Goal: Feedback & Contribution: Leave review/rating

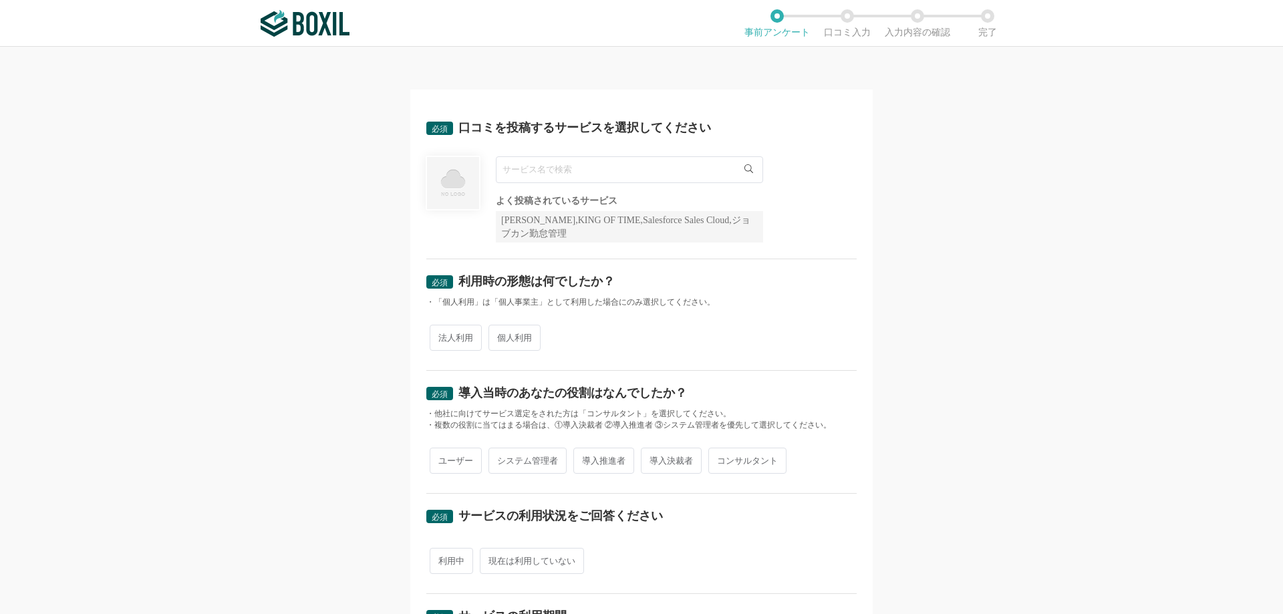
click at [547, 164] on input "text" at bounding box center [629, 169] width 267 height 27
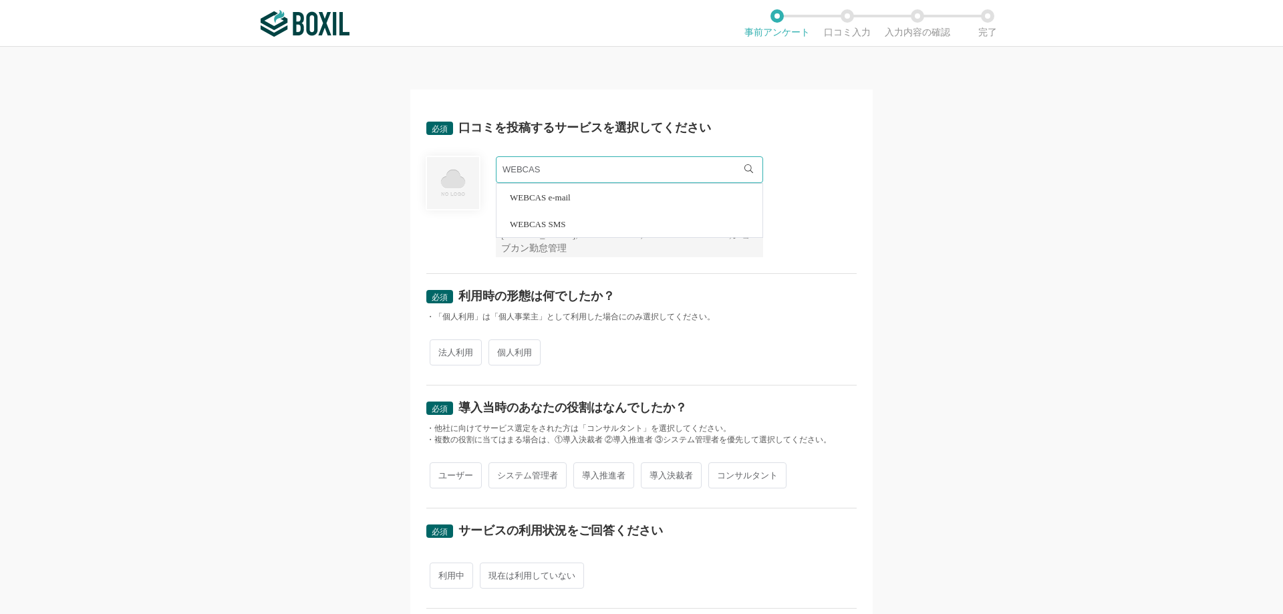
click at [531, 197] on span "WEBCAS e-mail" at bounding box center [540, 197] width 61 height 9
type input "WEBCAS e-mail"
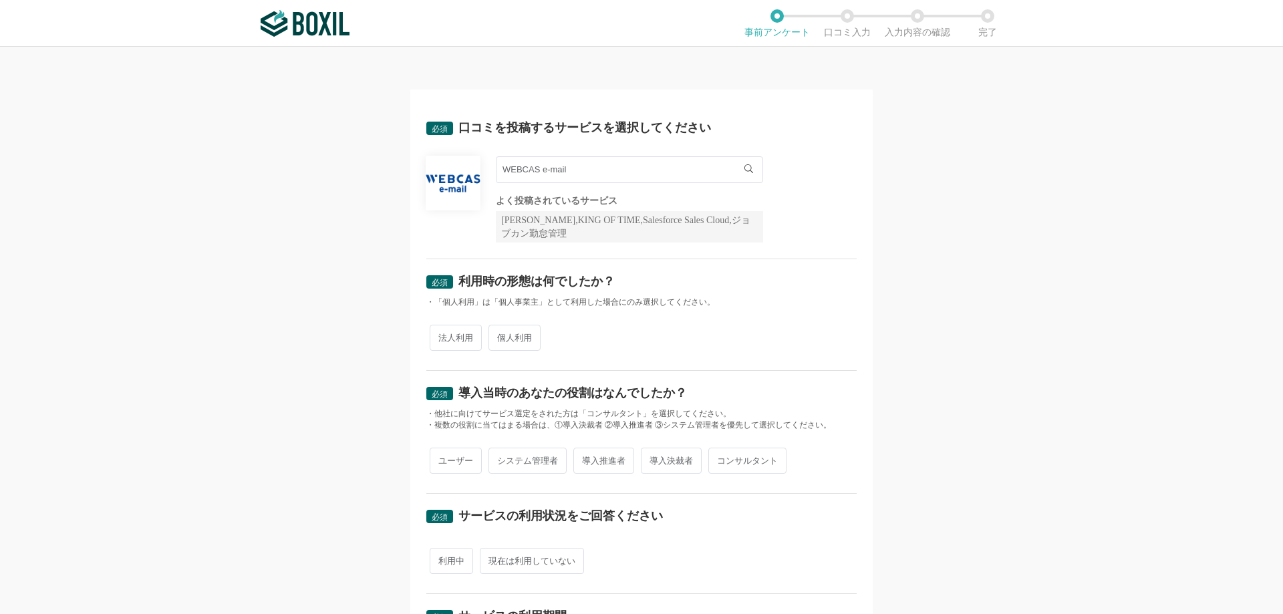
click at [457, 338] on span "法人利用" at bounding box center [456, 338] width 52 height 26
click at [442, 335] on input "法人利用" at bounding box center [437, 331] width 9 height 9
radio input "true"
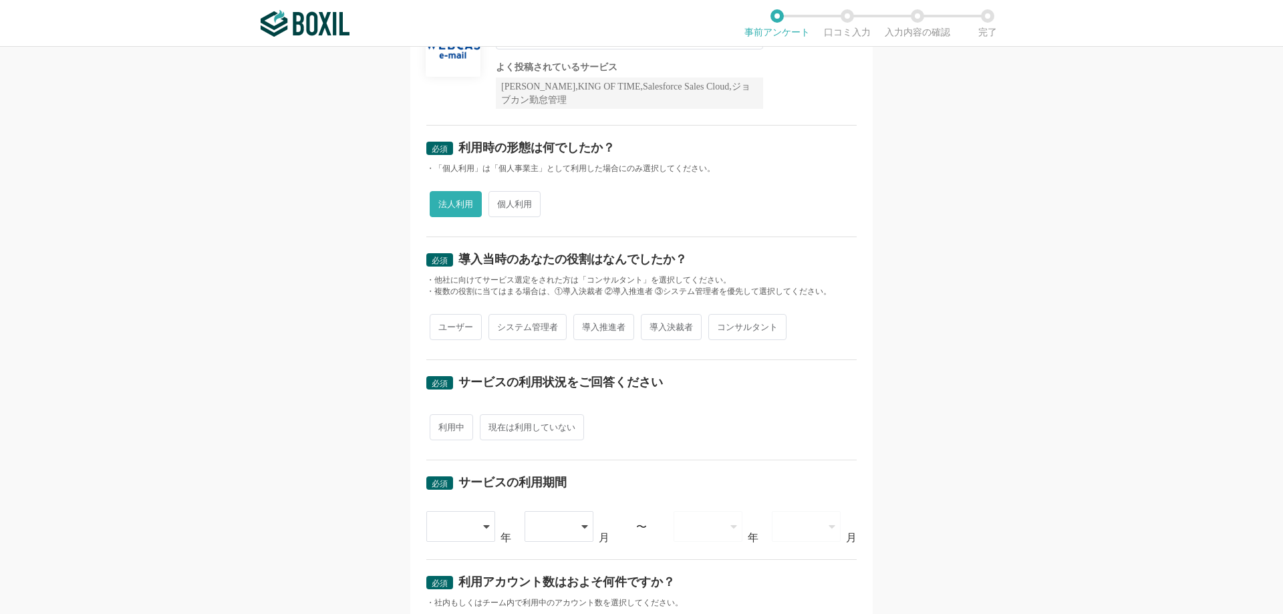
click at [533, 323] on span "システム管理者" at bounding box center [528, 327] width 78 height 26
click at [501, 323] on input "システム管理者" at bounding box center [496, 320] width 9 height 9
radio input "true"
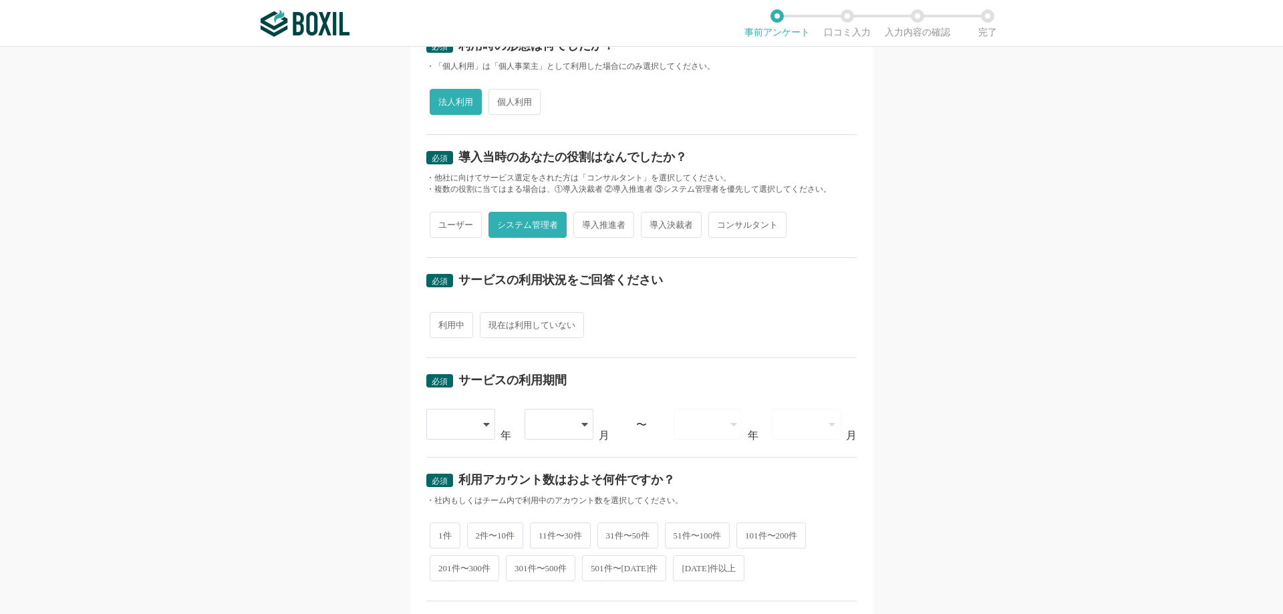
scroll to position [267, 0]
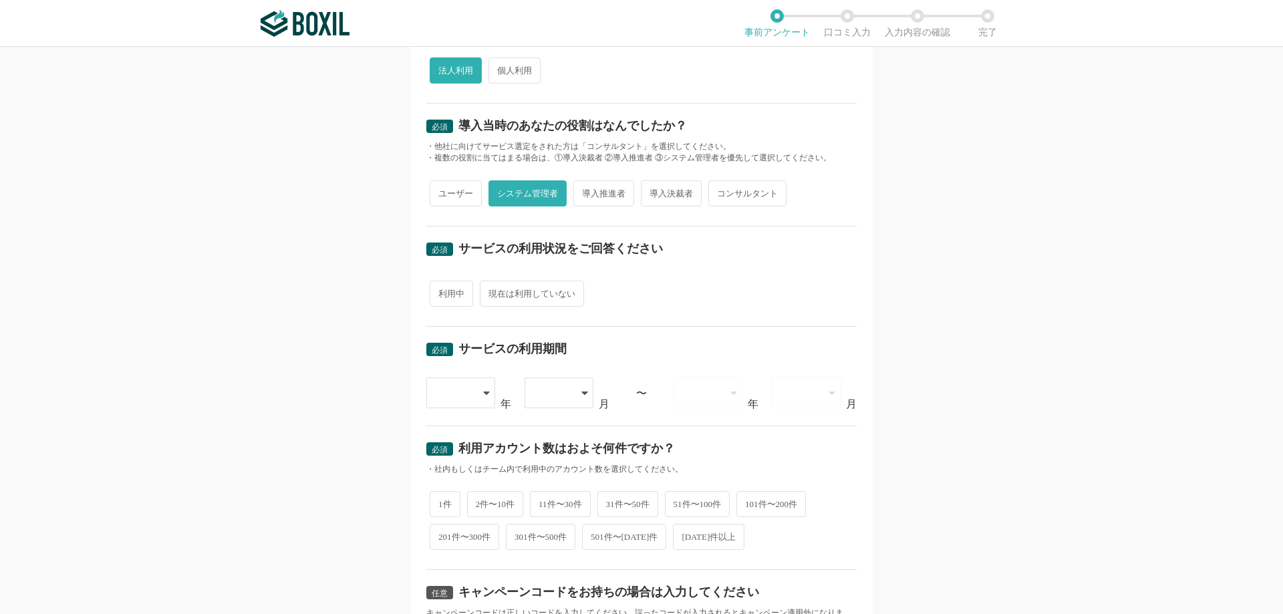
click at [452, 299] on span "利用中" at bounding box center [451, 294] width 43 height 26
click at [442, 291] on input "利用中" at bounding box center [437, 287] width 9 height 9
radio input "true"
click at [479, 396] on div at bounding box center [461, 393] width 70 height 31
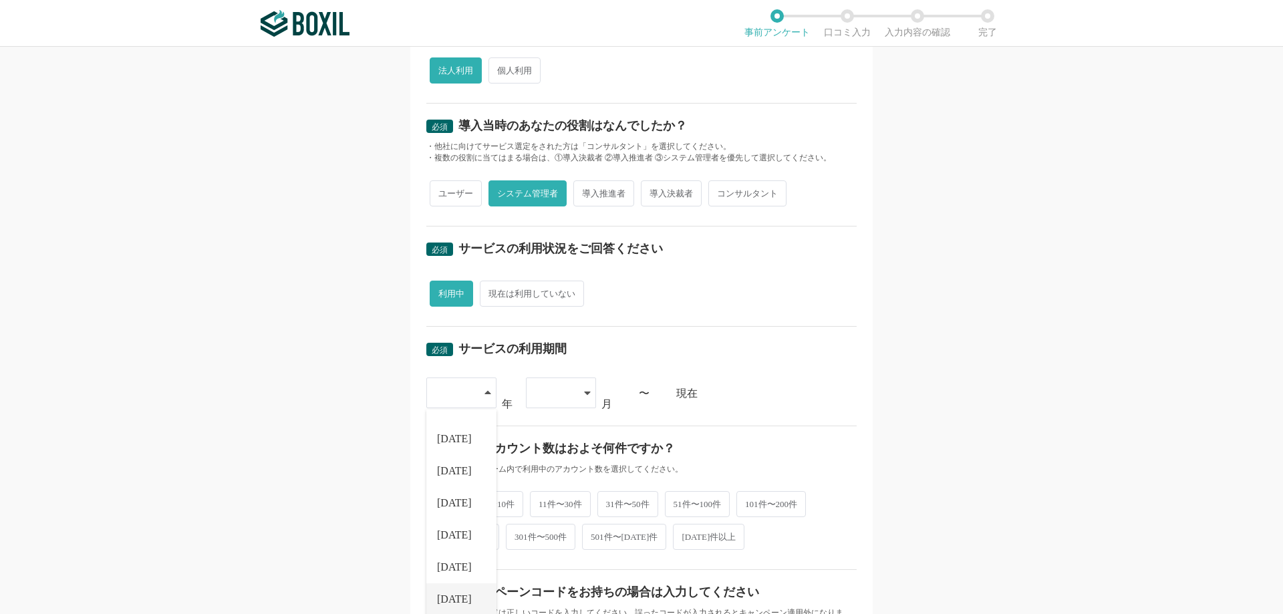
click at [454, 597] on span "[DATE]" at bounding box center [454, 599] width 35 height 11
click at [584, 390] on icon at bounding box center [587, 393] width 7 height 11
click at [537, 570] on span "07" at bounding box center [542, 567] width 11 height 11
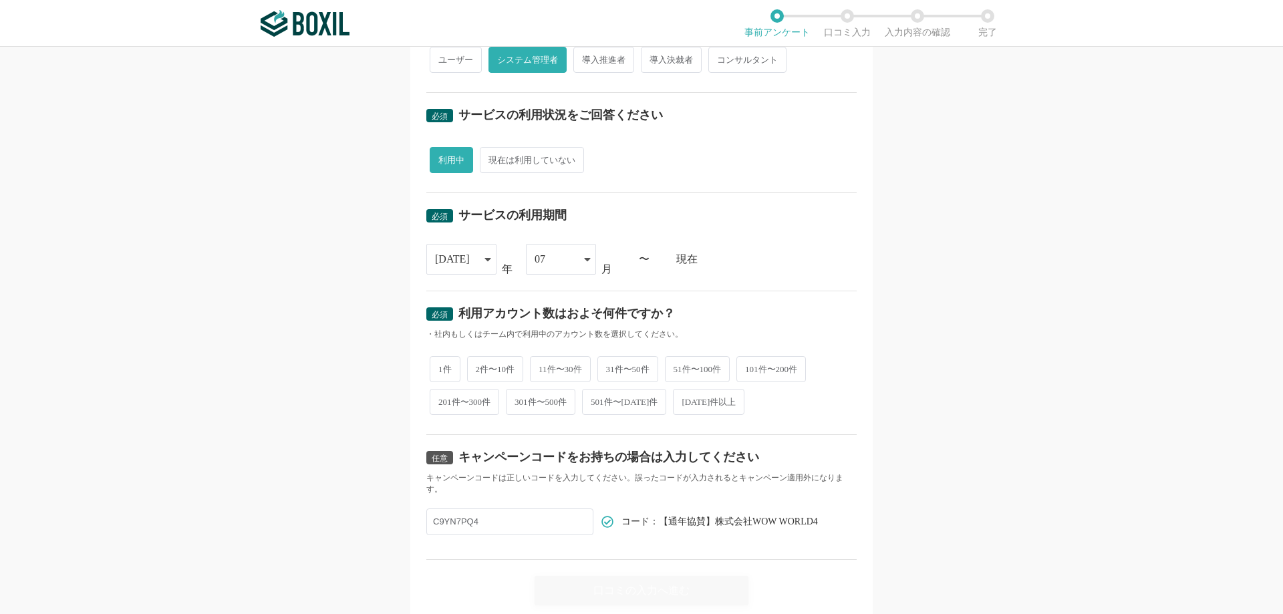
click at [443, 369] on span "1件" at bounding box center [445, 369] width 31 height 26
click at [442, 367] on input "1件" at bounding box center [437, 362] width 9 height 9
radio input "true"
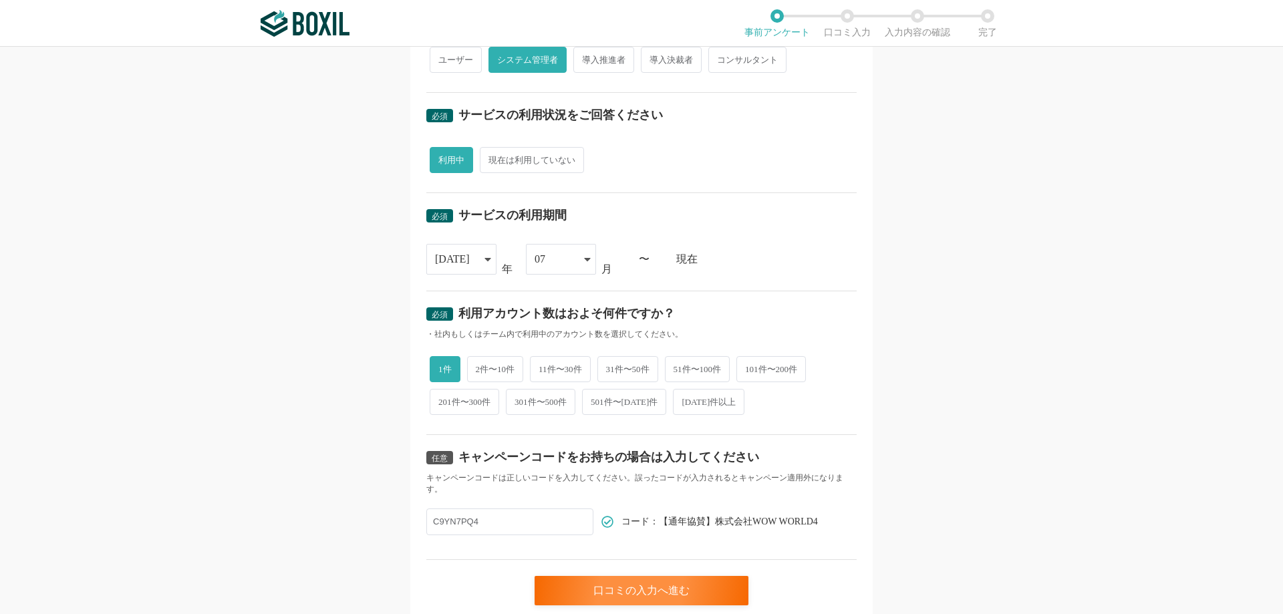
scroll to position [451, 0]
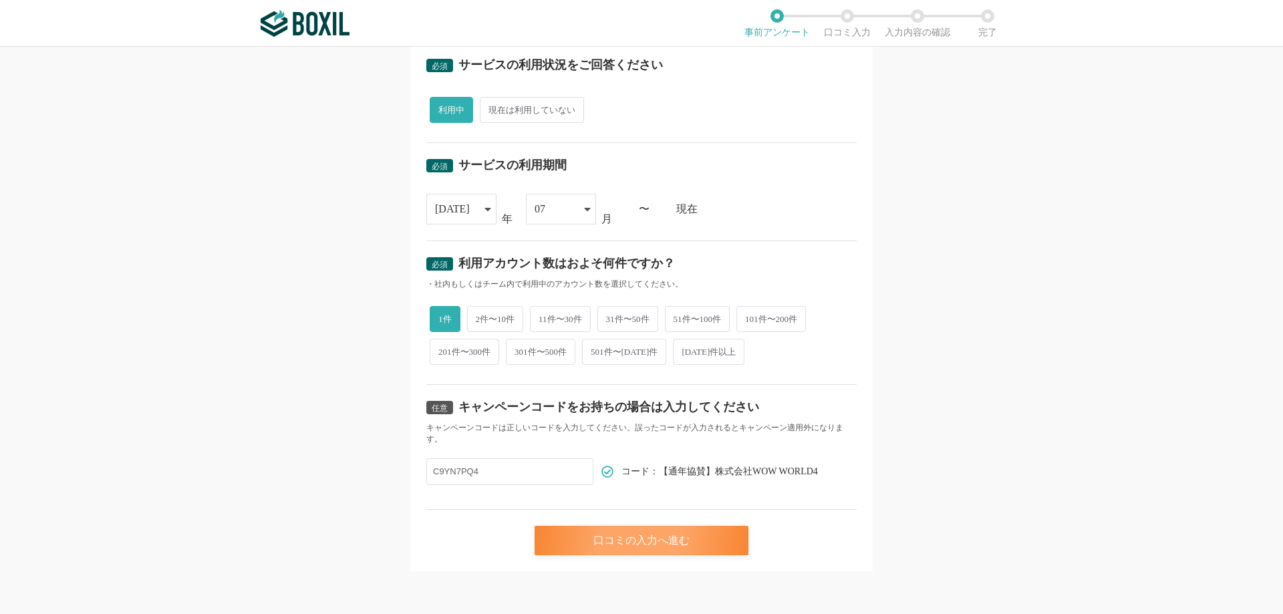
click at [646, 541] on div "口コミの入力へ進む" at bounding box center [642, 540] width 214 height 29
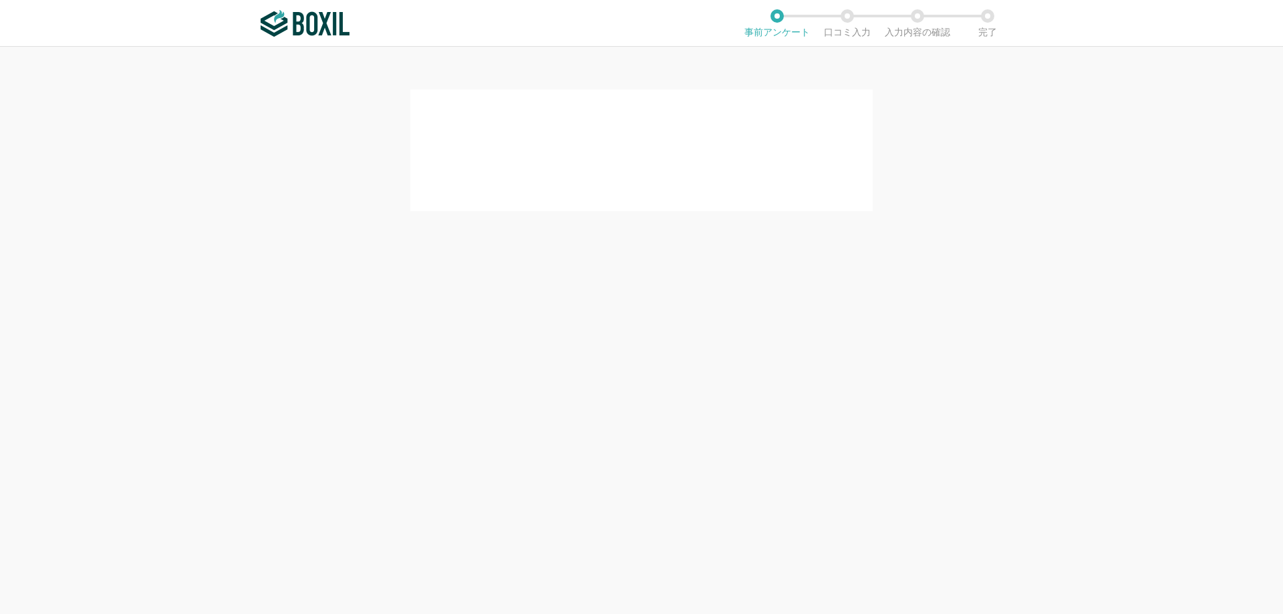
scroll to position [0, 0]
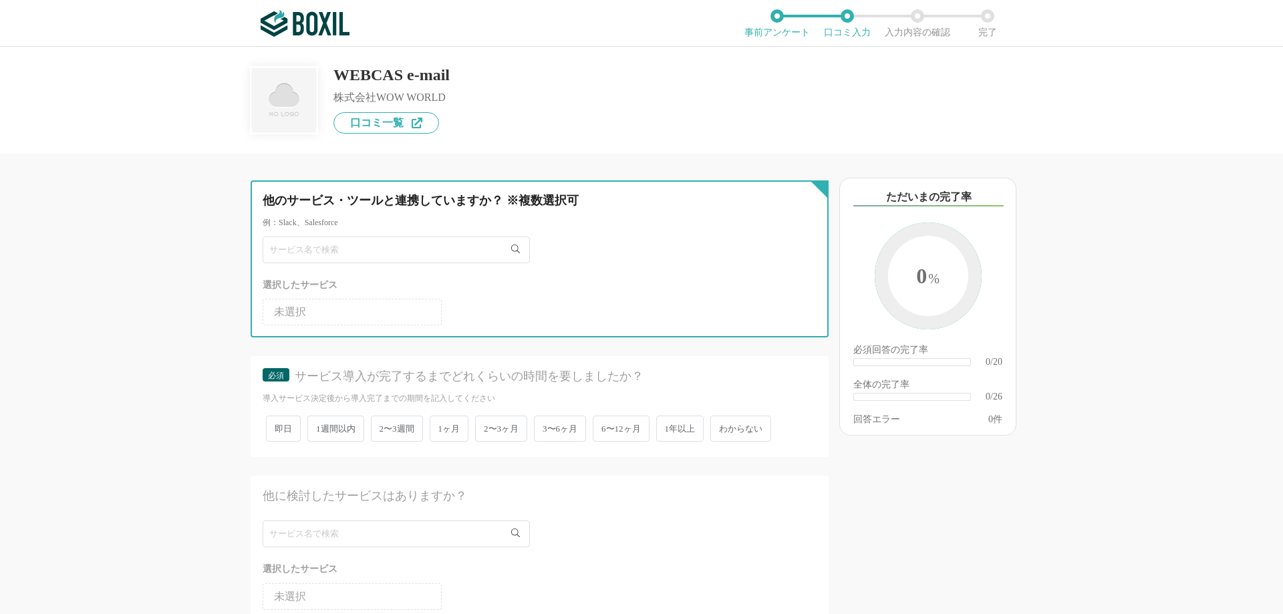
click at [430, 243] on input "text" at bounding box center [396, 250] width 267 height 27
type input "お"
type input "outlook"
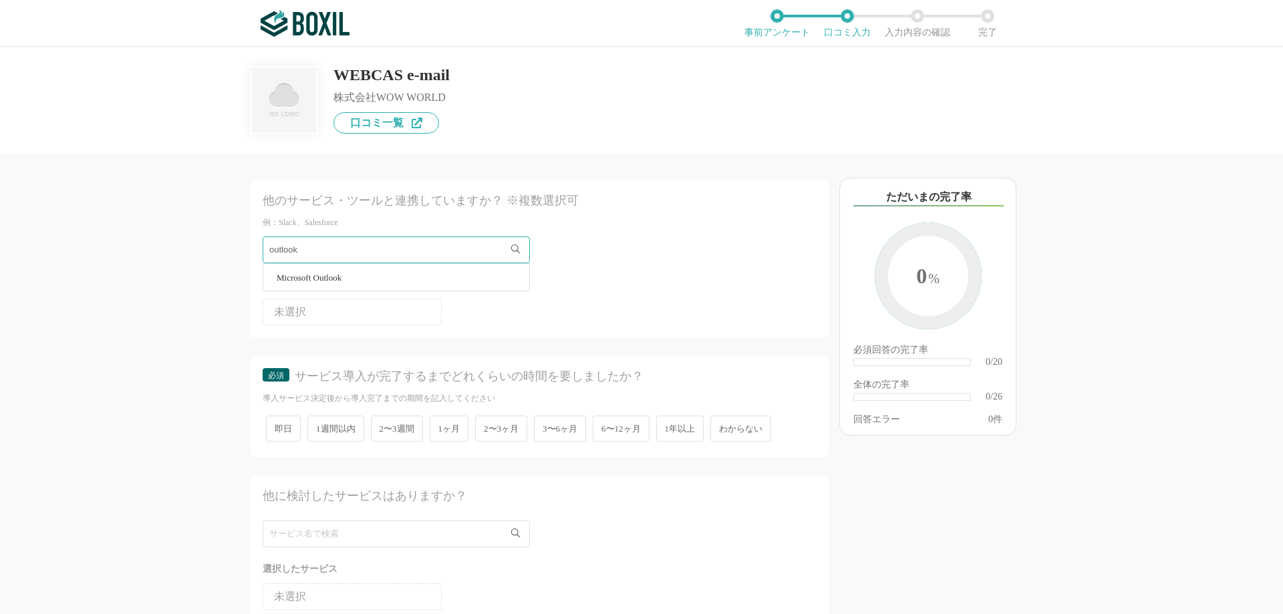
click at [341, 281] on span "Microsoft Outlook" at bounding box center [309, 277] width 65 height 9
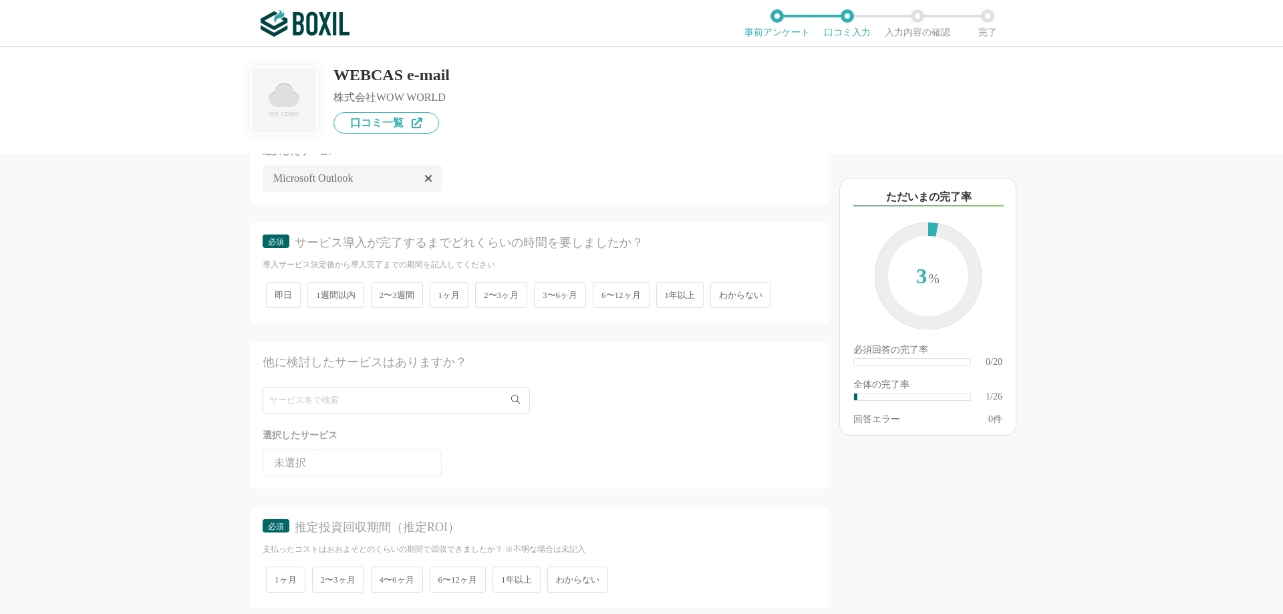
click at [342, 297] on span "1週間以内" at bounding box center [335, 295] width 57 height 26
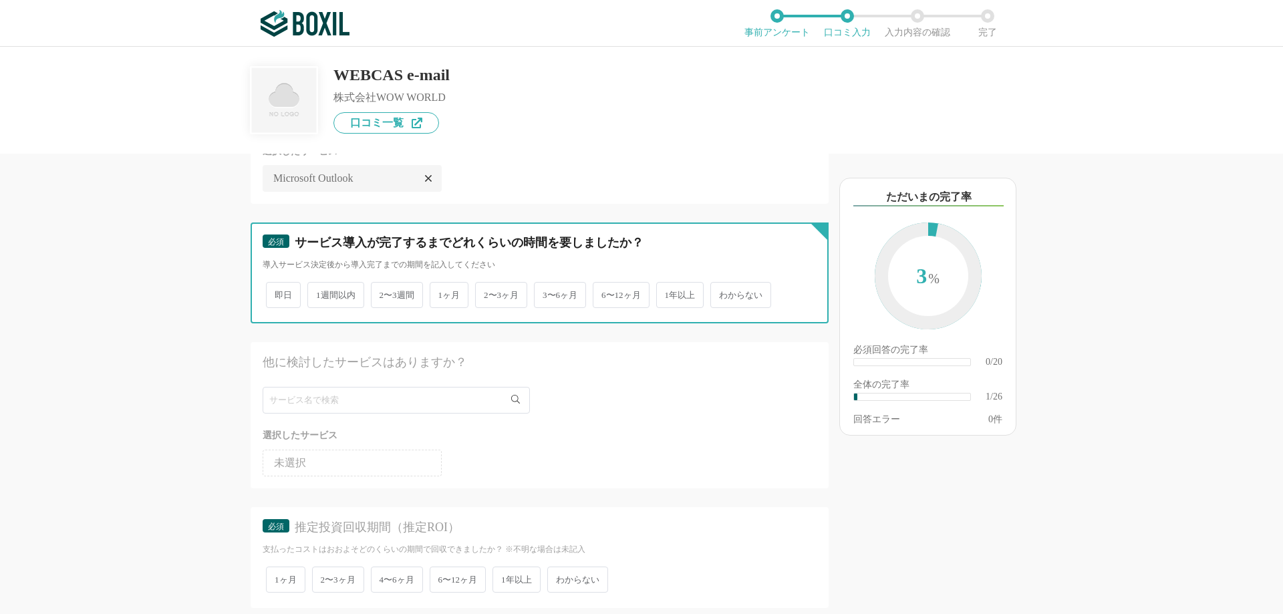
click at [319, 293] on input "1週間以内" at bounding box center [315, 288] width 9 height 9
radio input "true"
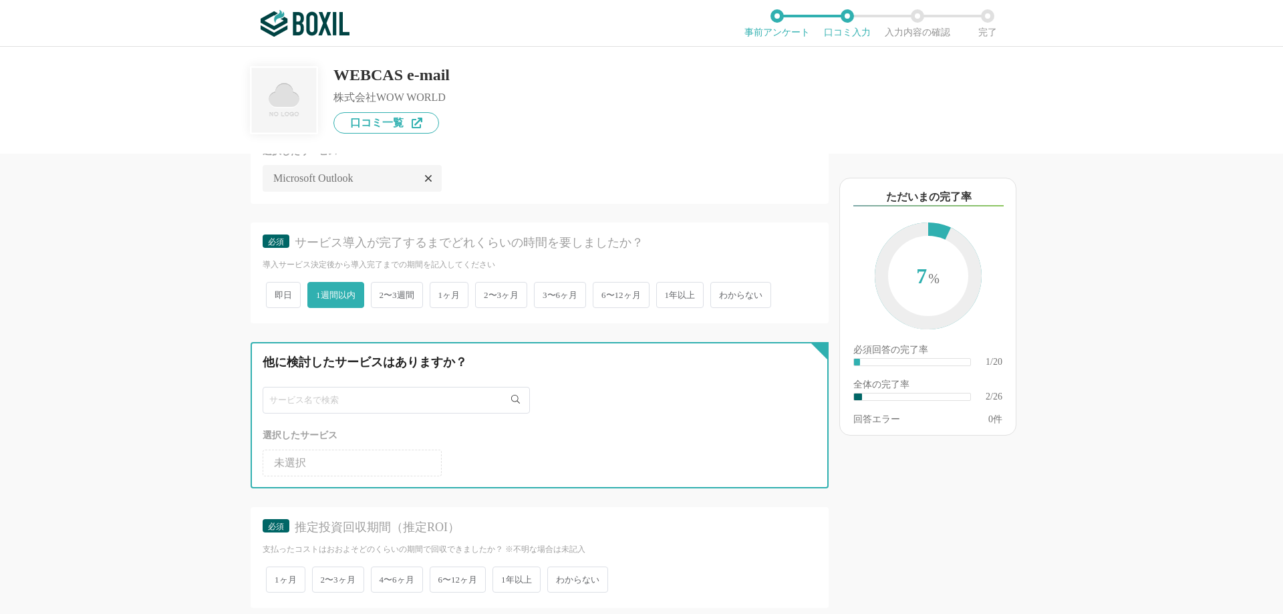
click at [302, 401] on input "text" at bounding box center [396, 400] width 267 height 27
paste input "メールワイズ"
type input "メールワイズ"
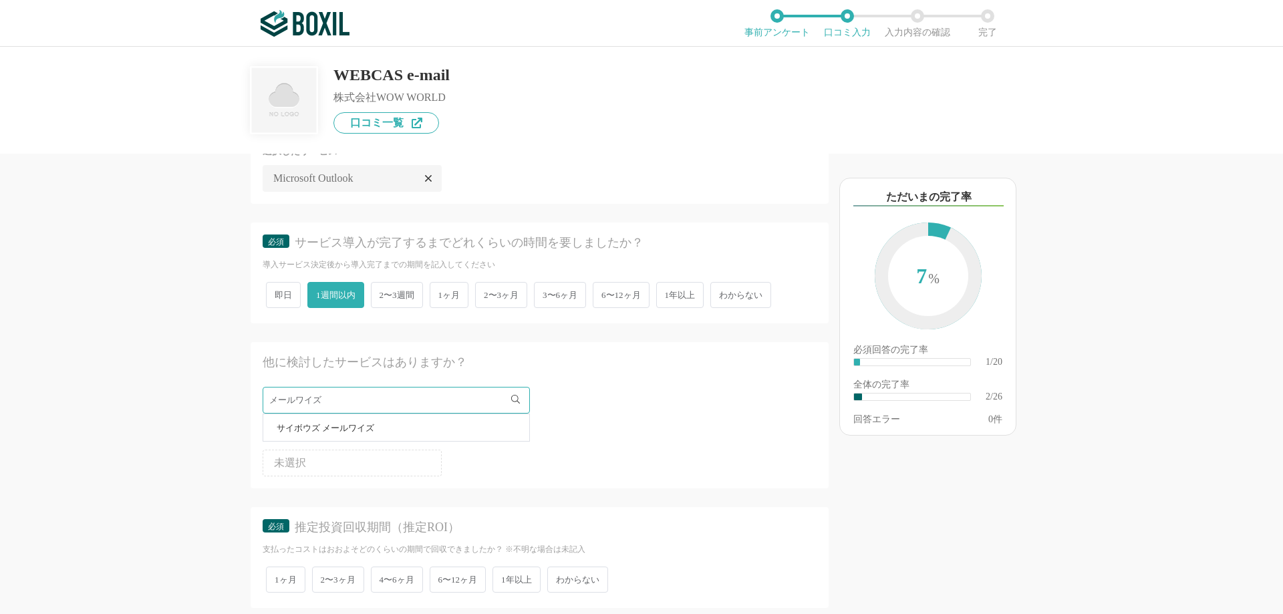
click at [306, 432] on span "サイボウズ メールワイズ" at bounding box center [326, 428] width 98 height 9
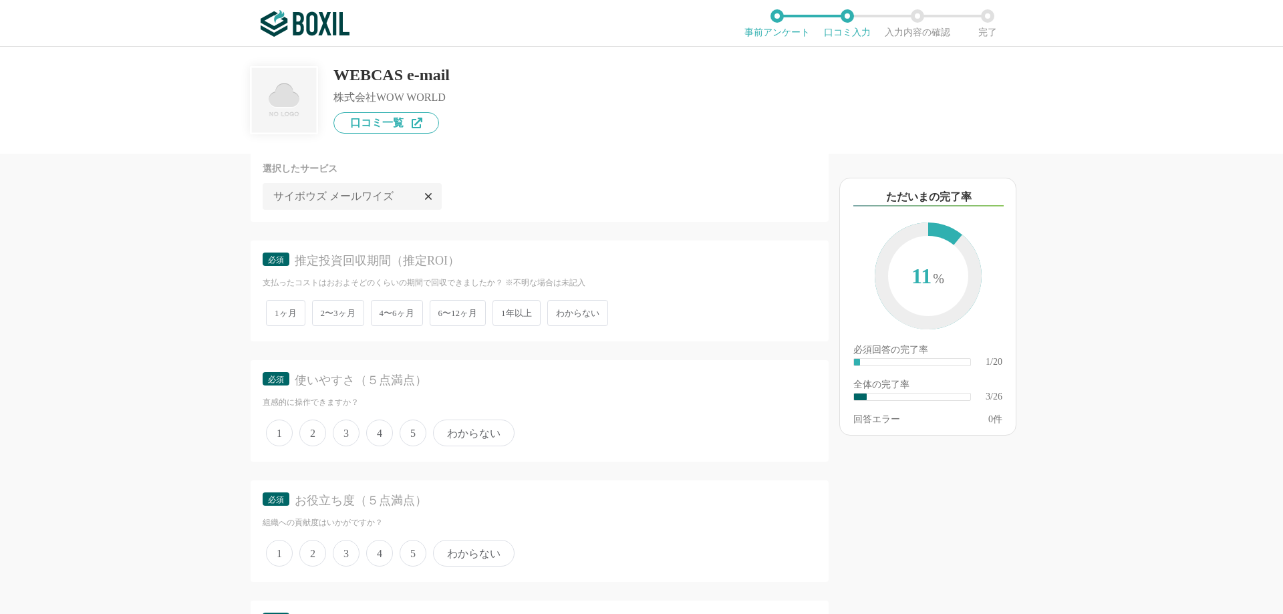
scroll to position [401, 0]
click at [279, 318] on span "1ヶ月" at bounding box center [285, 312] width 39 height 26
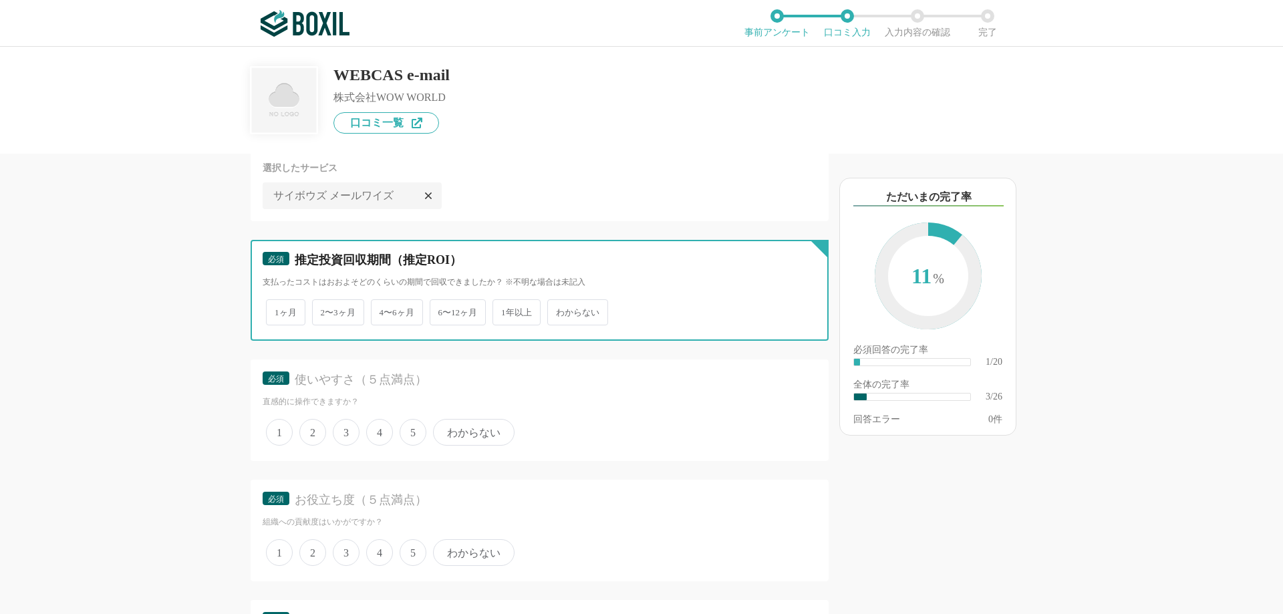
click at [278, 310] on input "1ヶ月" at bounding box center [273, 305] width 9 height 9
radio input "true"
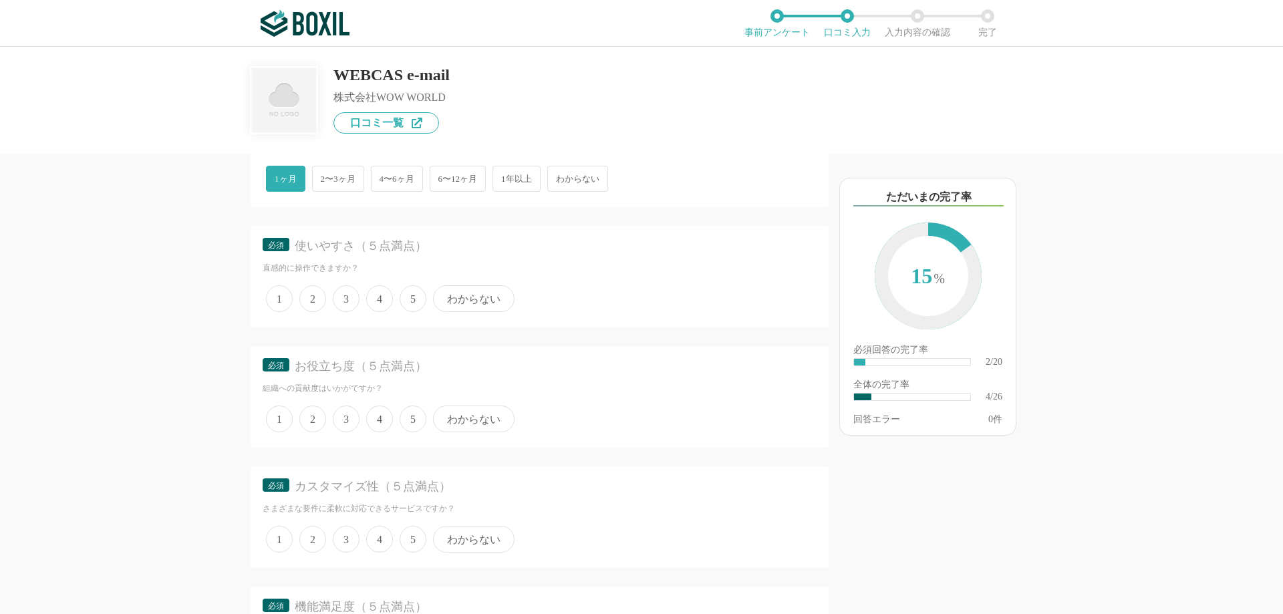
click at [414, 305] on span "5" at bounding box center [413, 298] width 27 height 27
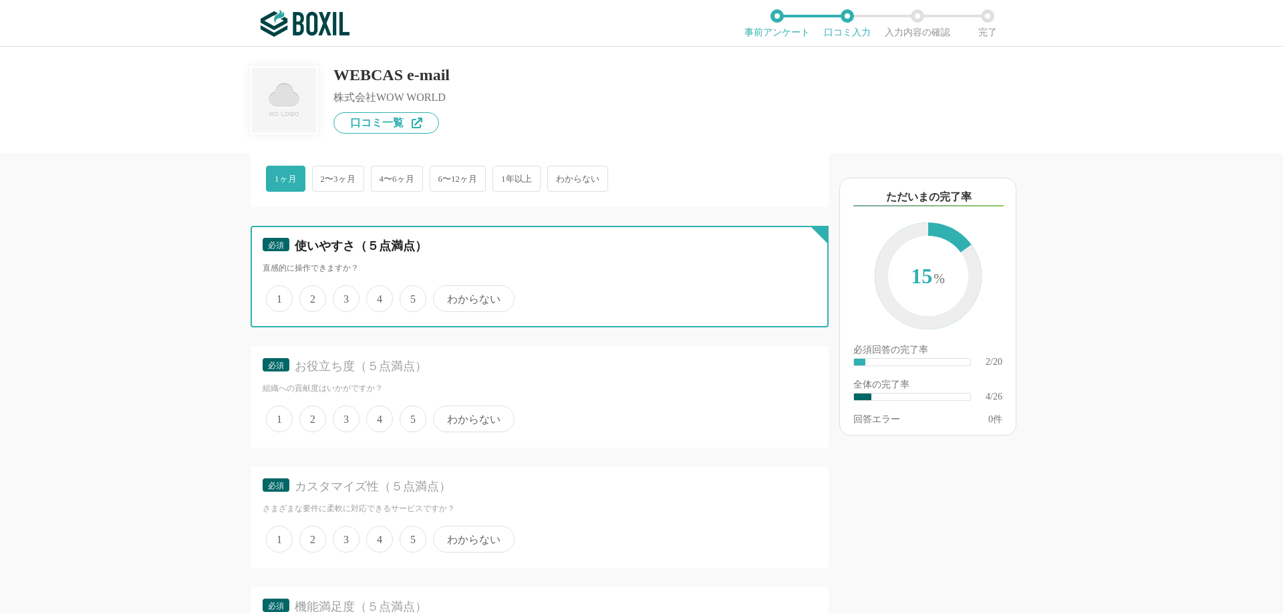
click at [412, 296] on input "5" at bounding box center [407, 291] width 9 height 9
radio input "true"
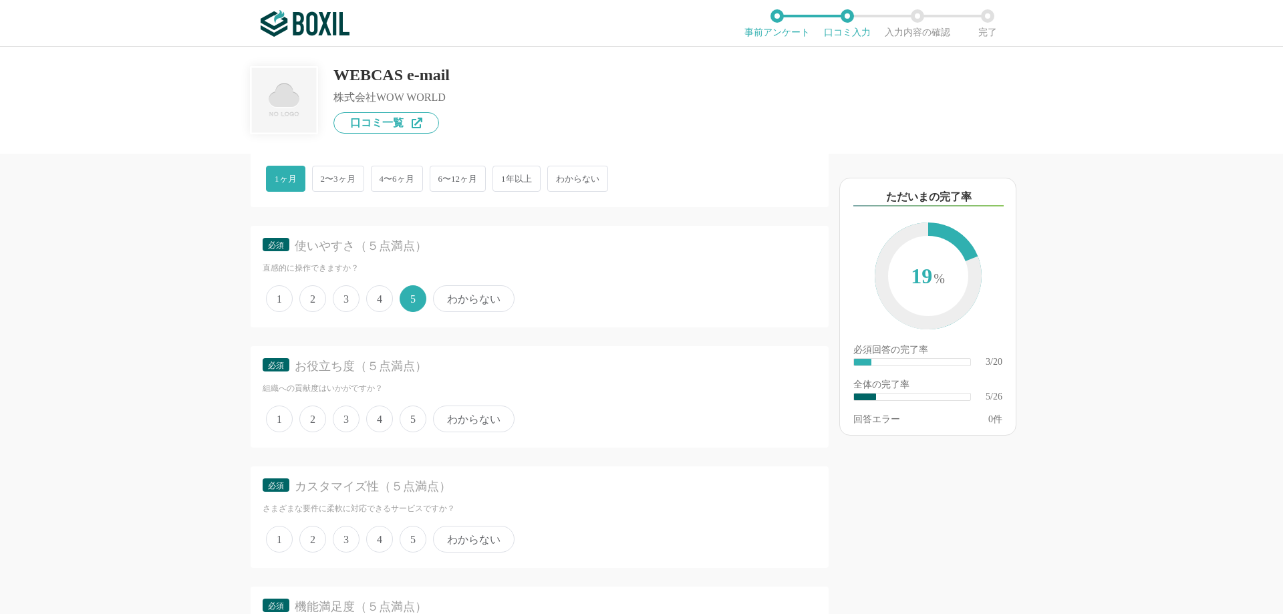
click at [414, 421] on span "5" at bounding box center [413, 419] width 27 height 27
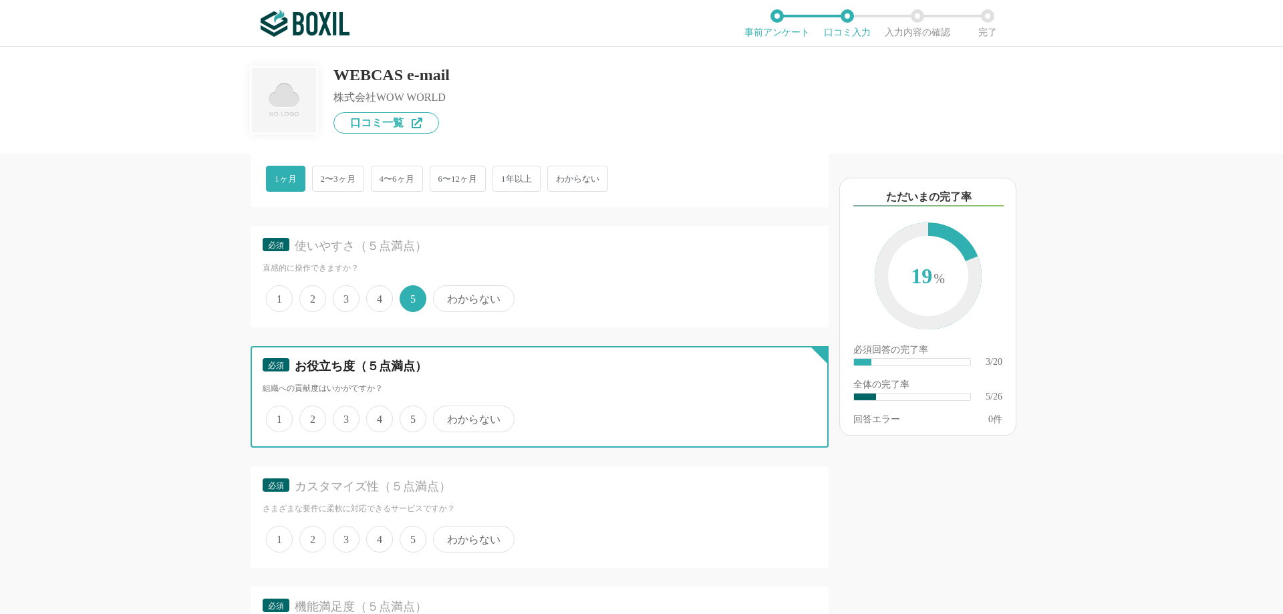
click at [412, 416] on input "5" at bounding box center [407, 412] width 9 height 9
radio input "true"
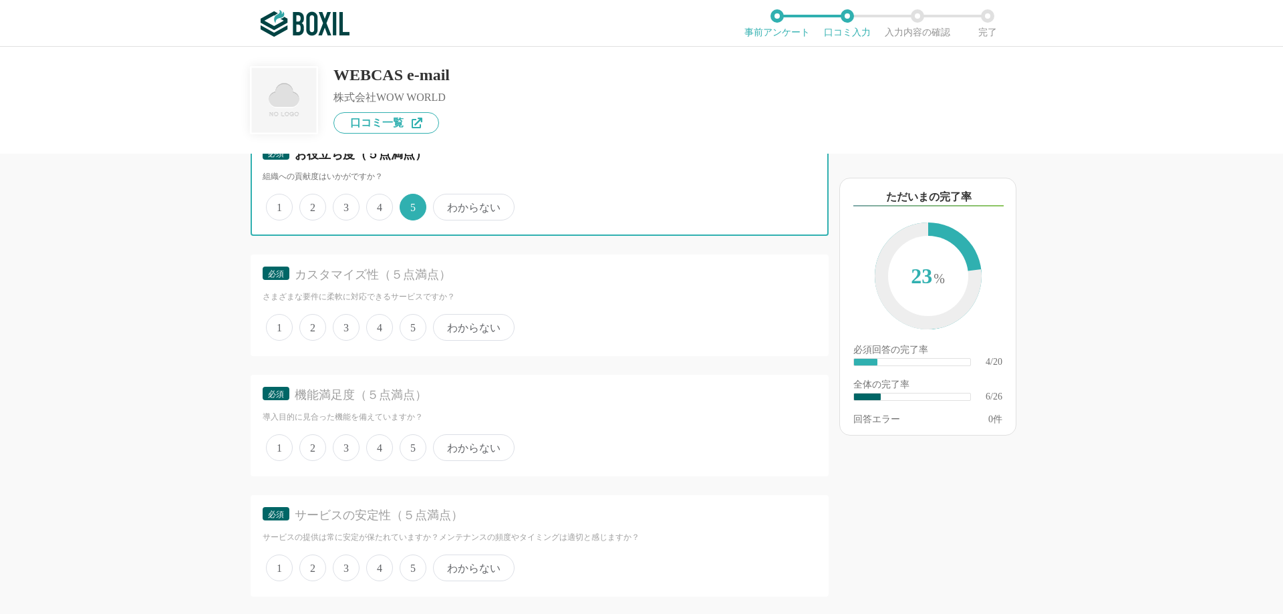
scroll to position [802, 0]
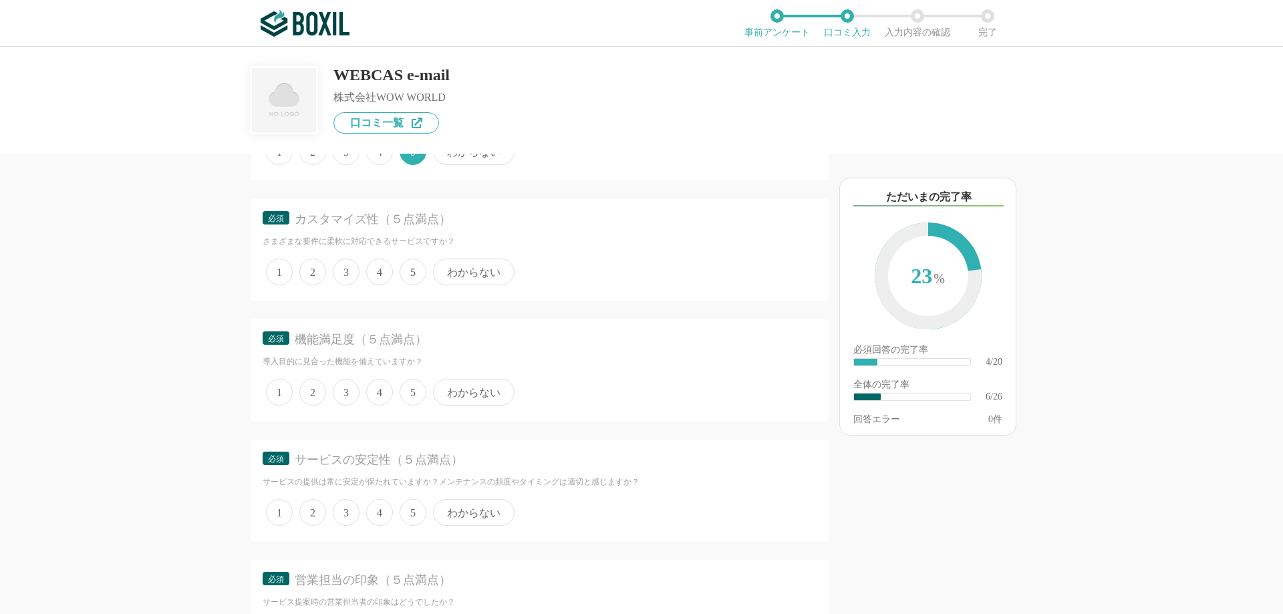
click at [419, 268] on span "5" at bounding box center [413, 272] width 27 height 27
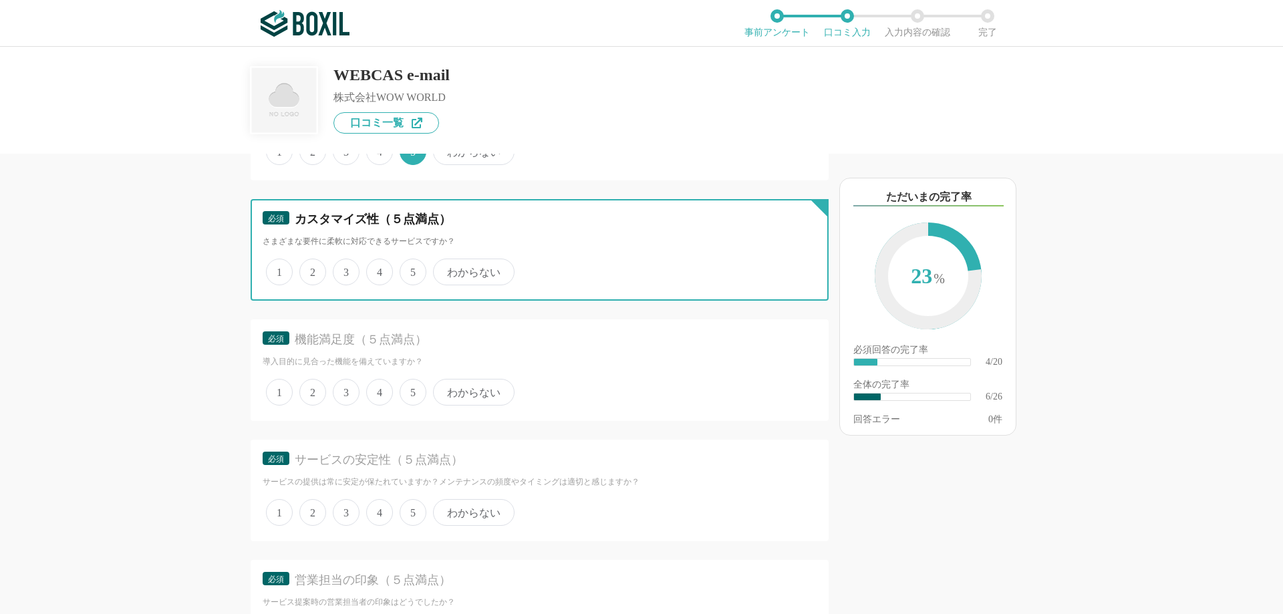
click at [412, 268] on input "5" at bounding box center [407, 265] width 9 height 9
radio input "true"
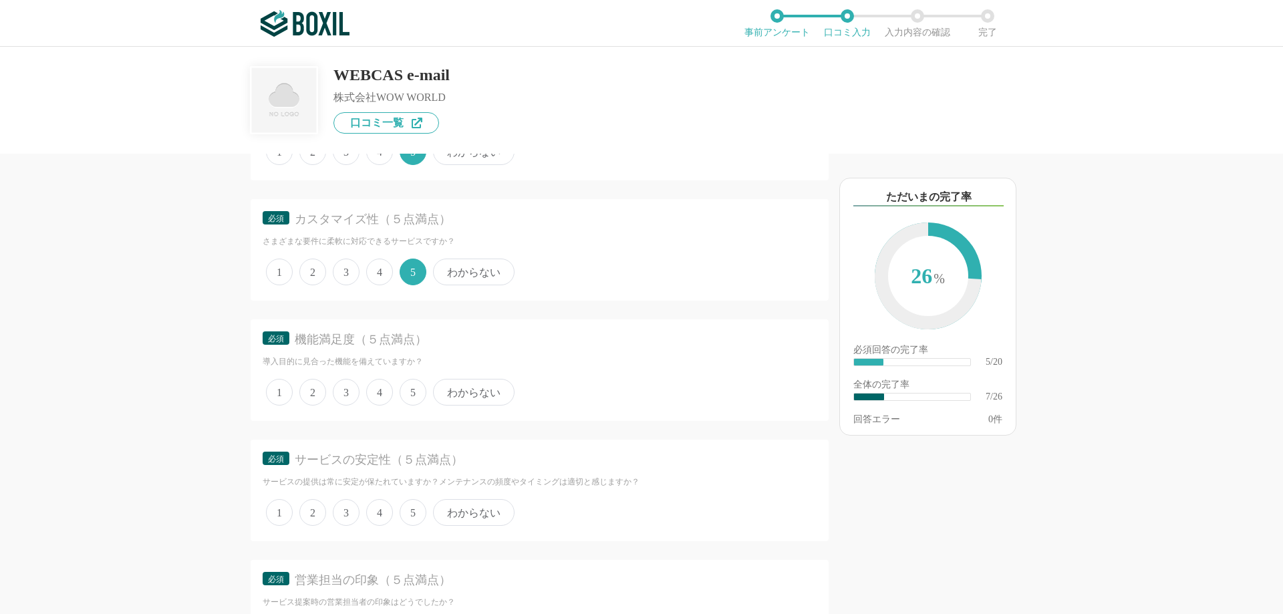
click at [404, 392] on span "5" at bounding box center [413, 392] width 27 height 27
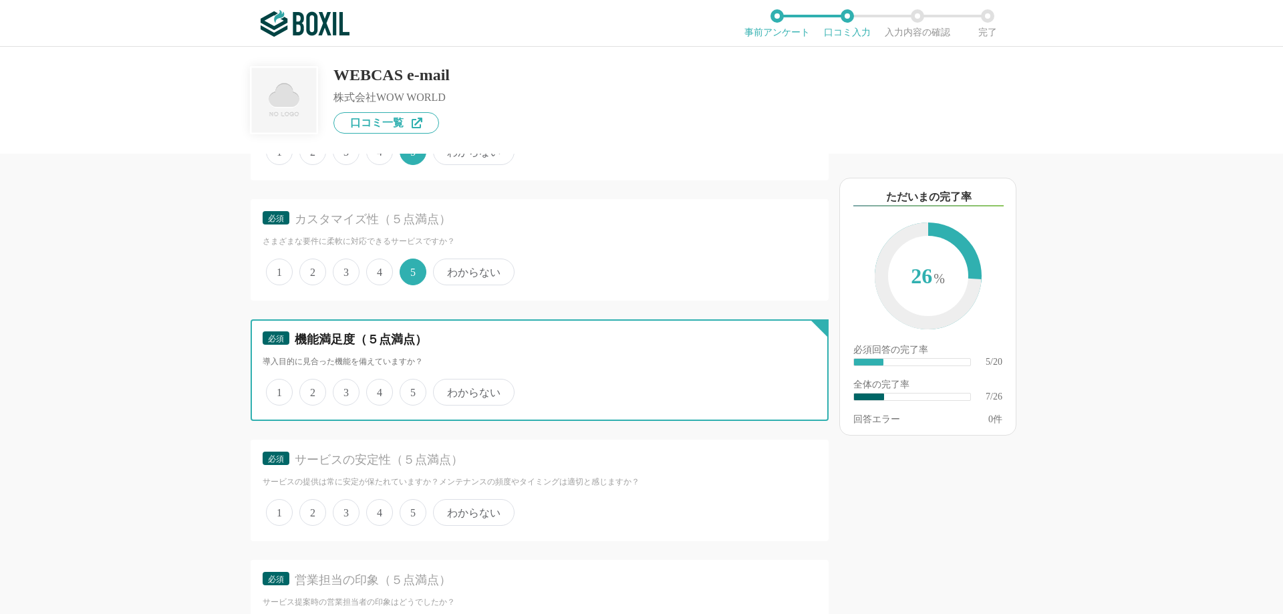
click at [404, 390] on input "5" at bounding box center [407, 385] width 9 height 9
radio input "true"
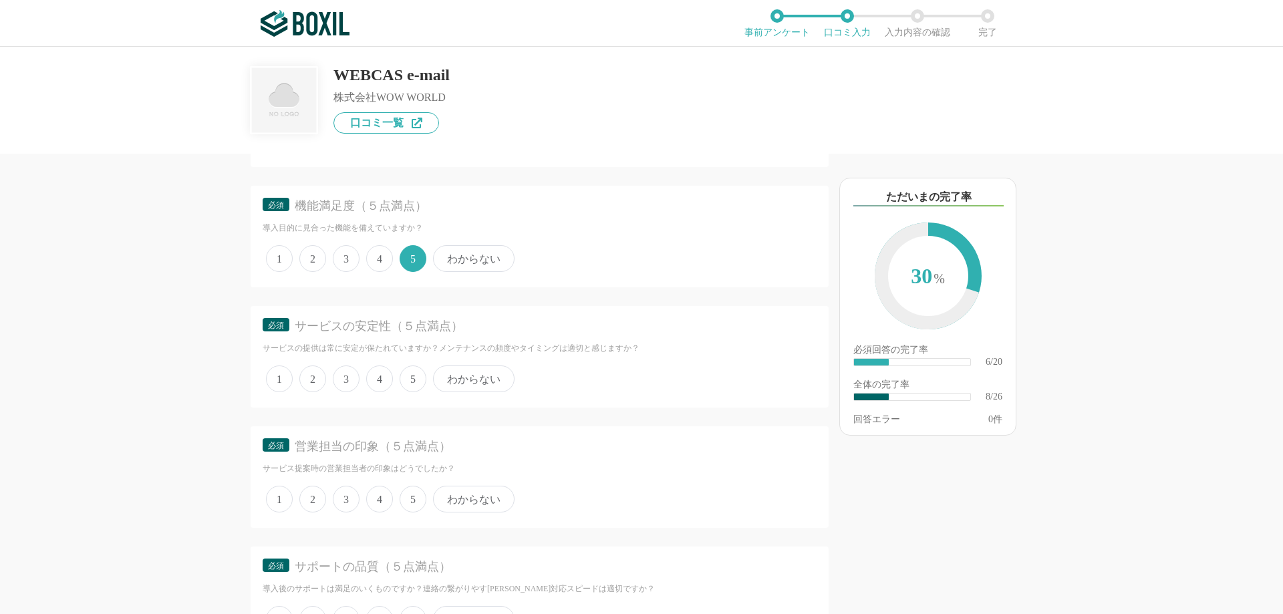
click at [407, 381] on span "5" at bounding box center [413, 379] width 27 height 27
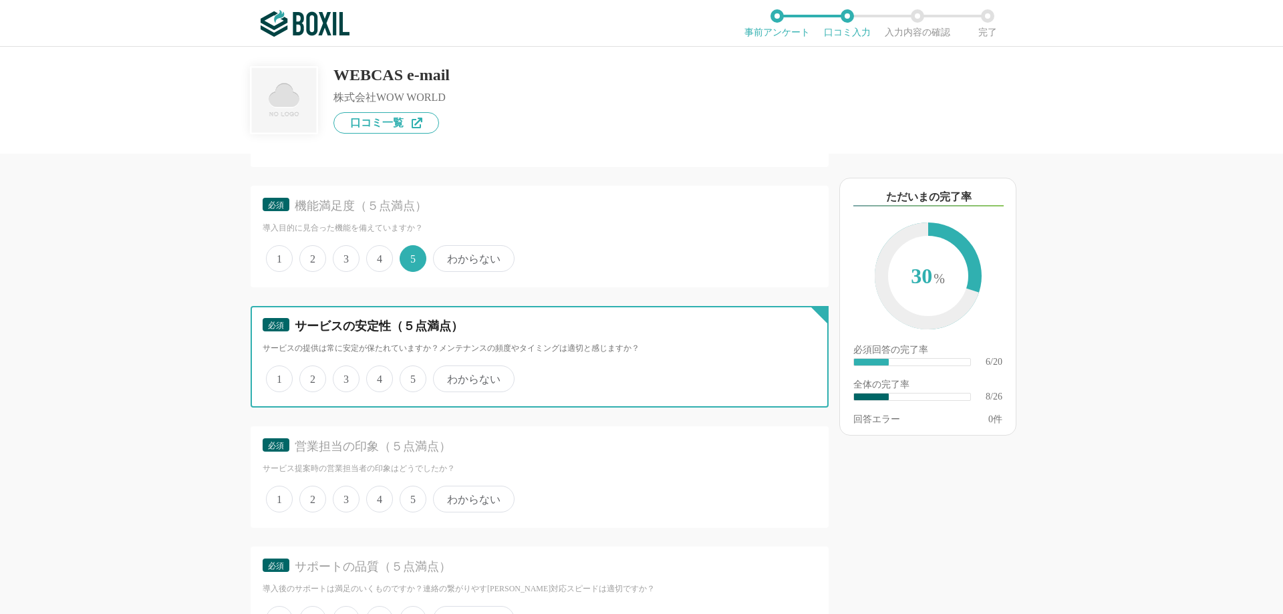
click at [407, 376] on input "5" at bounding box center [407, 372] width 9 height 9
radio input "true"
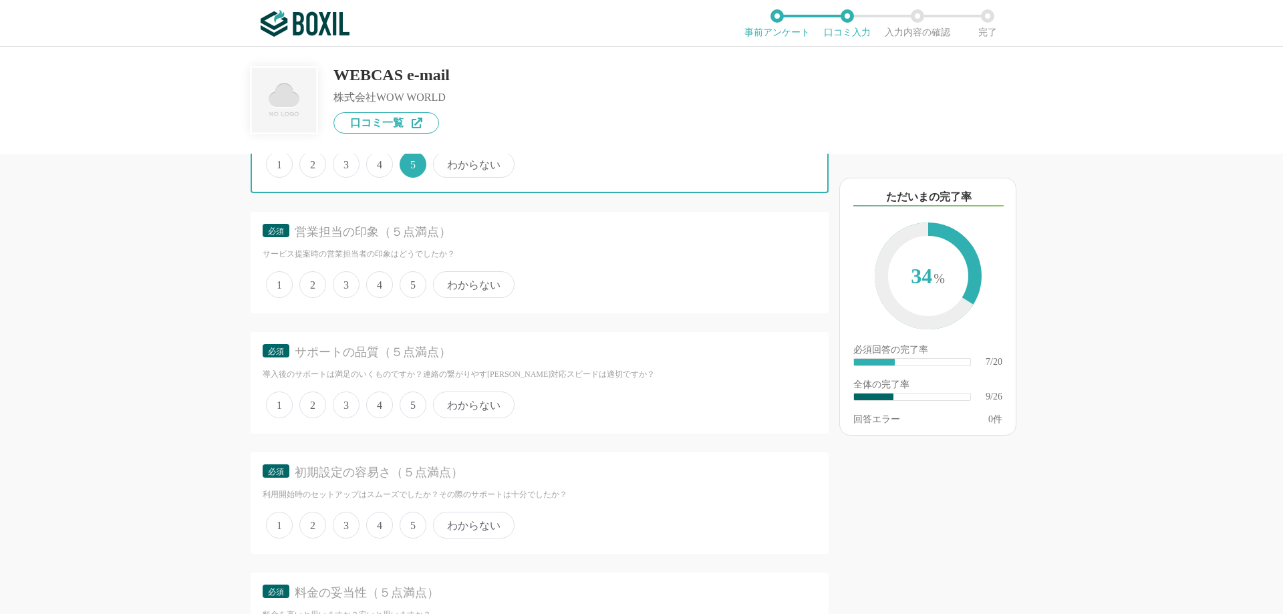
scroll to position [1203, 0]
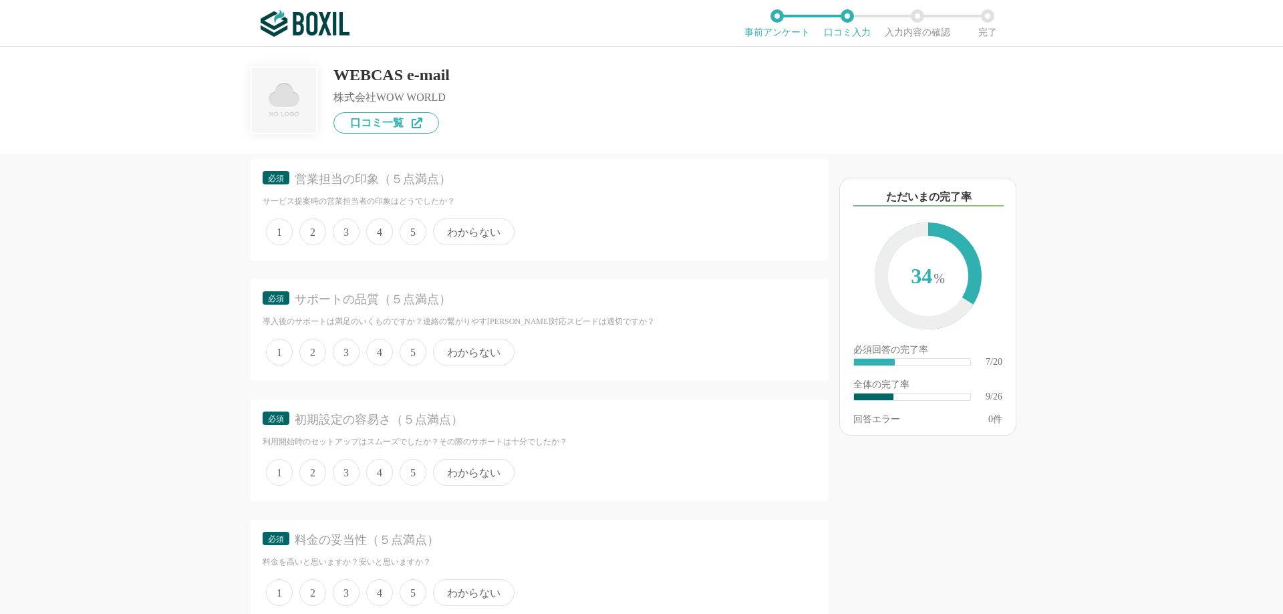
click at [411, 234] on span "5" at bounding box center [413, 232] width 27 height 27
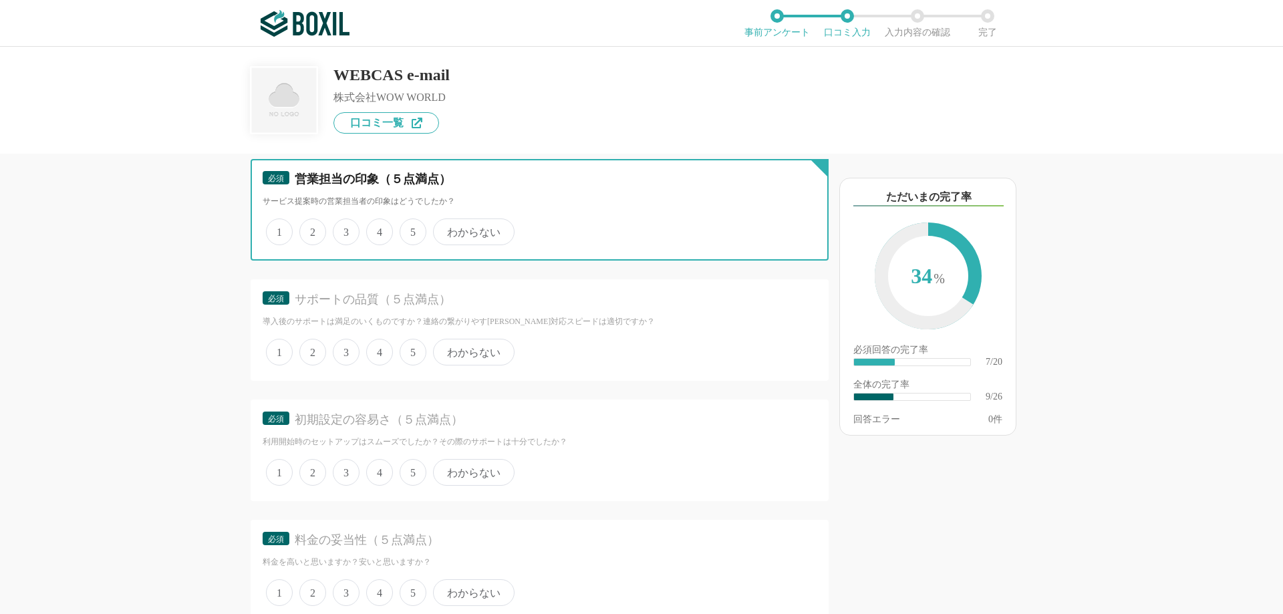
click at [411, 229] on input "5" at bounding box center [407, 225] width 9 height 9
radio input "true"
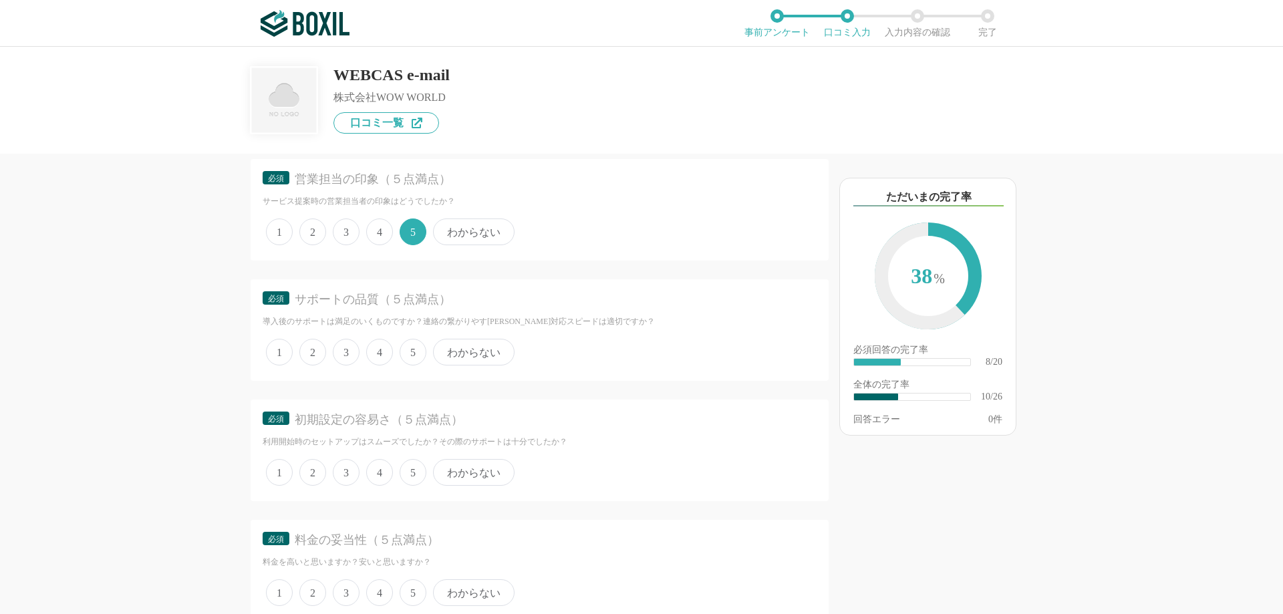
click at [414, 357] on span "5" at bounding box center [413, 352] width 27 height 27
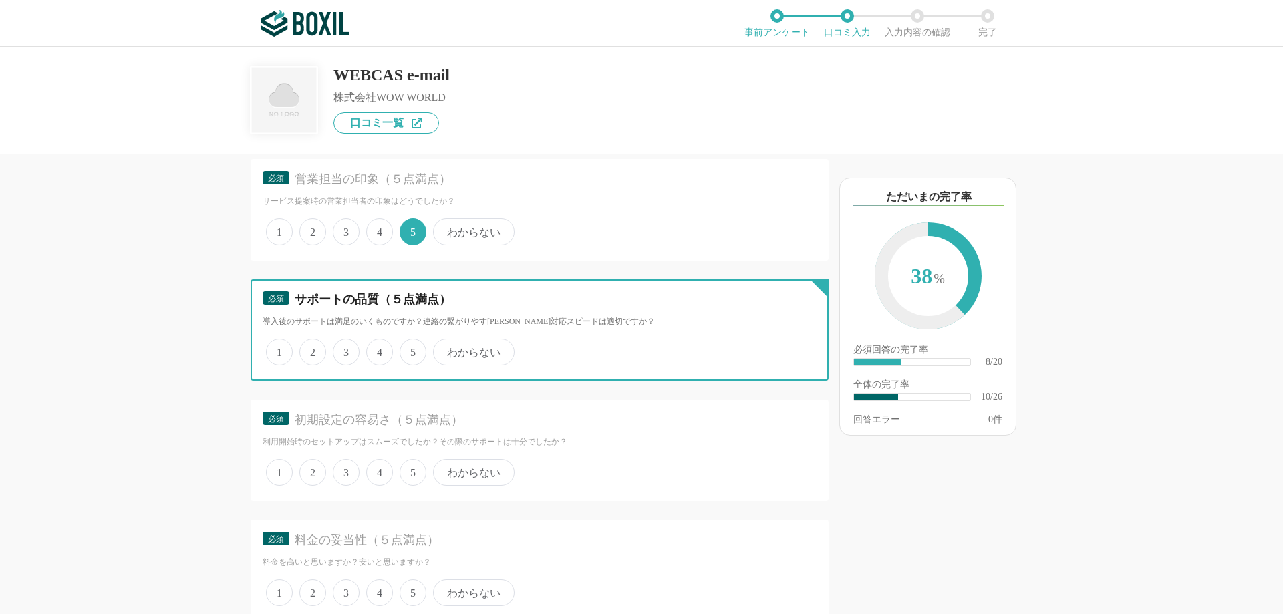
click at [412, 350] on input "5" at bounding box center [407, 345] width 9 height 9
radio input "true"
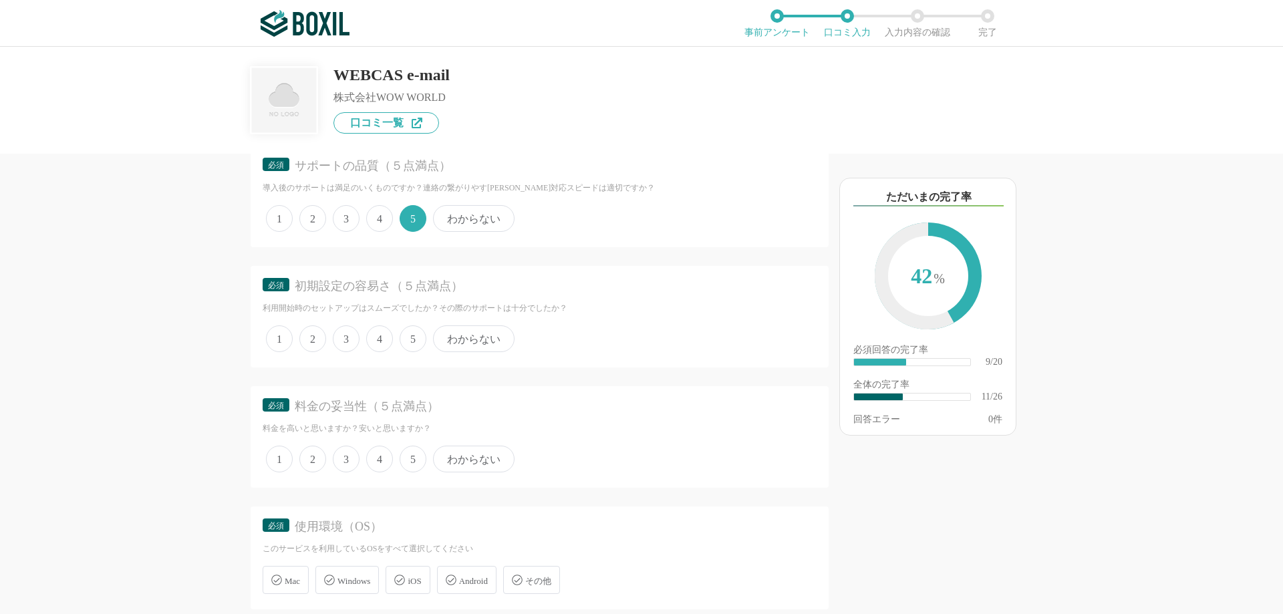
click at [406, 349] on span "5" at bounding box center [413, 338] width 27 height 27
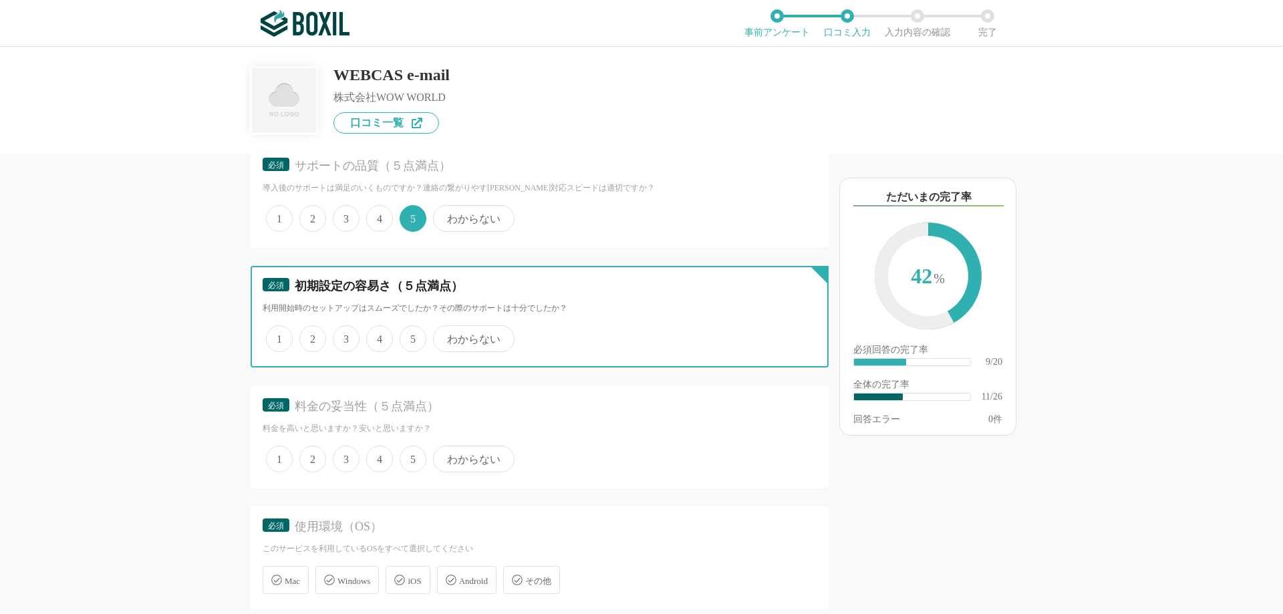
click at [406, 336] on input "5" at bounding box center [407, 331] width 9 height 9
radio input "true"
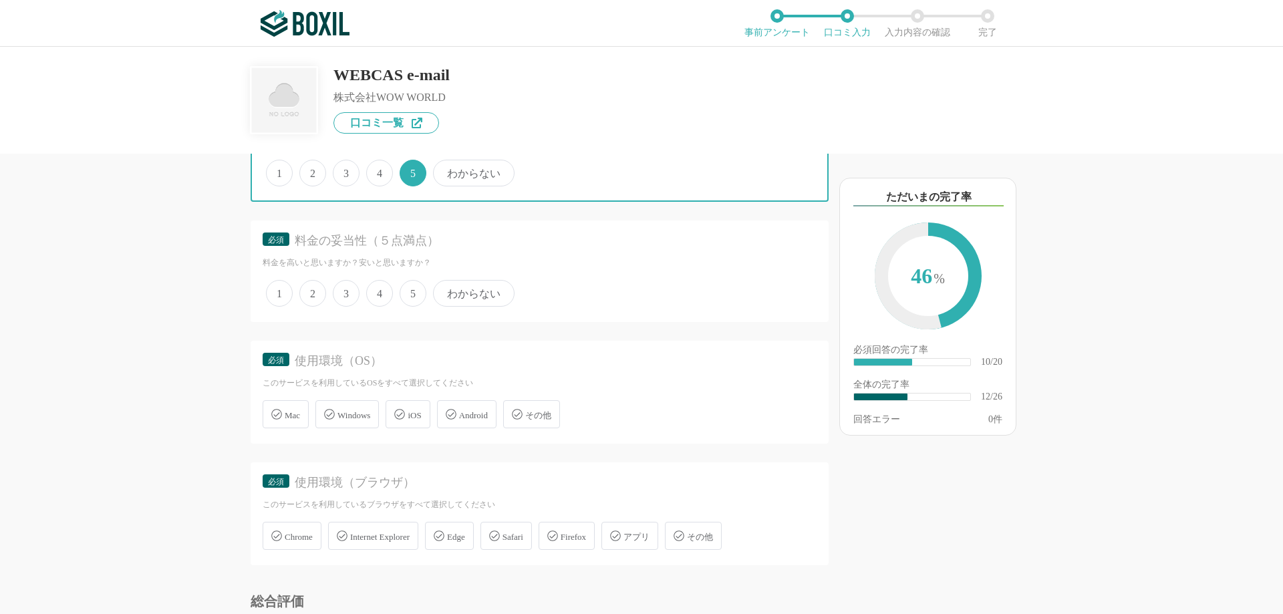
scroll to position [1470, 0]
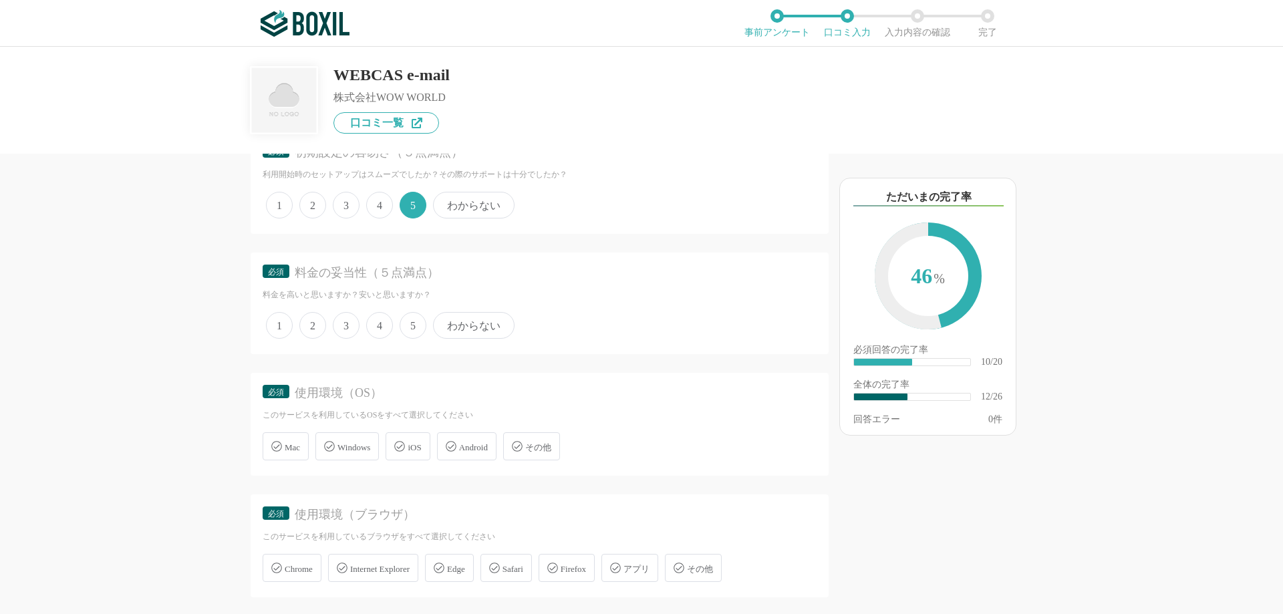
click at [410, 328] on span "5" at bounding box center [413, 325] width 27 height 27
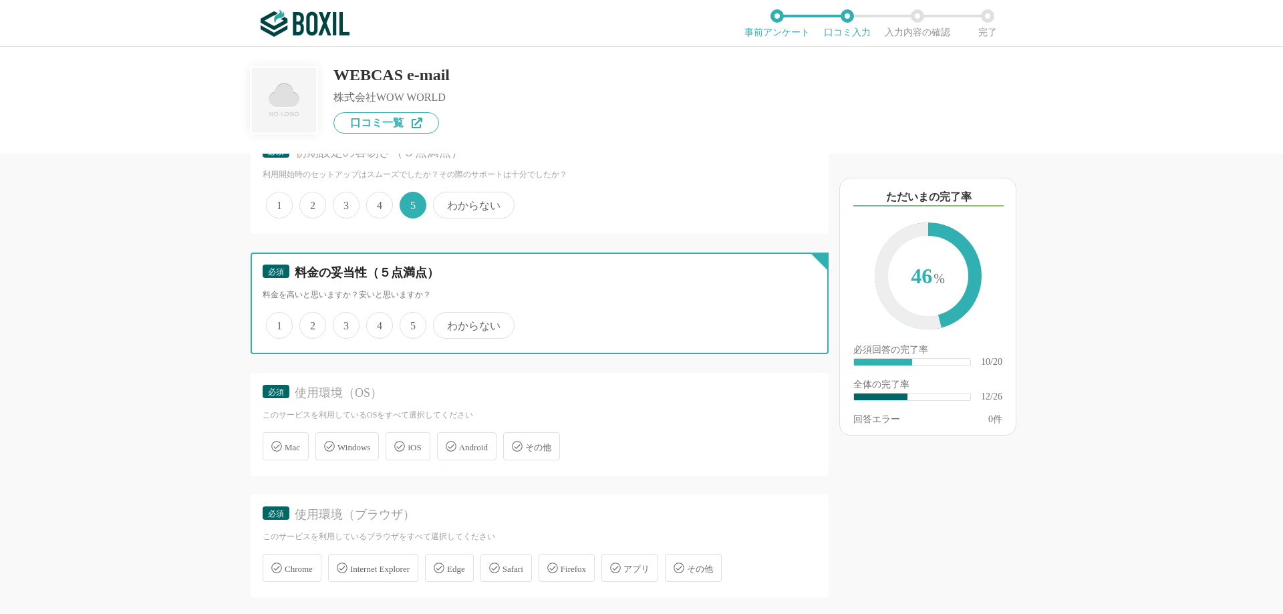
click at [410, 323] on input "5" at bounding box center [407, 318] width 9 height 9
radio input "true"
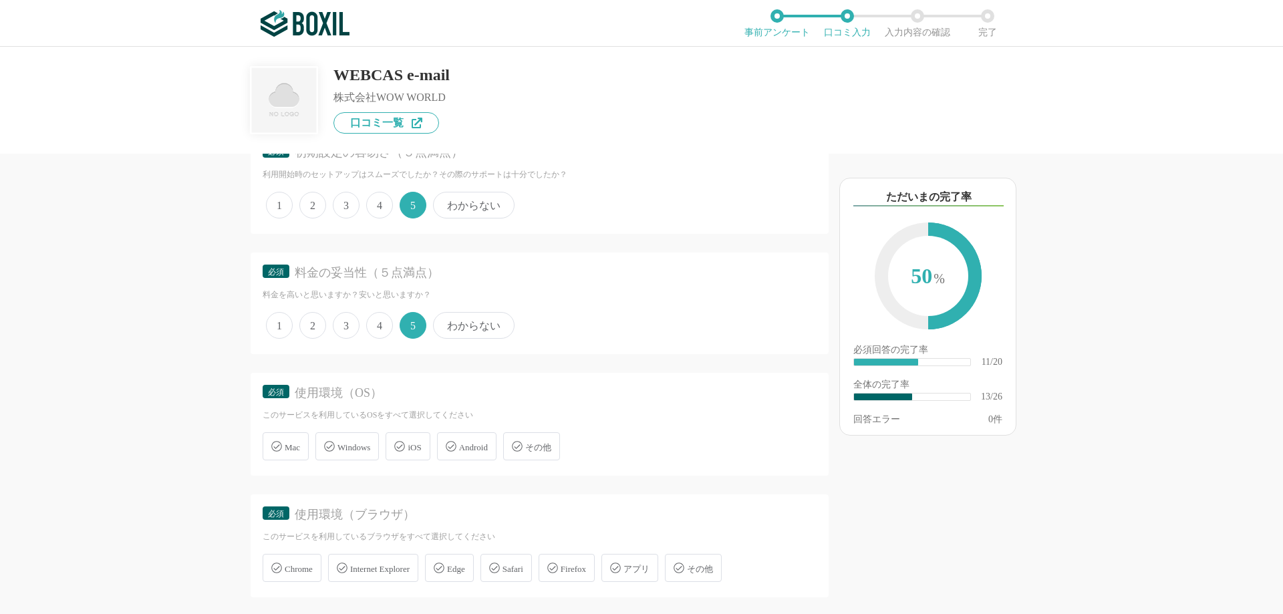
click at [344, 456] on div "Windows" at bounding box center [346, 446] width 63 height 28
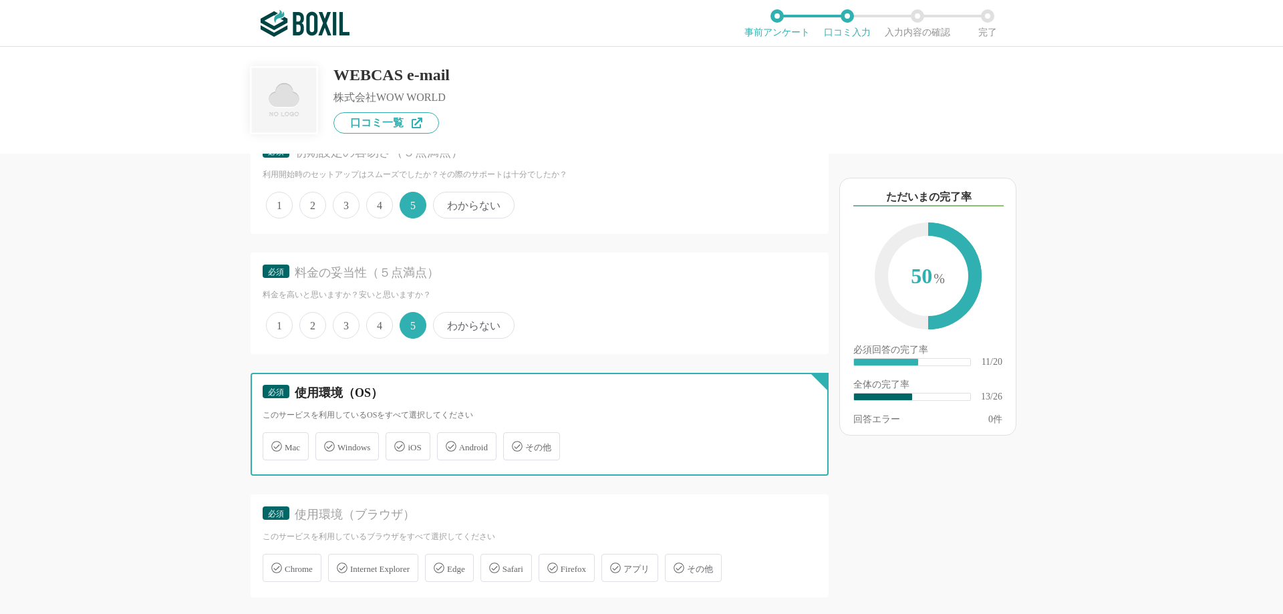
click at [327, 443] on input "Windows" at bounding box center [322, 438] width 9 height 9
checkbox input "true"
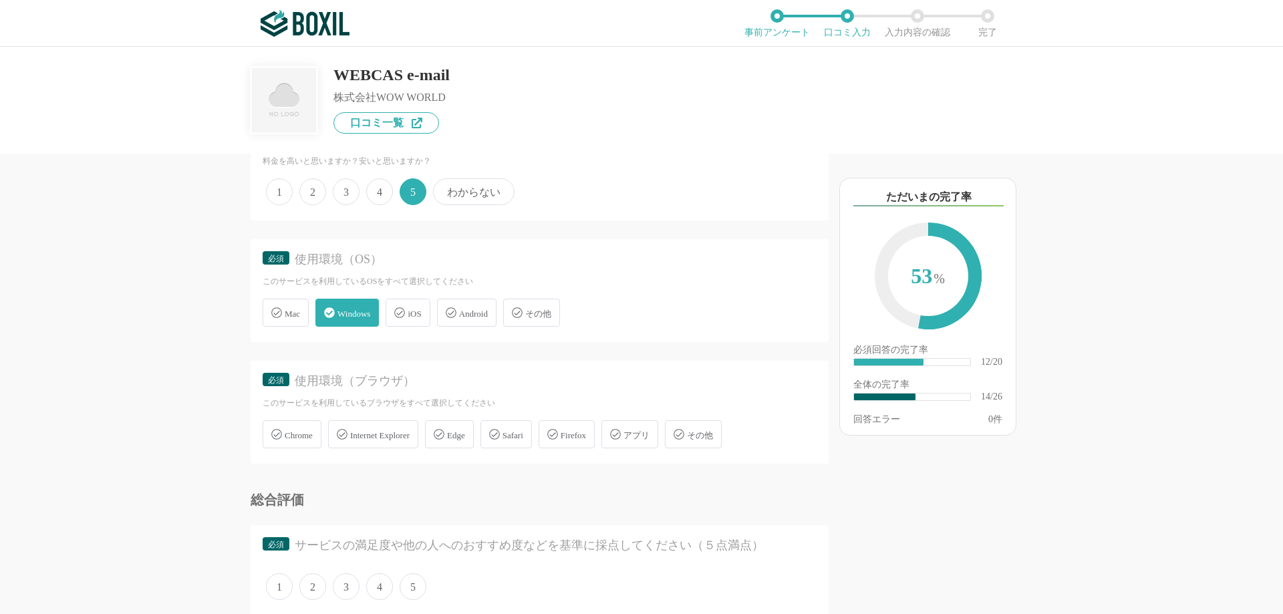
click at [313, 438] on span "Chrome" at bounding box center [299, 435] width 28 height 10
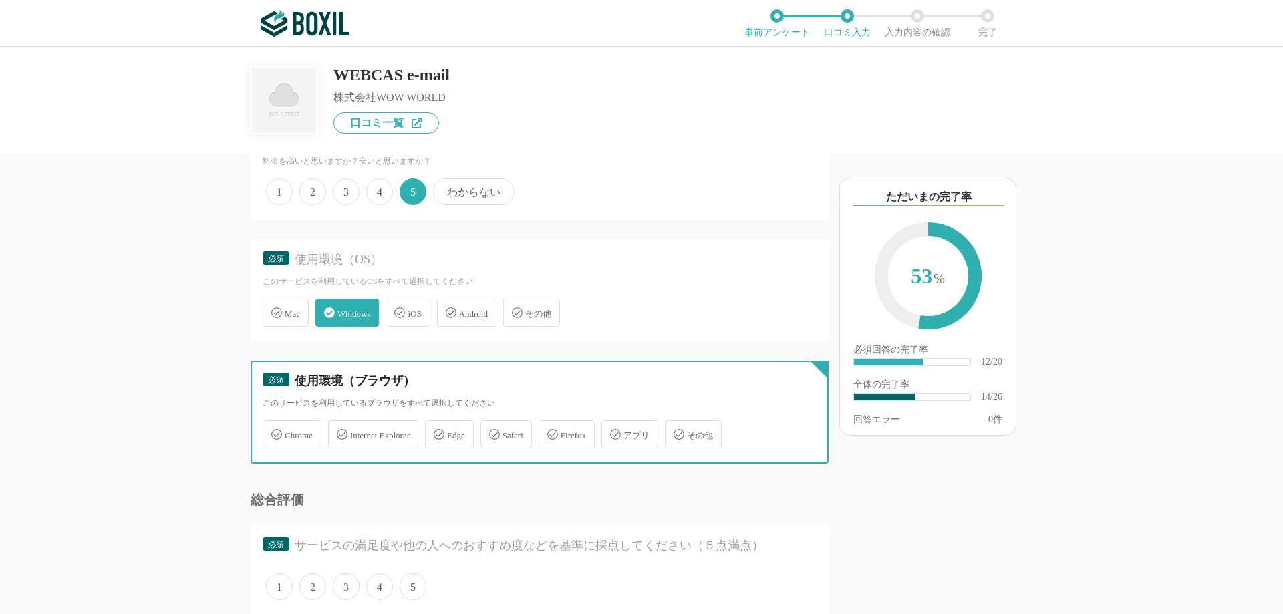
click at [274, 431] on input "Chrome" at bounding box center [269, 426] width 9 height 9
checkbox input "true"
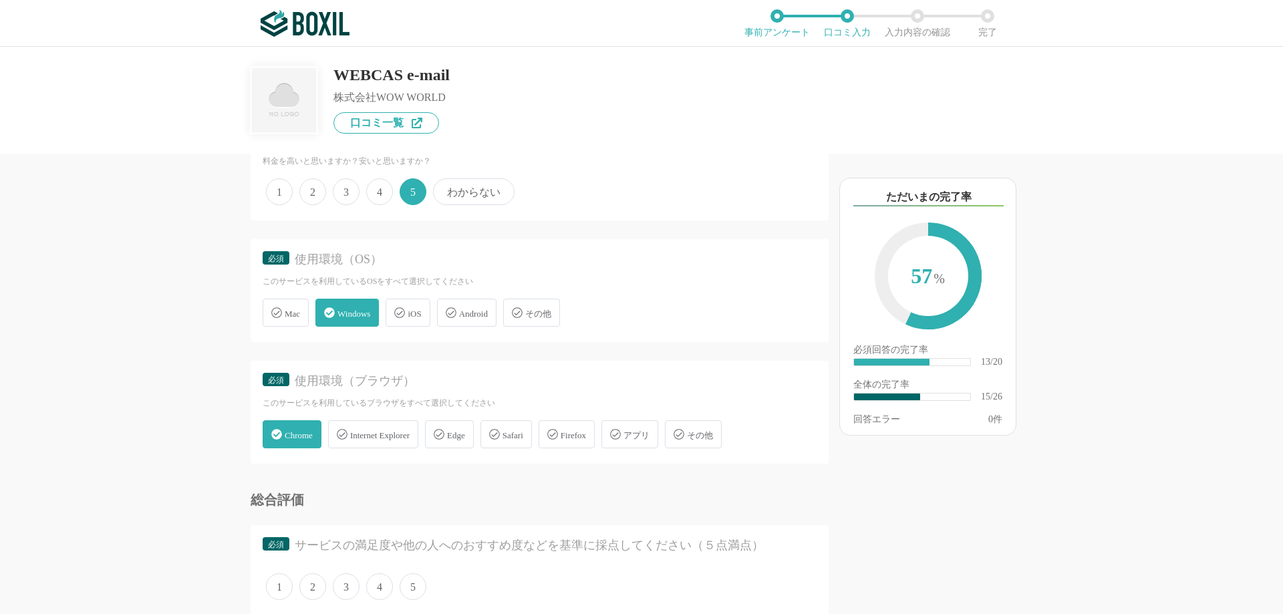
click at [465, 432] on span "Edge" at bounding box center [456, 435] width 18 height 10
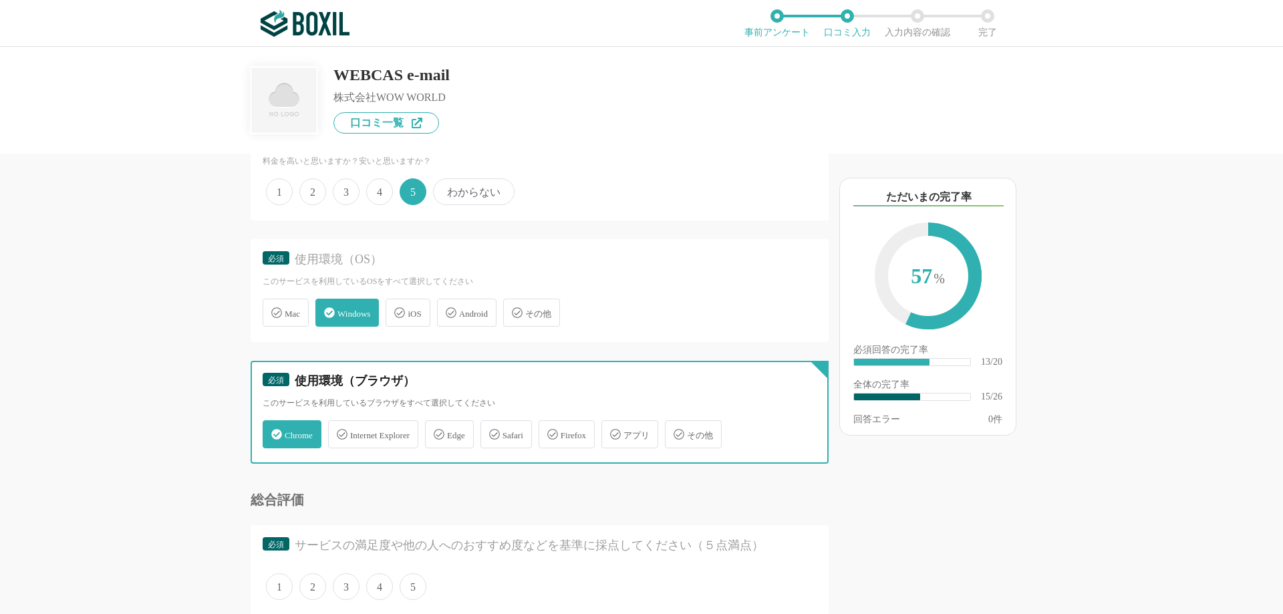
click at [436, 431] on input "Edge" at bounding box center [432, 426] width 9 height 9
checkbox input "true"
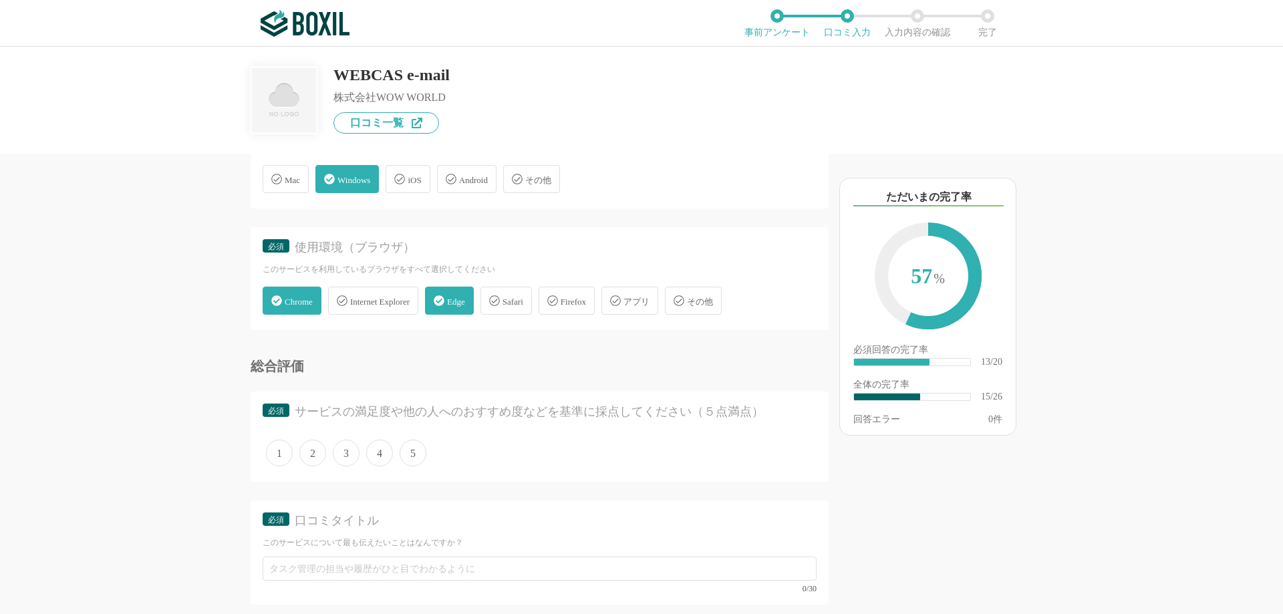
click at [418, 454] on span "5" at bounding box center [413, 453] width 27 height 27
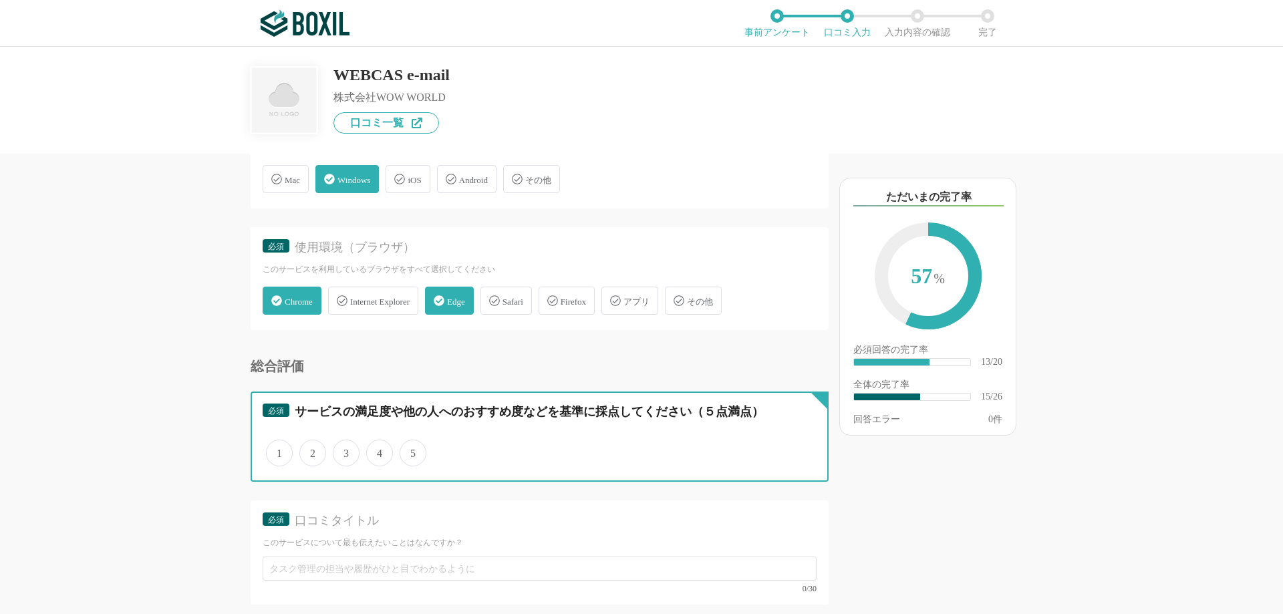
click at [412, 450] on input "5" at bounding box center [407, 446] width 9 height 9
radio input "true"
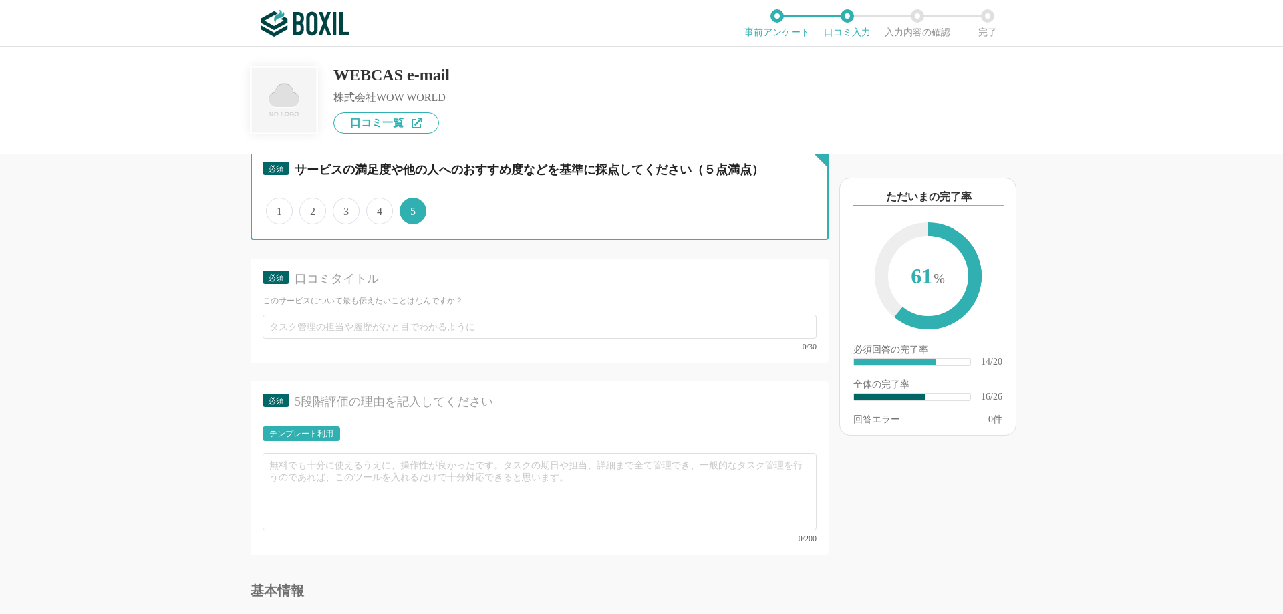
scroll to position [2005, 0]
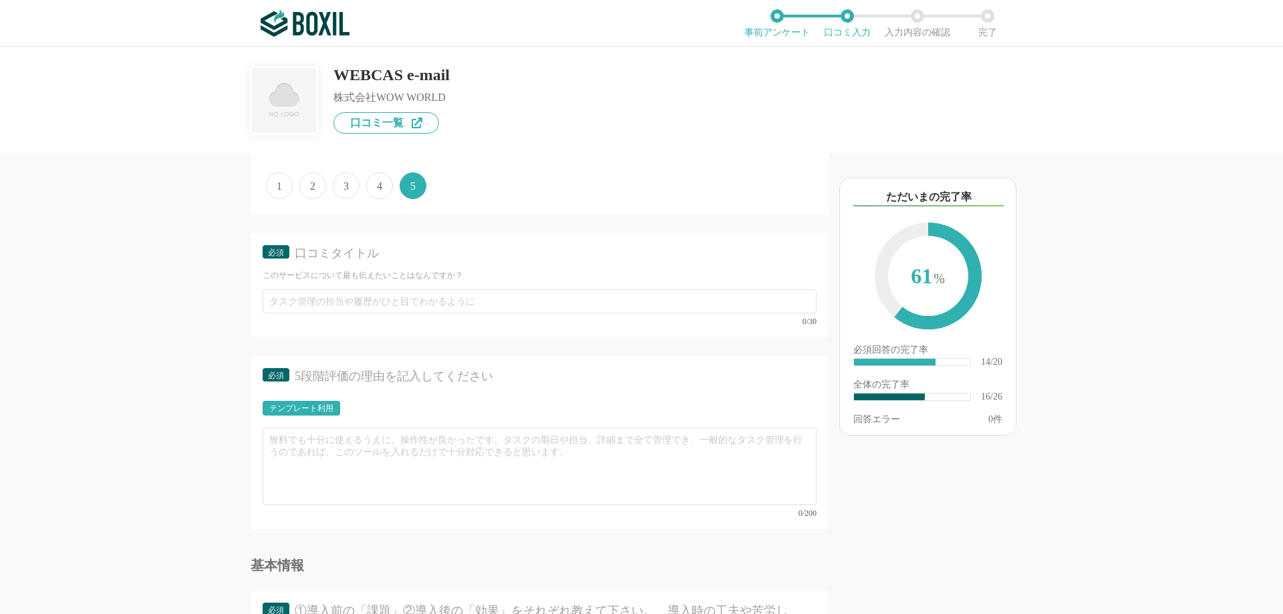
click at [299, 410] on div "テンプレート利用" at bounding box center [301, 408] width 64 height 8
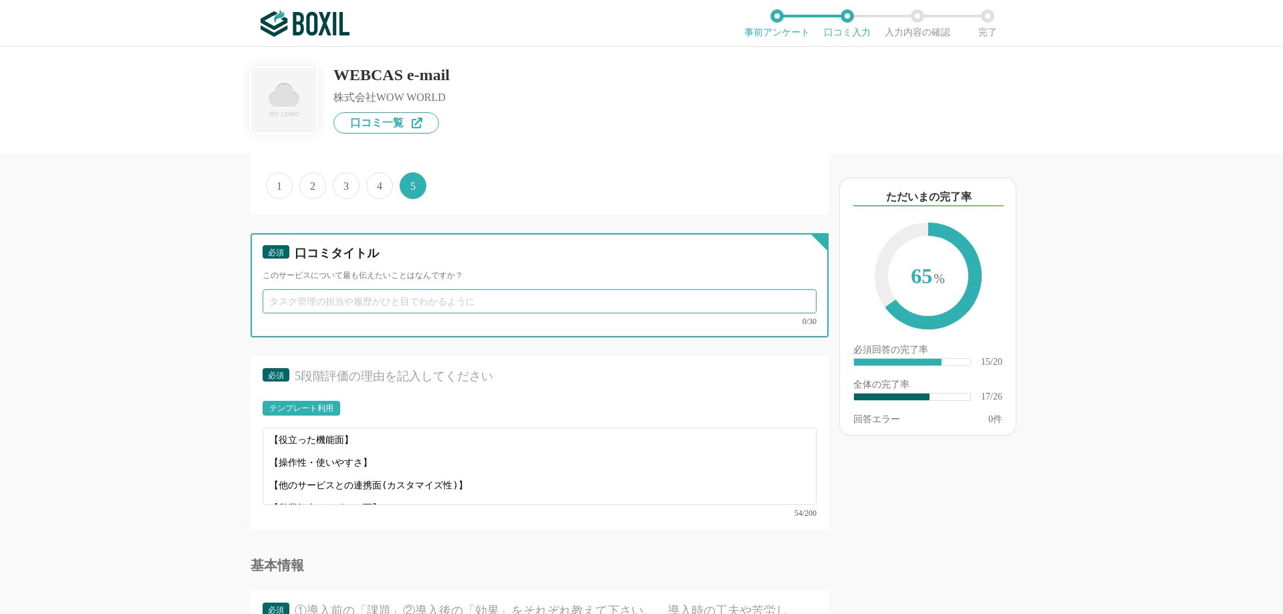
click at [378, 301] on input "text" at bounding box center [540, 301] width 554 height 24
paste input "大量配信でも安心。企業向けメールマーケティングの決定版"
type input "大量配信でも安心。企業向けメールマーケティングの決定版"
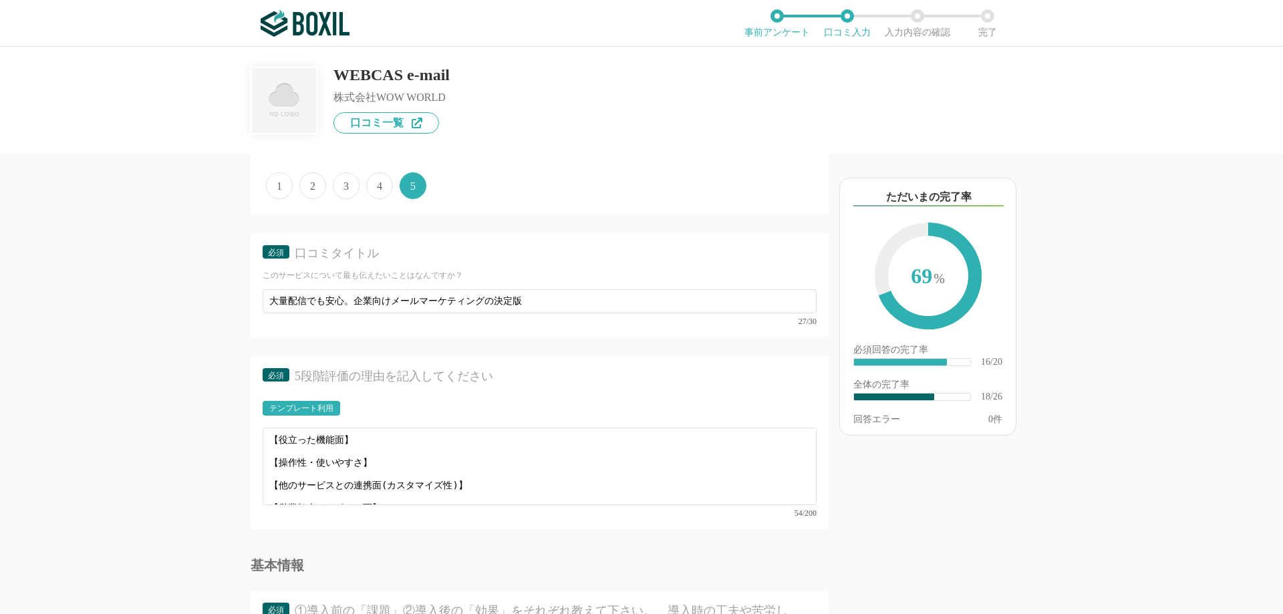
click at [82, 332] on div "他のサービス・ツールと連携していますか？ ※複数選択可 例：Slack、Salesforce 選択したサービス 未選択 Microsoft Outlook 必…" at bounding box center [641, 330] width 1283 height 567
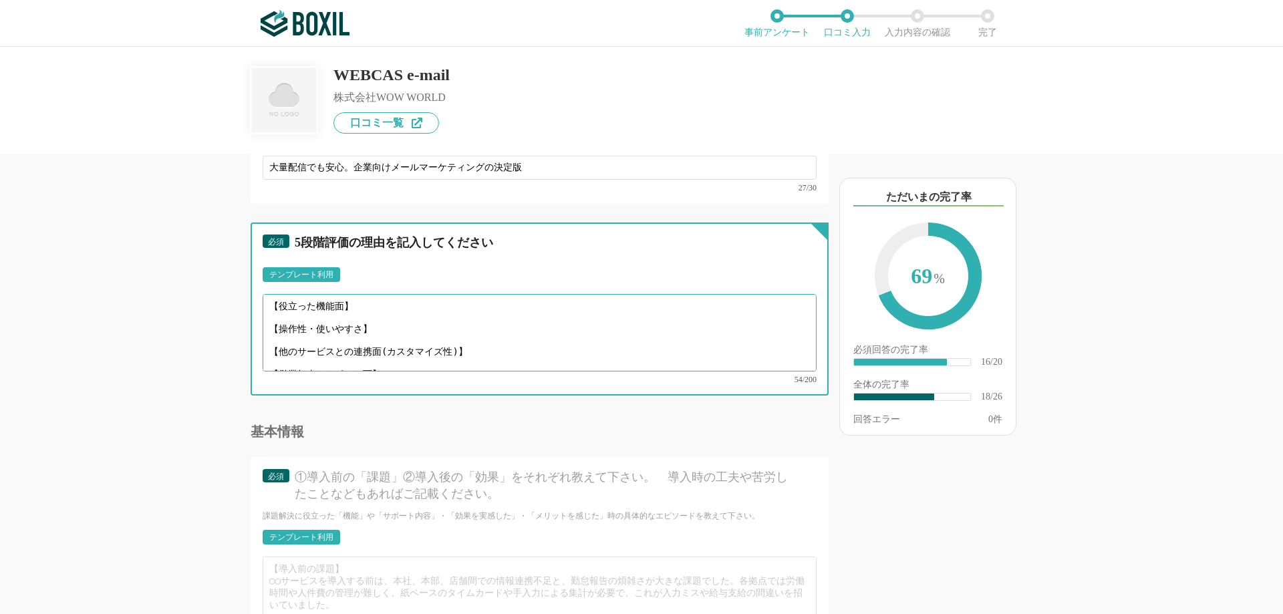
scroll to position [9, 0]
drag, startPoint x: 267, startPoint y: 305, endPoint x: 438, endPoint y: 387, distance: 189.8
click at [438, 387] on div "必須 5段階評価の理由を記入してください テンプレート利用 ፠テンプレート文言が変更されてない箇所がある、または使用できないテキスト（記号）が含まれています。…" at bounding box center [540, 309] width 578 height 173
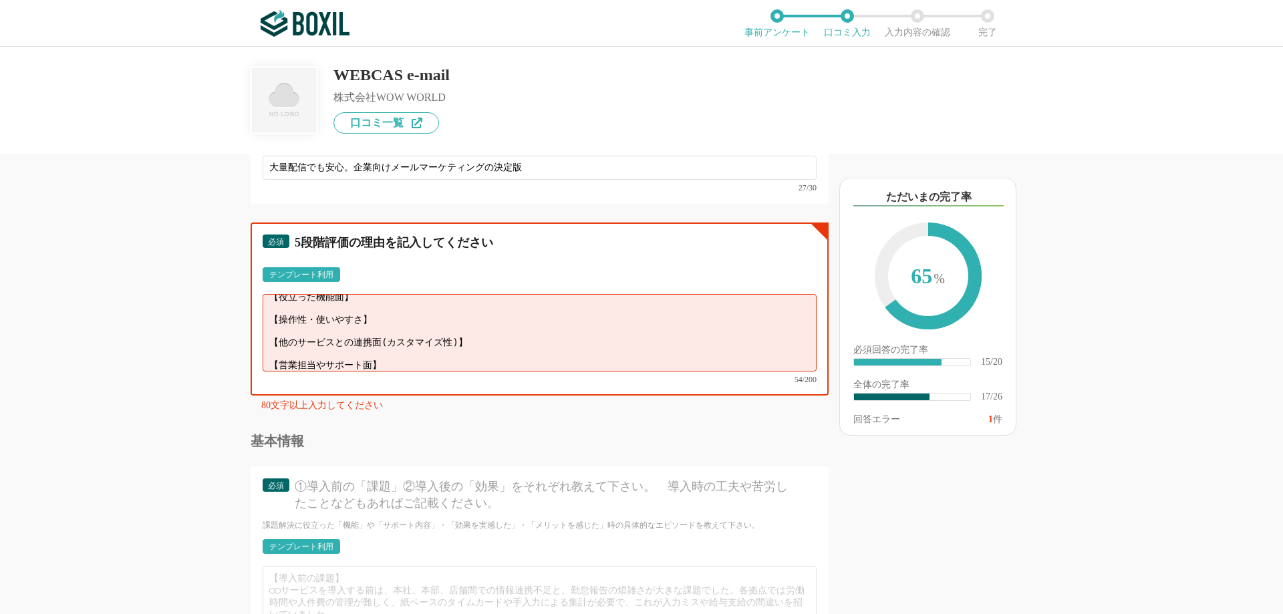
click at [394, 302] on textarea "【役立った機能面】 【操作性・使いやすさ】 【他のサービスとの連携面(カスタマイズ性)】 【営業担当やサポート面】" at bounding box center [540, 333] width 554 height 78
paste textarea "配信エラーの詳細分析や予約配信機能が非常に実用的でした。"
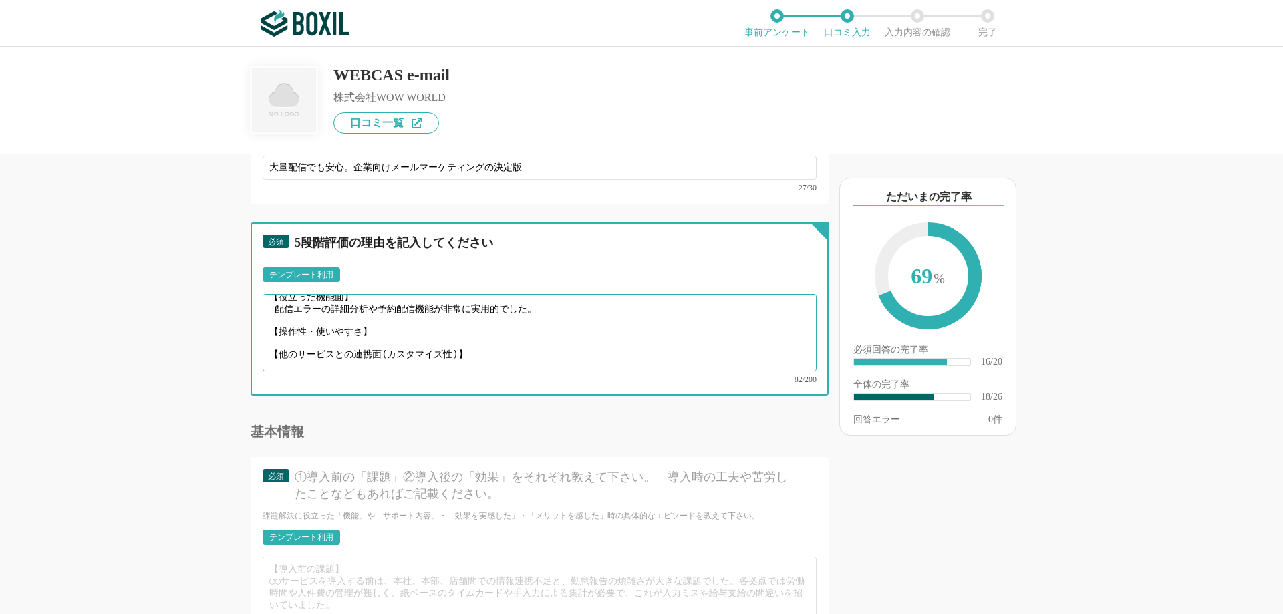
click at [299, 330] on textarea "【役立った機能面】 配信エラーの詳細分析や予約配信機能が非常に実用的でした。 【操作性・使いやすさ】 【他のサービスとの連携面(カスタマイズ性)】 【営業担当…" at bounding box center [540, 333] width 554 height 78
click at [377, 331] on textarea "【役立った機能面】 配信エラーの詳細分析や予約配信機能が非常に実用的でした。 【操作性・使いやすさ】 【他のサービスとの連携面(カスタマイズ性)】 【営業担当…" at bounding box center [540, 333] width 554 height 78
paste textarea "初めてでも迷わず操作できました。"
click at [497, 355] on textarea "【役立った機能面】 配信エラーの詳細分析や予約配信機能が非常に実用的でした。 【操作性・使いやすさ】 初めてでも迷わず操作できました。 【他のサービスとの連携…" at bounding box center [540, 333] width 554 height 78
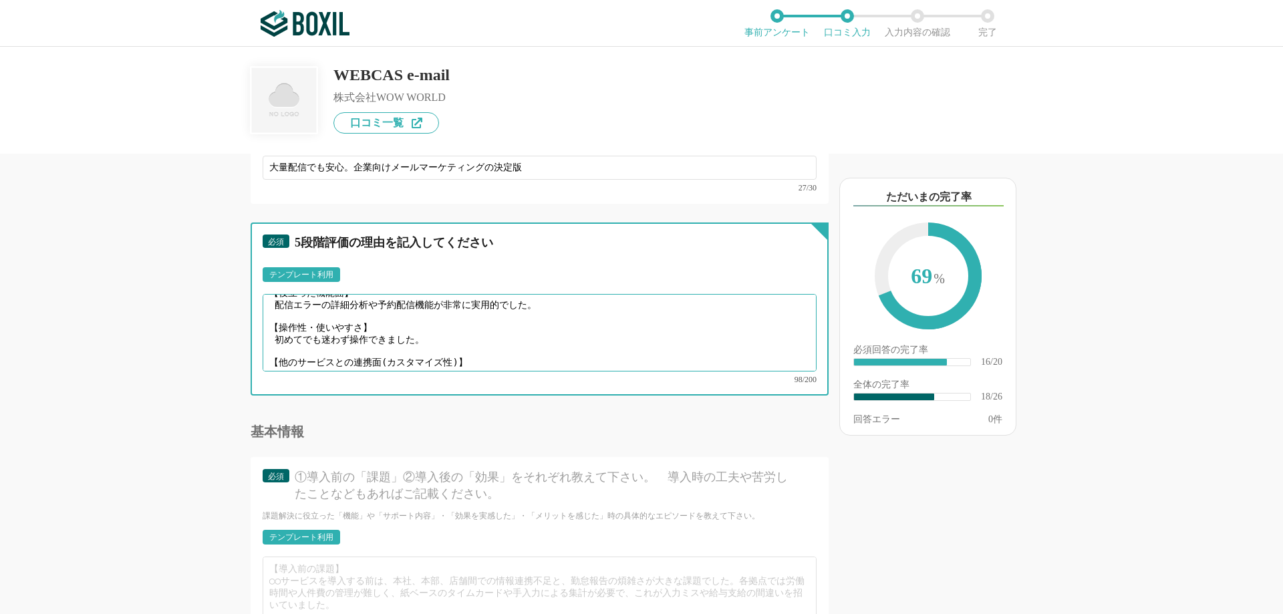
paste textarea "API連携が柔軟で、自社システムとの統合もスムーズに行えました。"
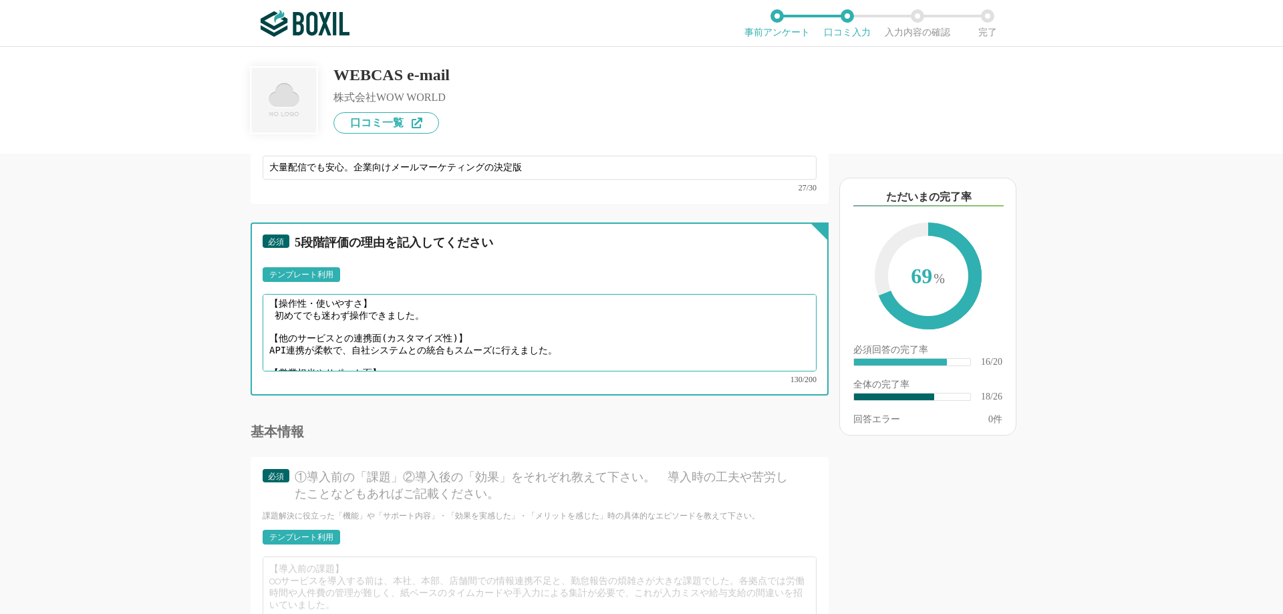
drag, startPoint x: 339, startPoint y: 356, endPoint x: 450, endPoint y: 335, distance: 113.0
click at [450, 335] on textarea "【役立った機能面】 配信エラーの詳細分析や予約配信機能が非常に実用的でした。 【操作性・使いやすさ】 初めてでも迷わず操作できました。 【他のサービスとの連携…" at bounding box center [540, 333] width 554 height 78
click at [400, 346] on textarea "【役立った機能面】 配信エラーの詳細分析や予約配信機能が非常に実用的でした。 【操作性・使いやすさ】 初めてでも迷わず操作できました。 【他のサービスとの連携…" at bounding box center [540, 333] width 554 height 78
click at [391, 352] on textarea "【役立った機能面】 配信エラーの詳細分析や予約配信機能が非常に実用的でした。 【操作性・使いやすさ】 初めてでも迷わず操作できました。 【他のサービスとの連携…" at bounding box center [540, 333] width 554 height 78
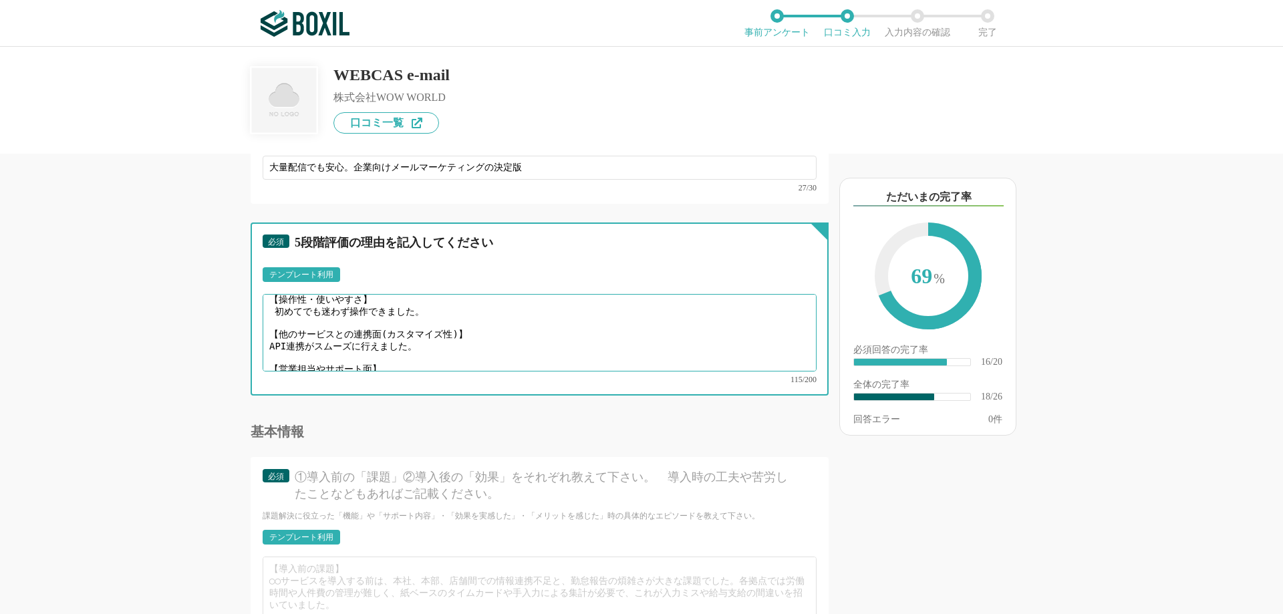
paste textarea "丁寧なサポートがあり、安心して運用を開始できました。"
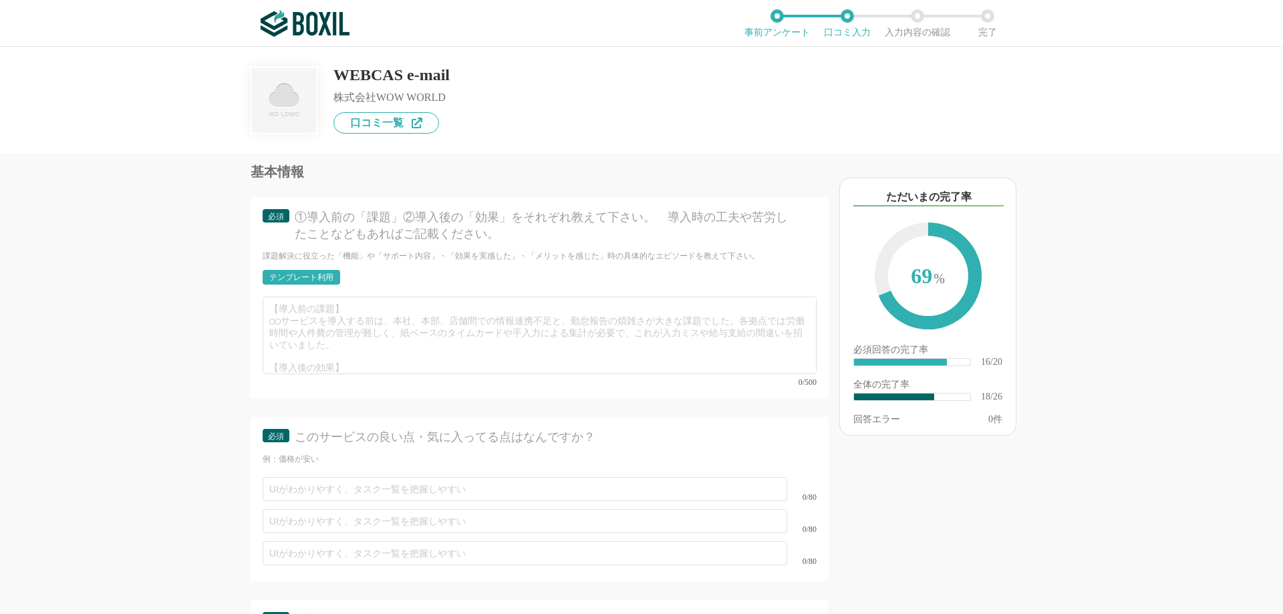
scroll to position [2406, 0]
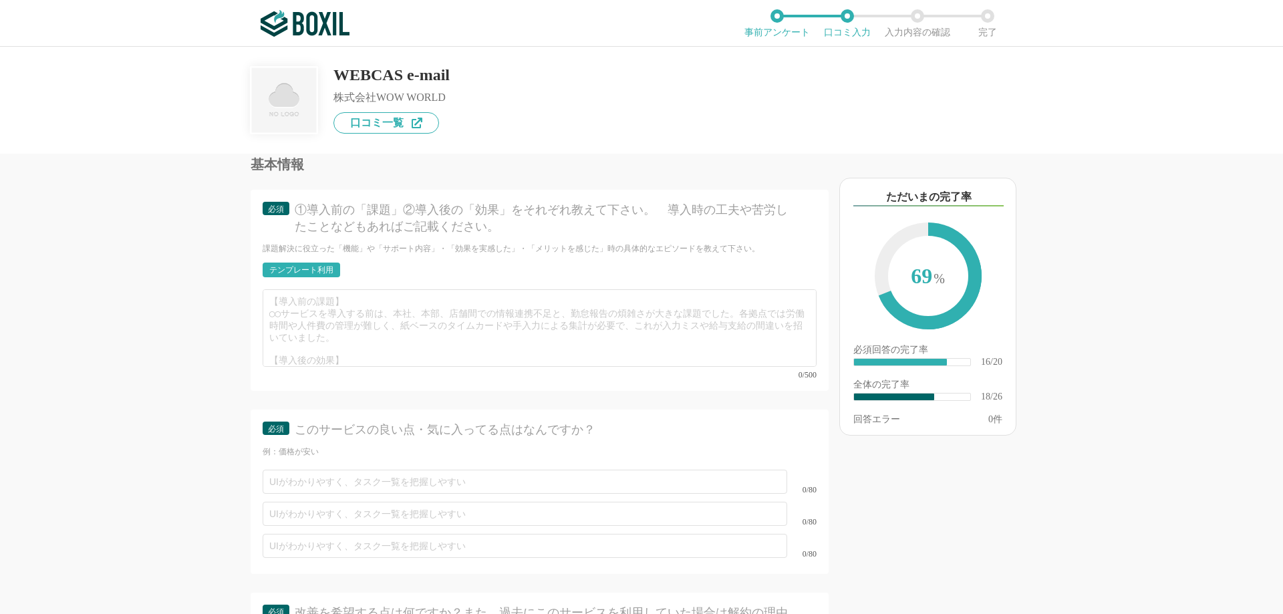
type textarea "【役立った機能面】 配信エラーの詳細分析や予約配信機能が非常に実用的でした。 【操作性・使いやすさ】 初めてでも迷わず操作できました。 【他のサービスとの連携…"
click at [293, 266] on div "テンプレート利用" at bounding box center [301, 270] width 64 height 8
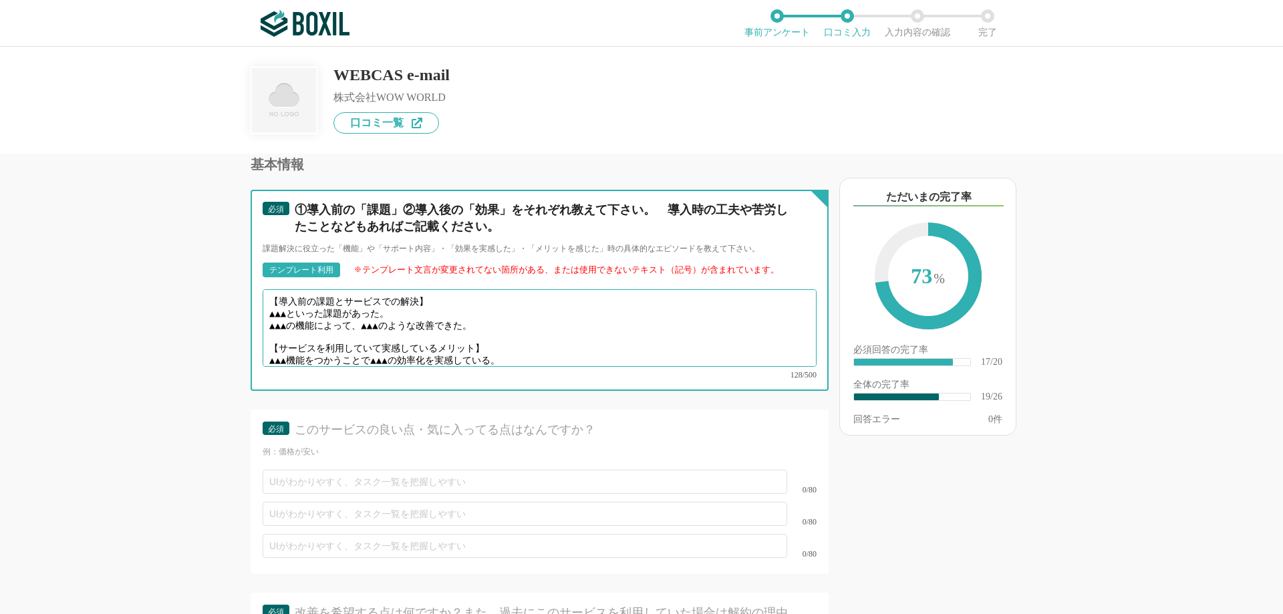
scroll to position [9, 0]
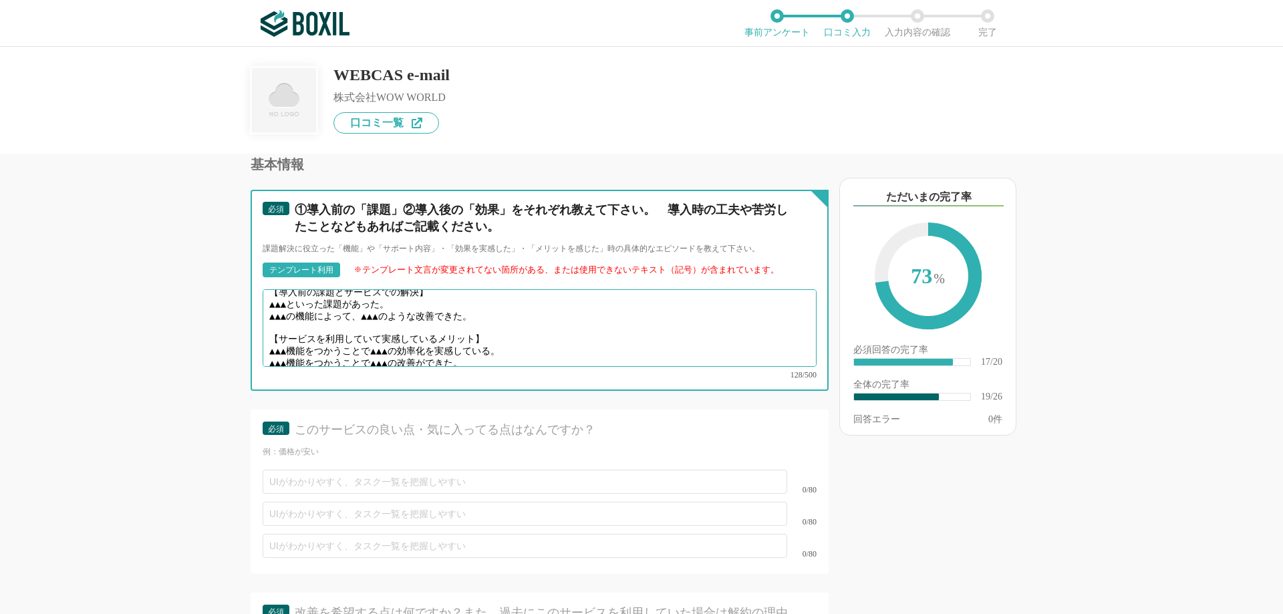
drag, startPoint x: 269, startPoint y: 290, endPoint x: 502, endPoint y: 368, distance: 245.1
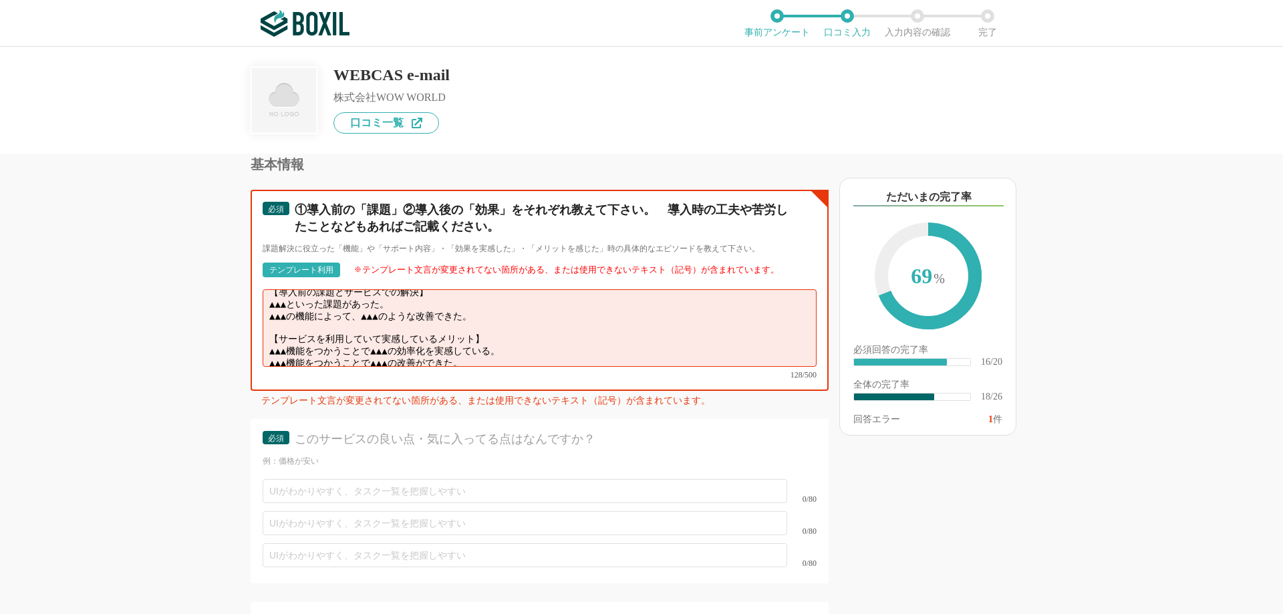
click at [408, 310] on textarea "【導入前の課題とサービスでの解決】 ▲▲▲といった課題があった。 ▲▲▲の機能によって、▲▲▲のような改善できた。 【サービスを利用していて実感しているメリッ…" at bounding box center [540, 328] width 554 height 78
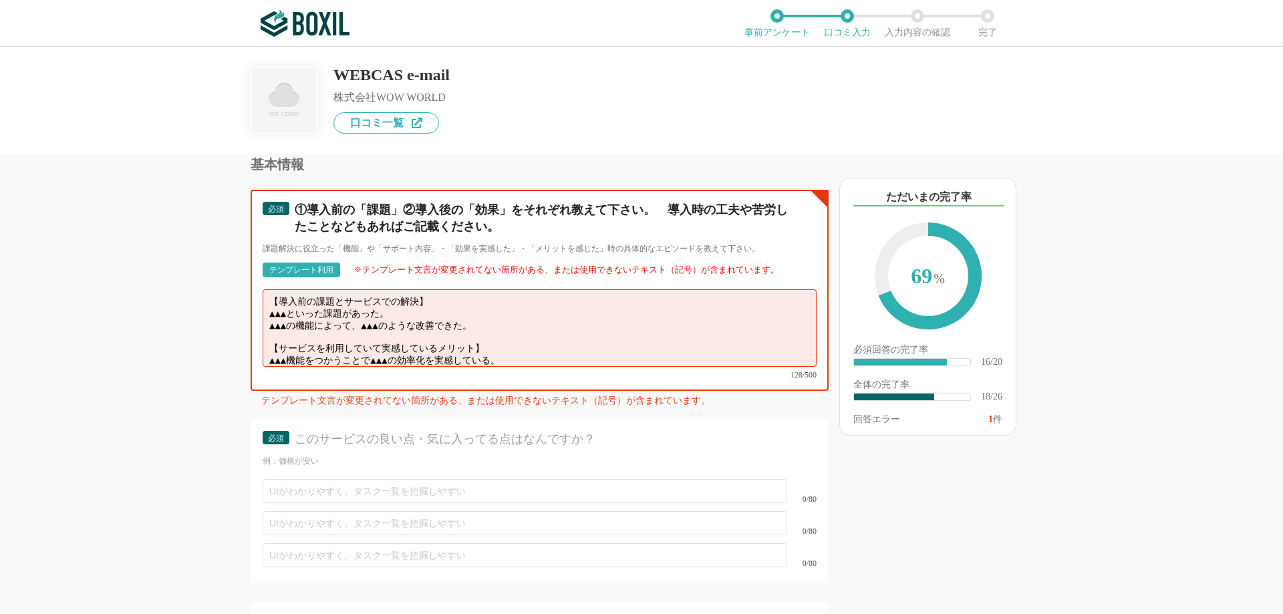
drag, startPoint x: 265, startPoint y: 293, endPoint x: 419, endPoint y: 300, distance: 153.9
click at [419, 300] on textarea "【導入前の課題とサービスでの解決】 ▲▲▲といった課題があった。 ▲▲▲の機能によって、▲▲▲のような改善できた。 【サービスを利用していて実感しているメリッ…" at bounding box center [540, 328] width 554 height 78
paste textarea "配信エラーの原因特定が難しい"
drag, startPoint x: 269, startPoint y: 313, endPoint x: 497, endPoint y: 313, distance: 227.9
click at [497, 313] on textarea "【導入前の課題とサービスでの解決】 配信エラーの原因特定が難しいといった課題があった。 ▲▲▲の機能によって、▲▲▲のような改善できた。 【サービスを利用して…" at bounding box center [540, 328] width 554 height 78
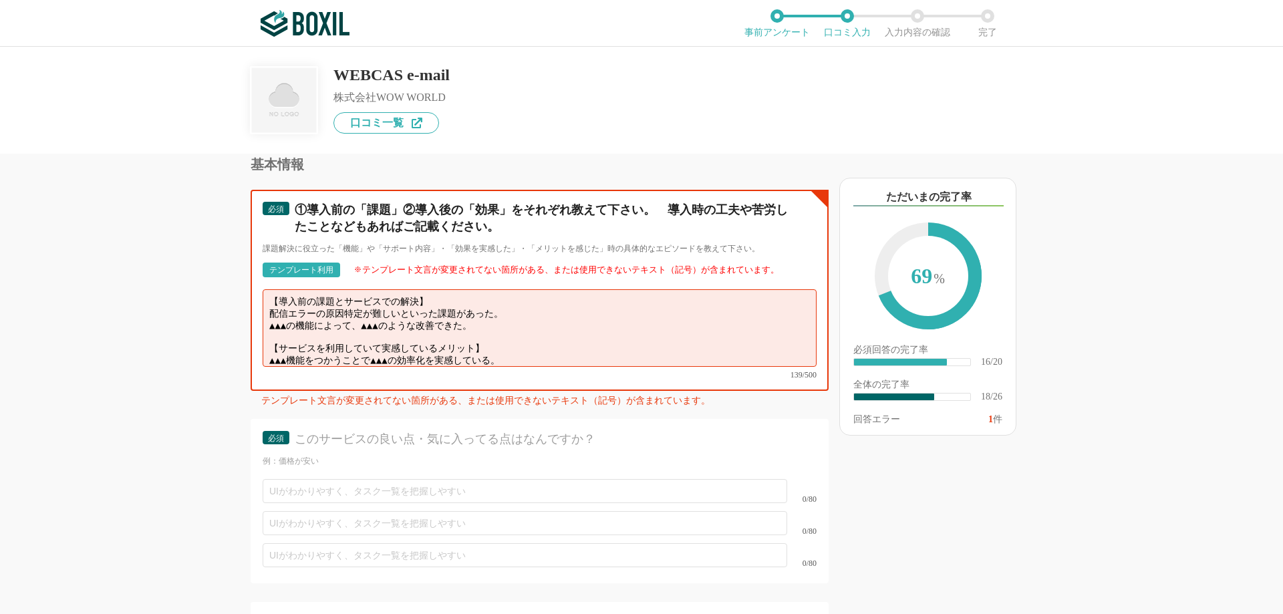
paste textarea "エラーログ確認機能によって、原因の早期特定と対応の迅速化が"
click at [267, 343] on textarea "【導入前の課題とサービスでの解決】 配信エラーの原因特定が難しいといった課題があった。 エラーログ確認機能によって、原因の早期特定と対応の迅速化ができた。 【…" at bounding box center [540, 328] width 554 height 78
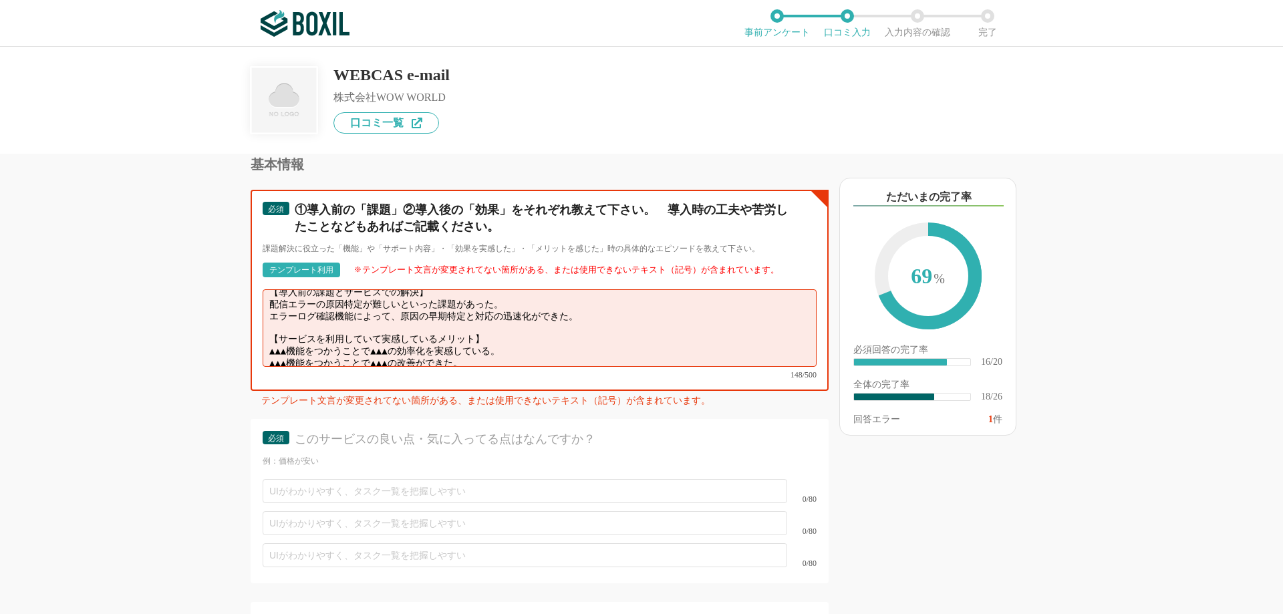
drag, startPoint x: 289, startPoint y: 342, endPoint x: 520, endPoint y: 330, distance: 230.8
click at [520, 330] on textarea "【導入前の課題とサービスでの解決】 配信エラーの原因特定が難しいといった課題があった。 エラーログ確認機能によって、原因の早期特定と対応の迅速化ができた。 【…" at bounding box center [540, 328] width 554 height 78
paste textarea "ステップメール機能を使うことで顧客対応"
drag, startPoint x: 271, startPoint y: 344, endPoint x: 498, endPoint y: 346, distance: 226.6
click at [498, 346] on textarea "【導入前の課題とサービスでの解決】 配信エラーの原因特定が難しいといった課題があった。 エラーログ確認機能によって、原因の早期特定と対応の迅速化ができた。 【…" at bounding box center [540, 328] width 554 height 78
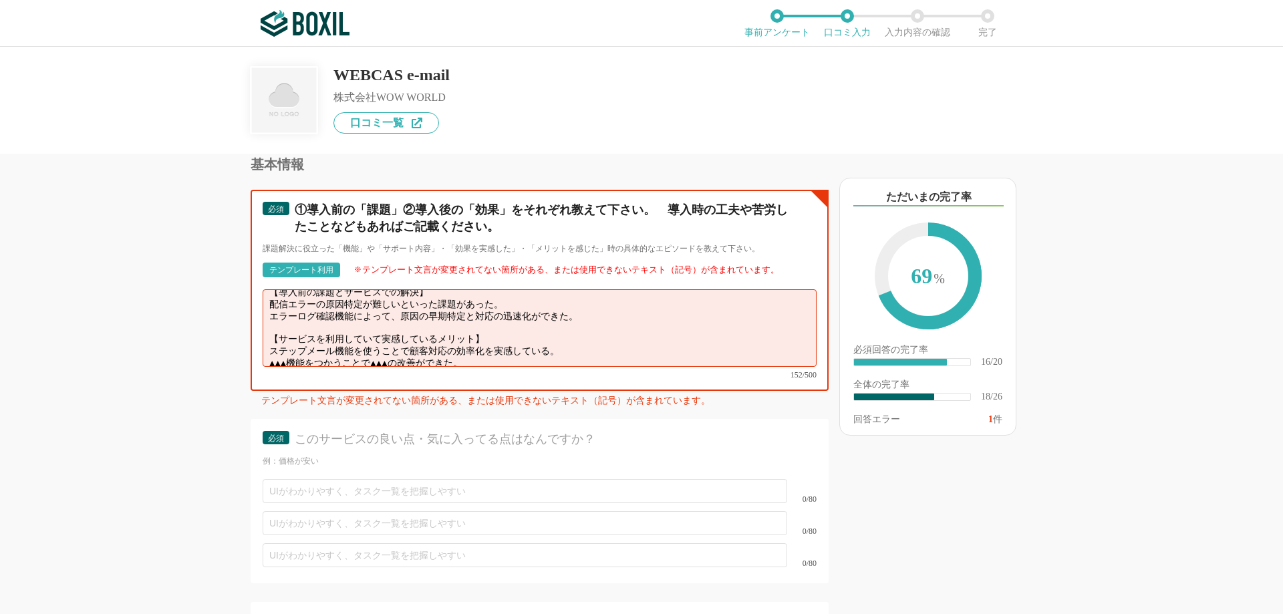
paste textarea "セグメント配信機能を使うことでターゲットごとの開封率"
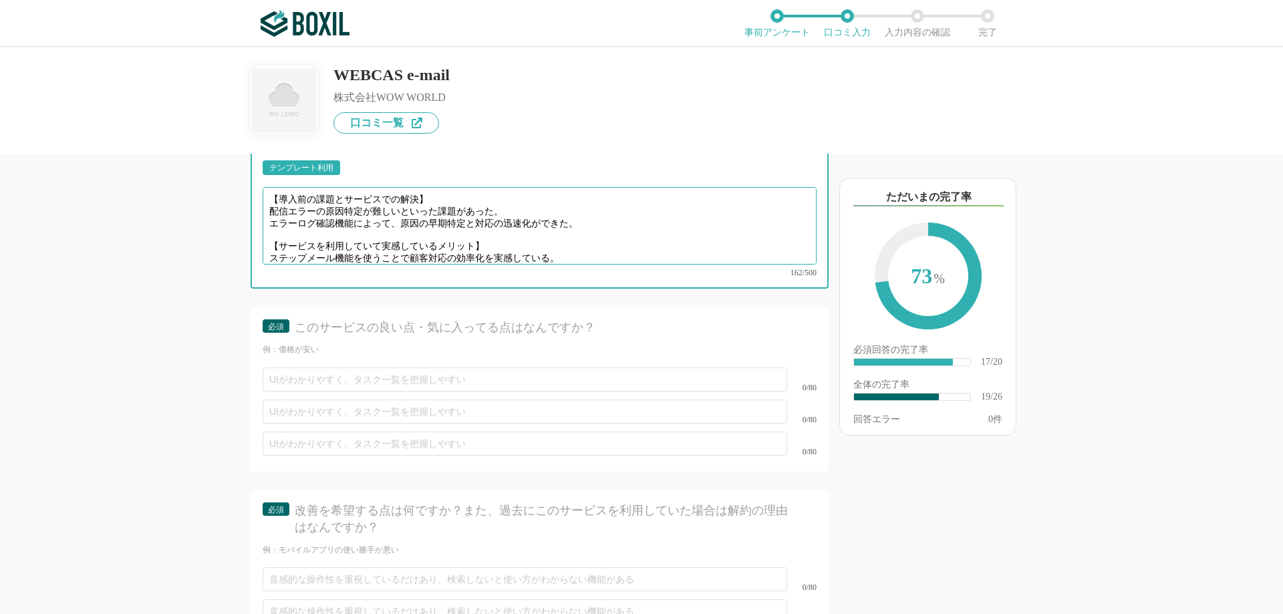
scroll to position [2540, 0]
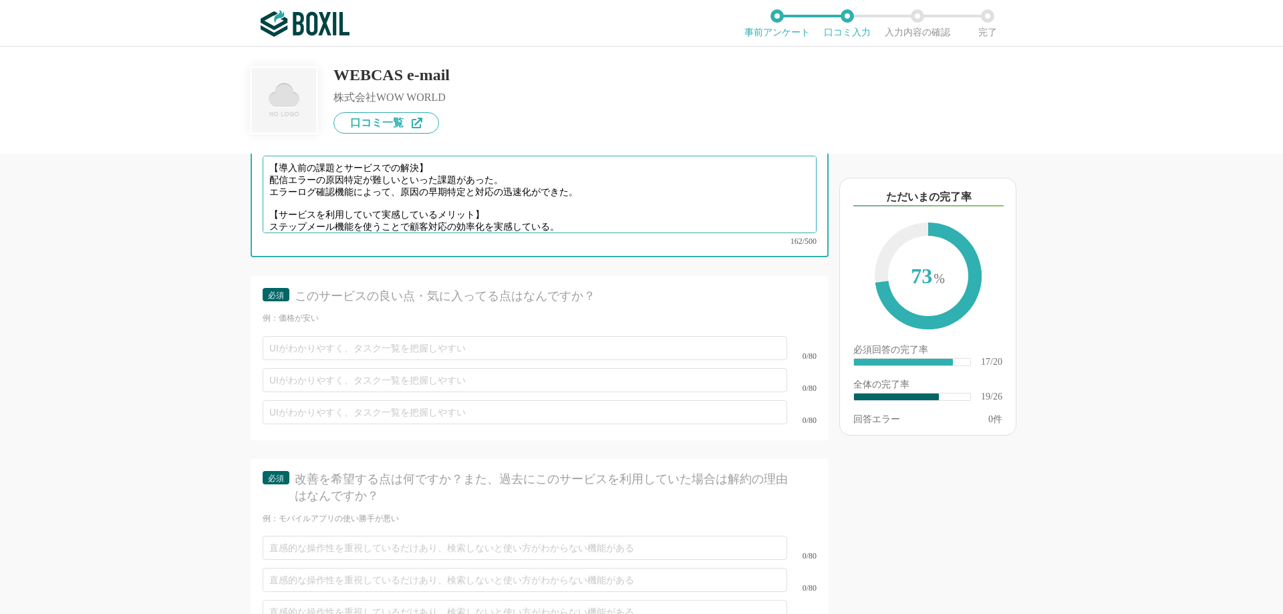
type textarea "【導入前の課題とサービスでの解決】 配信エラーの原因特定が難しいといった課題があった。 エラーログ確認機能によって、原因の早期特定と対応の迅速化ができた。 【…"
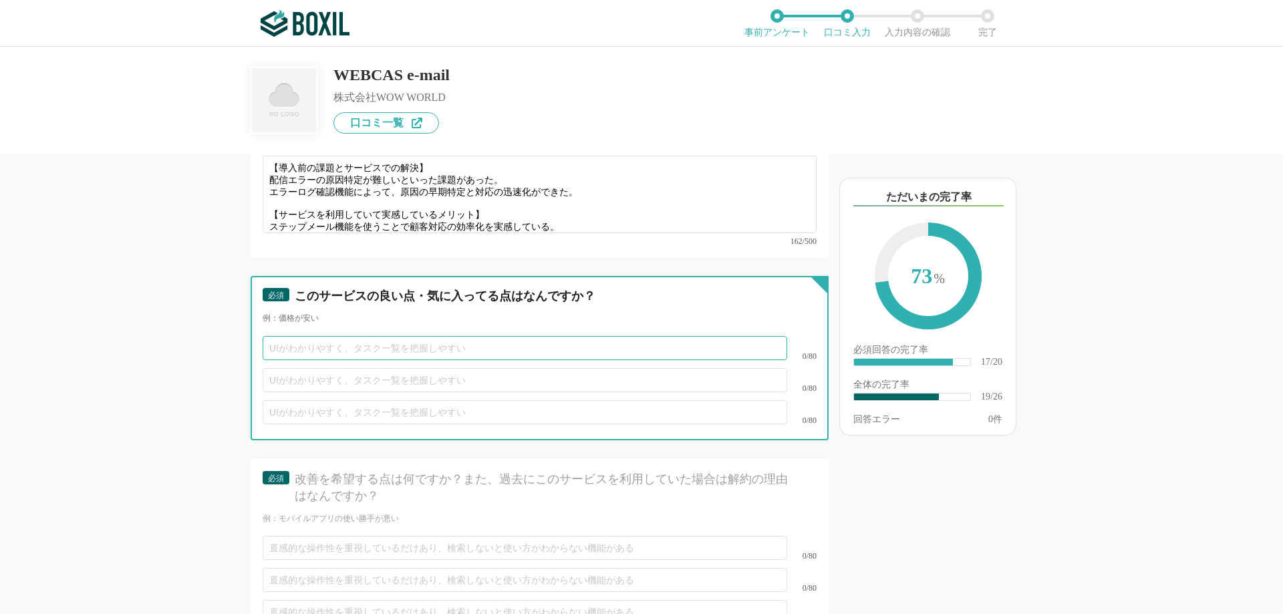
click at [313, 336] on input "text" at bounding box center [525, 348] width 525 height 24
paste input "大量のメールを安定して送信でき、エラーや遅延が少ないため、企業の信頼性を保てます。"
type input "大量のメールを安定して送信でき、エラーや遅延が少ないため、企業の信頼性を保てます。"
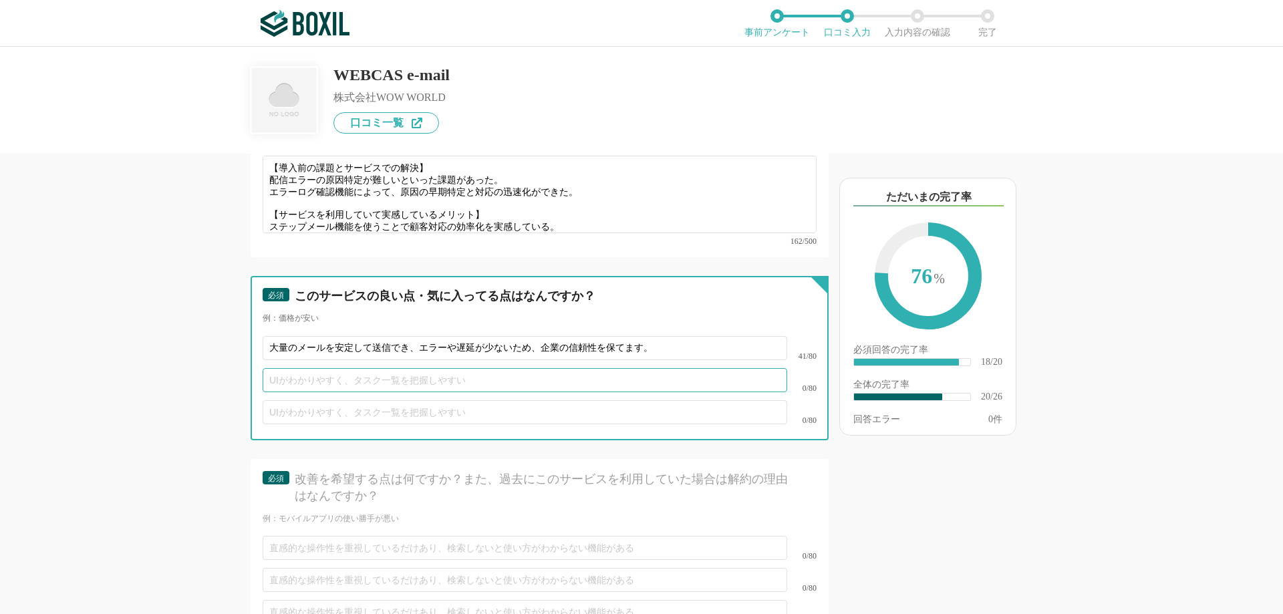
click at [303, 368] on input "text" at bounding box center [525, 380] width 525 height 24
paste input "他のシステムとの連携が柔軟で、自社の業務フローに合わせやすいです。"
type input "他のシステムとの連携が柔軟で、自社の業務フローに合わせやすいです。"
click at [313, 400] on input "text" at bounding box center [525, 412] width 525 height 24
paste input "営業・サポートの対応が迅速かつ丁寧で安心して使えます。"
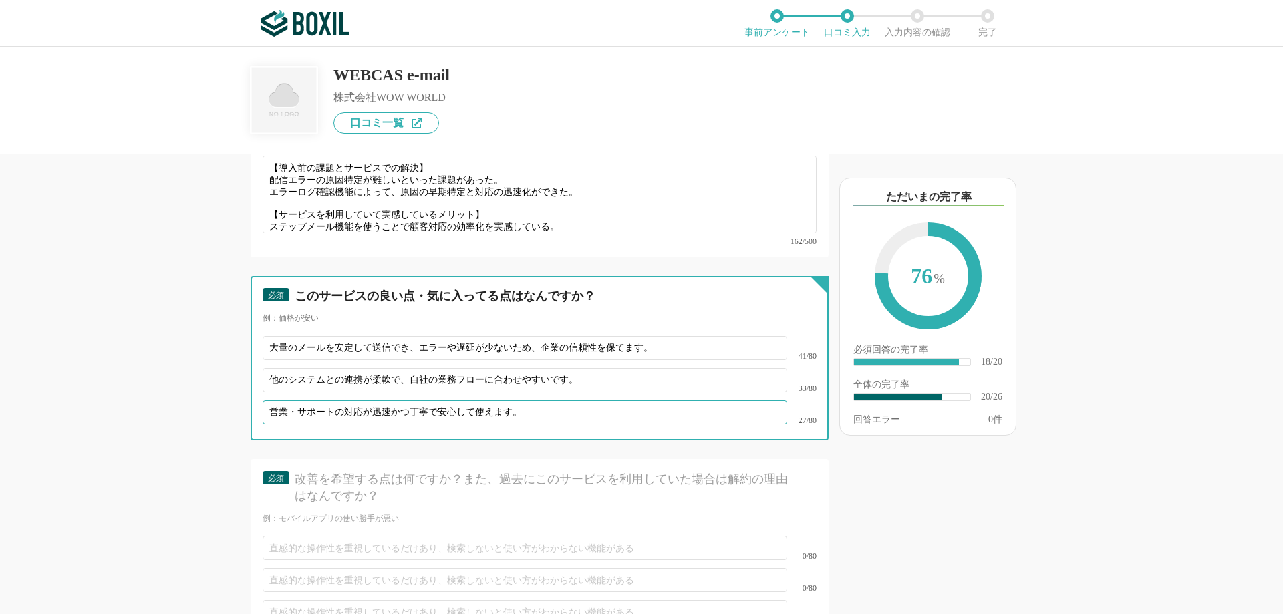
type input "営業・サポートの対応が迅速かつ丁寧で安心して使えます。"
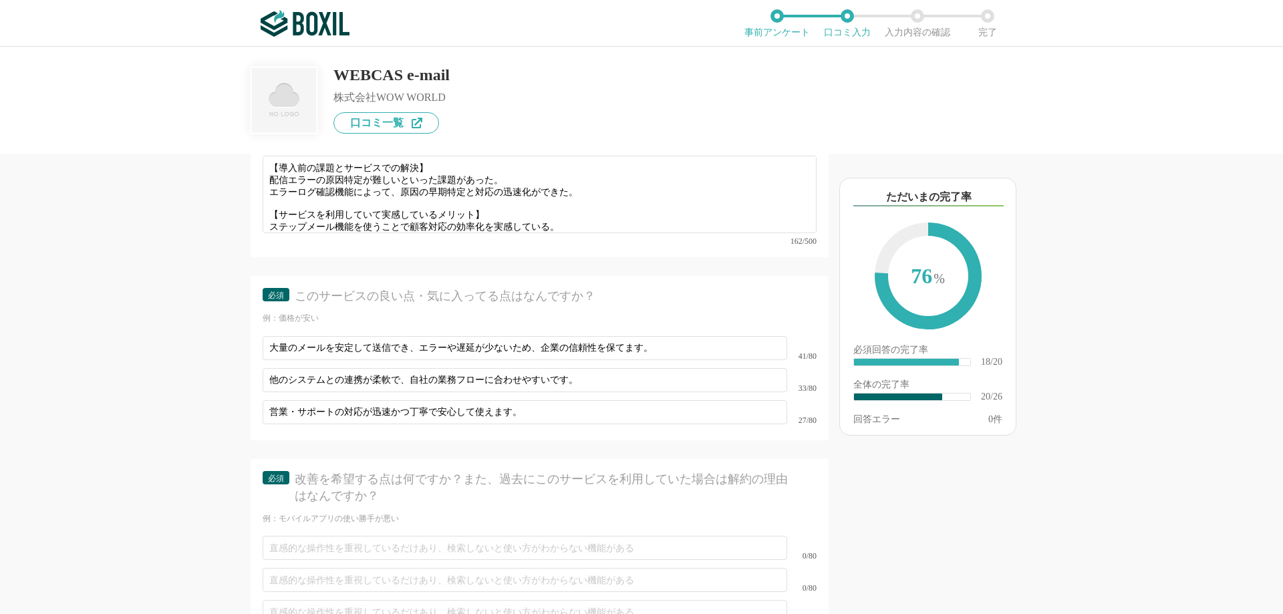
click at [168, 426] on div "他のサービス・ツールと連携していますか？ ※複数選択可 例：Slack、Salesforce 選択したサービス 未選択 Microsoft Outlook 必…" at bounding box center [494, 384] width 668 height 460
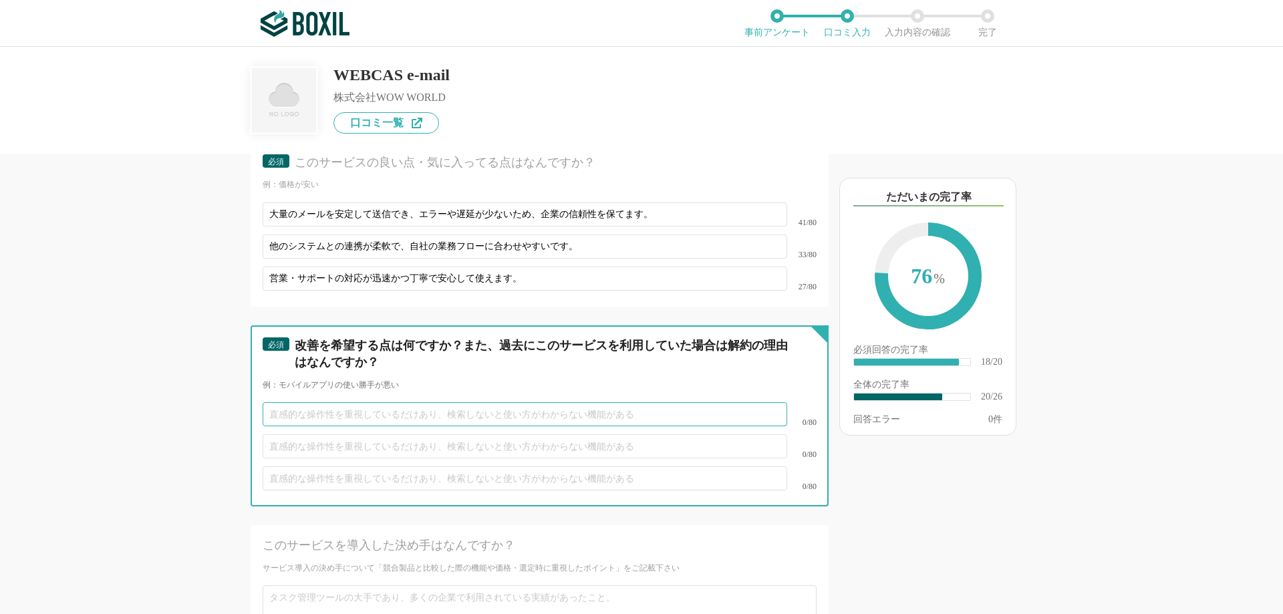
click at [365, 403] on input "text" at bounding box center [525, 414] width 525 height 24
paste input "スマホやタブレットでも快適に使える管理画面があると便利。"
type input "スマホやタブレットでも快適に使える管理画面があると便利。"
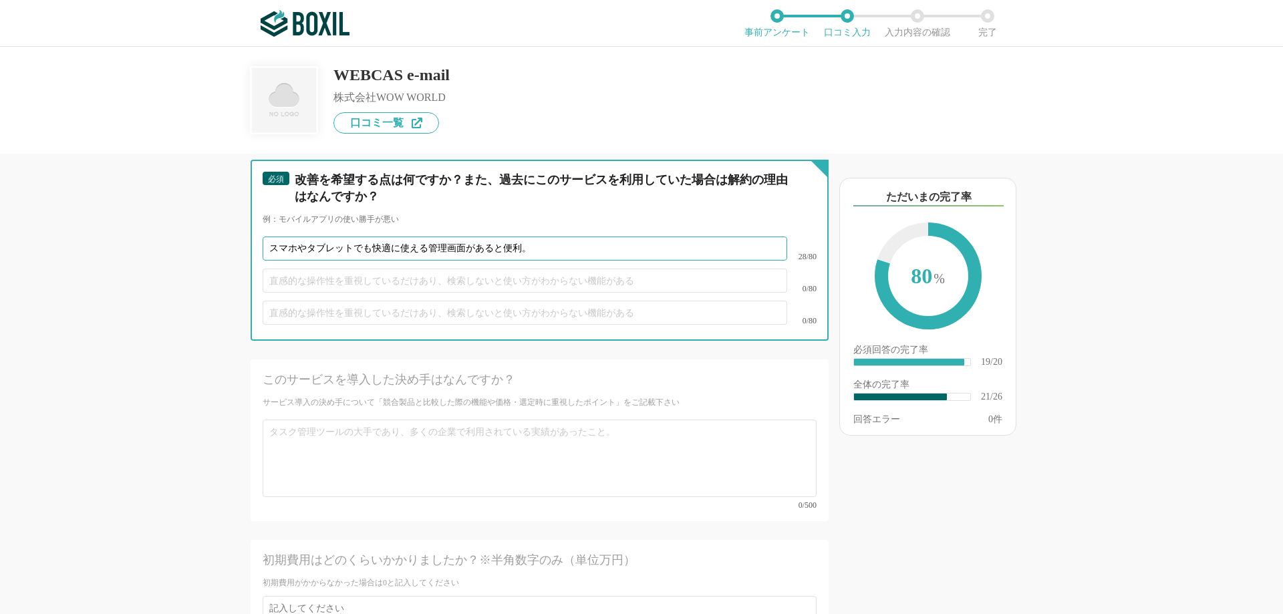
scroll to position [2807, 0]
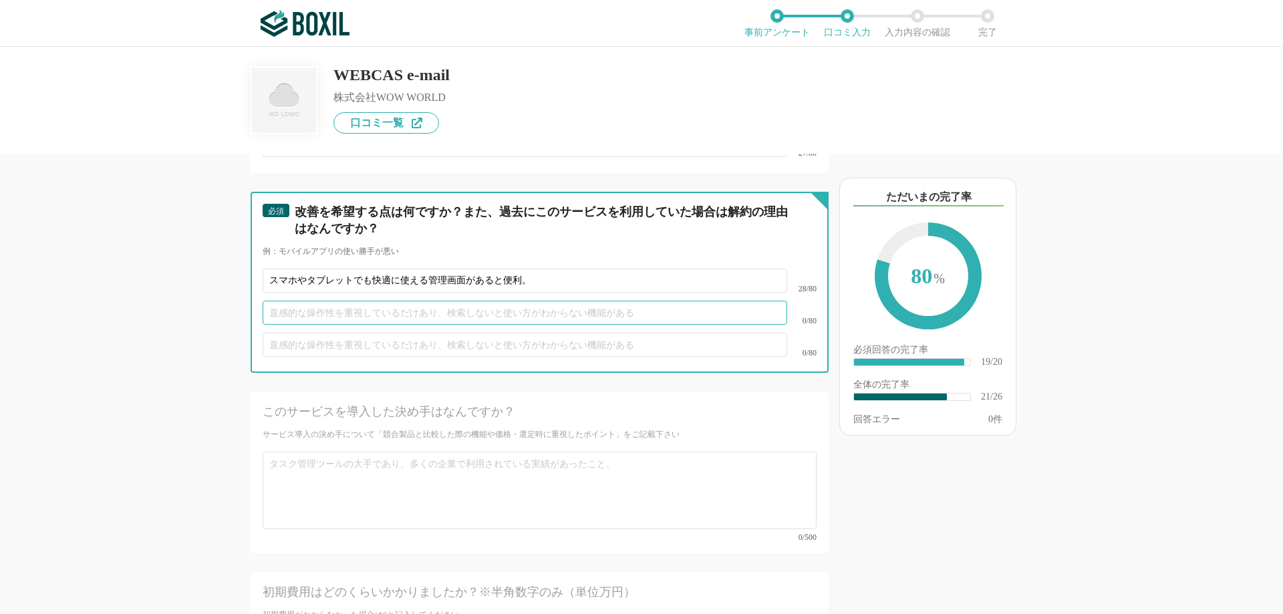
click at [384, 301] on input "text" at bounding box center [525, 313] width 525 height 24
paste input "動画や図解付きの分かりやすいマニュアルがあるとスムーズに活用できる。"
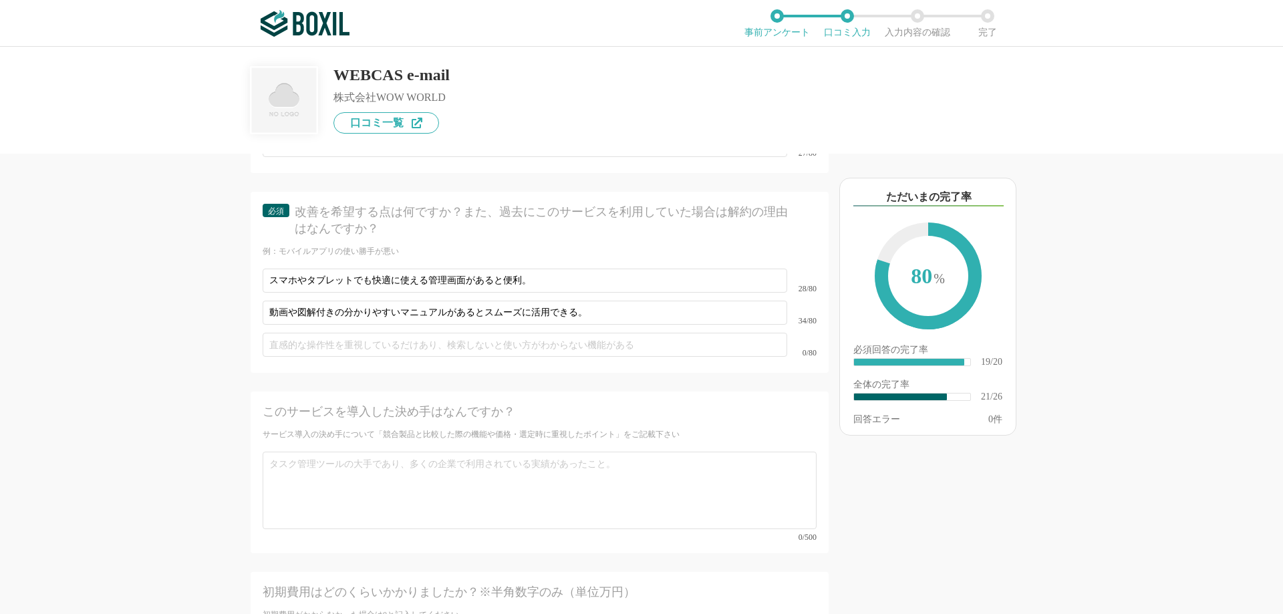
click at [179, 362] on div "他のサービス・ツールと連携していますか？ ※複数選択可 例：Slack、Salesforce 選択したサービス 未選択 Microsoft Outlook 必…" at bounding box center [494, 384] width 668 height 460
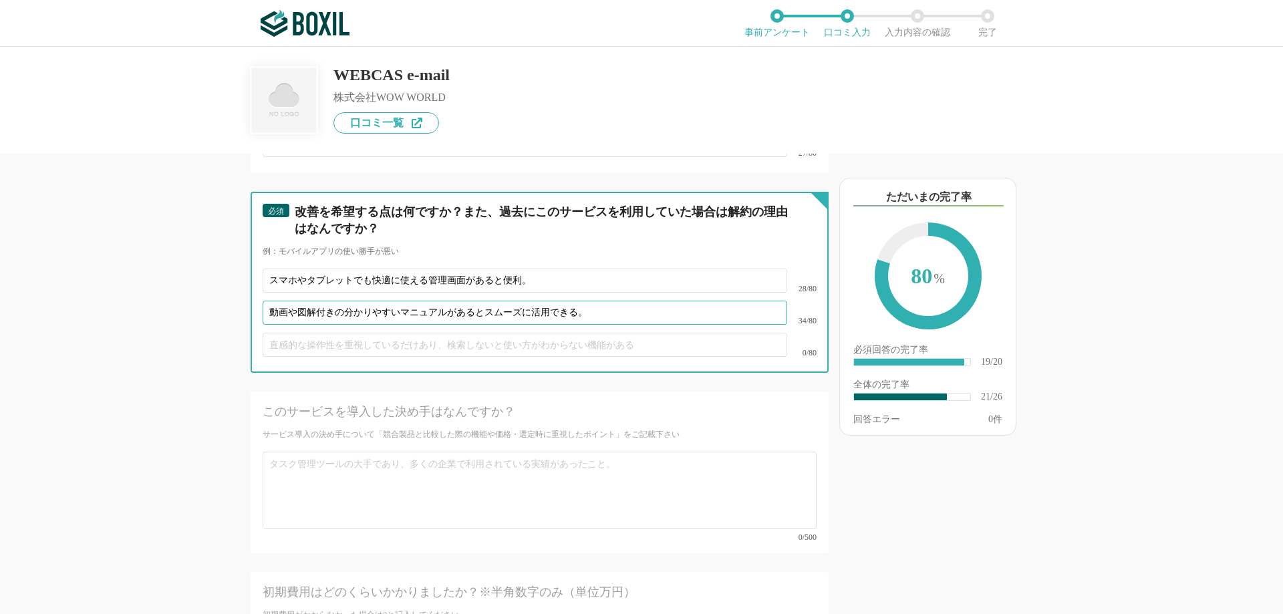
click at [484, 301] on input "動画や図解付きの分かりやすいマニュアルがあるとスムーズに活用できる。" at bounding box center [525, 313] width 525 height 24
type input "動画や図解付きの分かりやすいマニュアルがあるとよりスムーズに活用できる。"
click at [481, 333] on input "text" at bounding box center [525, 345] width 525 height 24
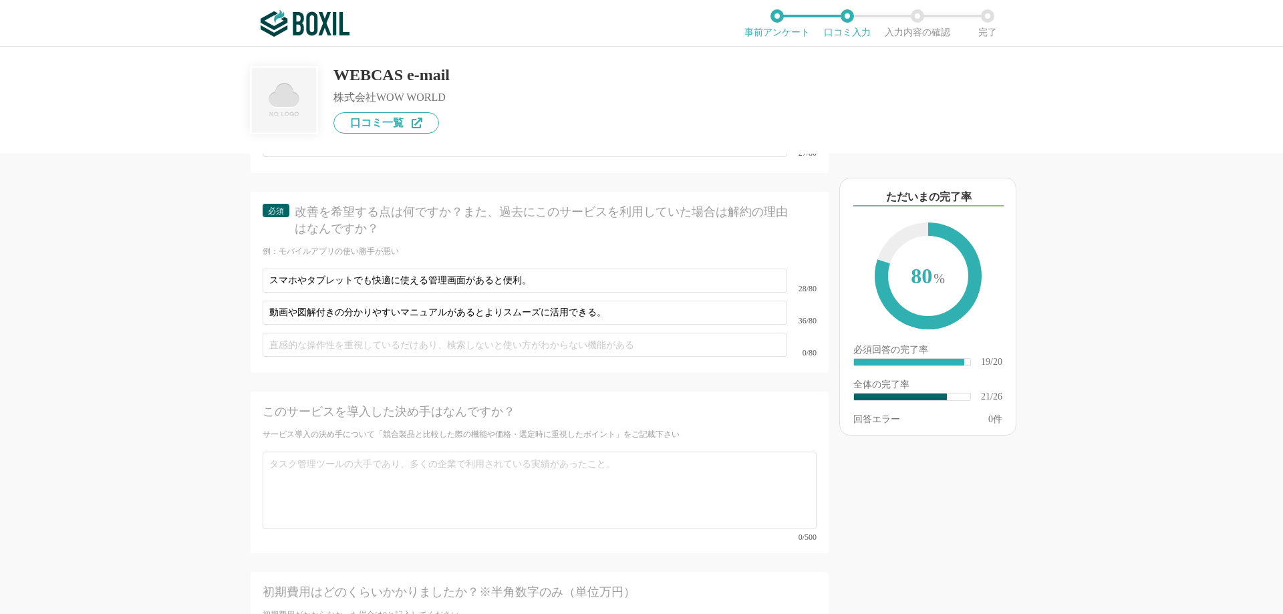
click at [187, 384] on div "他のサービス・ツールと連携していますか？ ※複数選択可 例：Slack、Salesforce 選択したサービス 未選択 Microsoft Outlook 必…" at bounding box center [494, 384] width 668 height 460
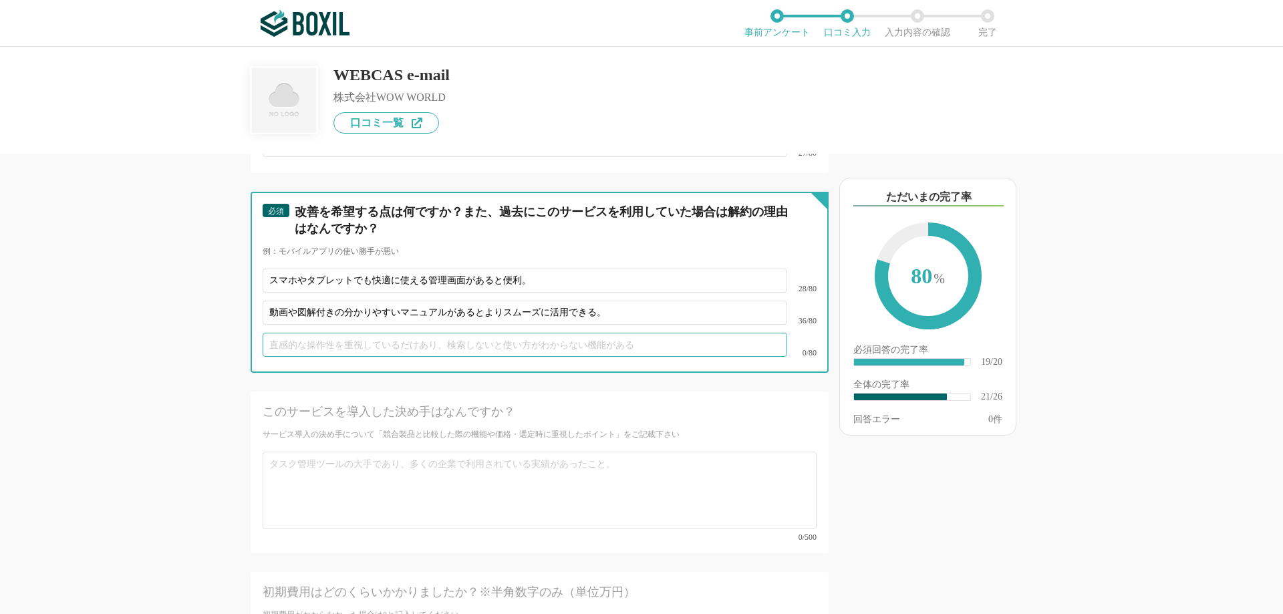
click at [446, 333] on input "text" at bounding box center [525, 345] width 525 height 24
paste input "必要な指標を自由に選んで出力できると社内共有にも便利。"
type input "必要な指標を自由に選んで出力できると社内共有にも便利。"
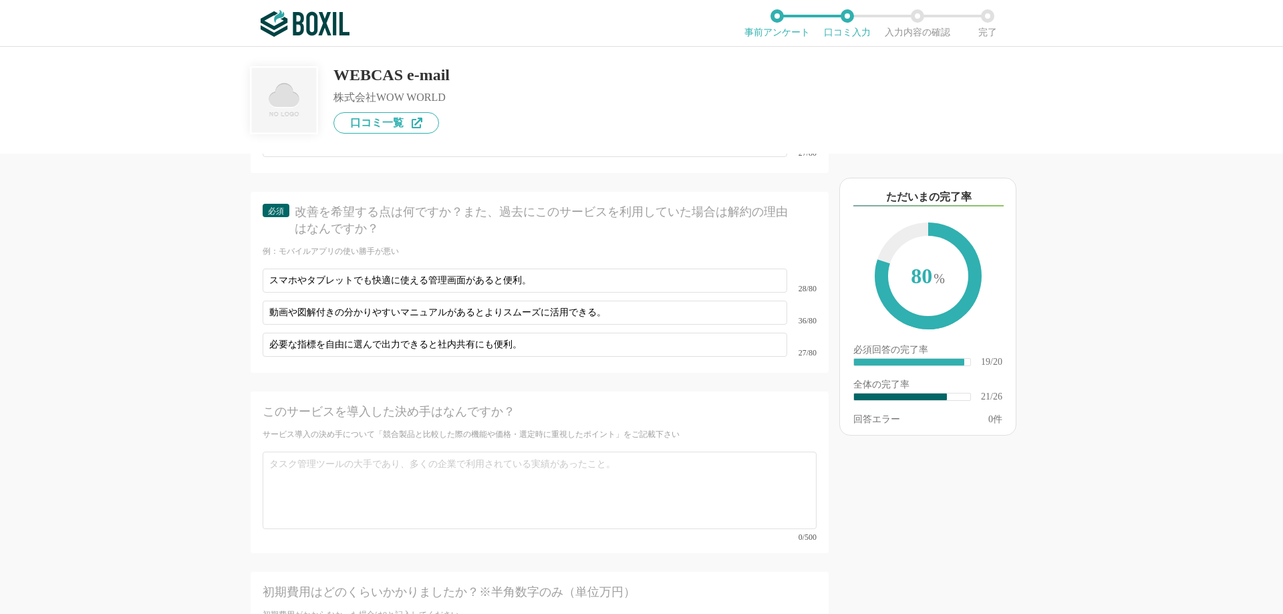
click at [213, 413] on div "他のサービス・ツールと連携していますか？ ※複数選択可 例：Slack、Salesforce 選択したサービス 未選択 Microsoft Outlook 必…" at bounding box center [494, 384] width 668 height 460
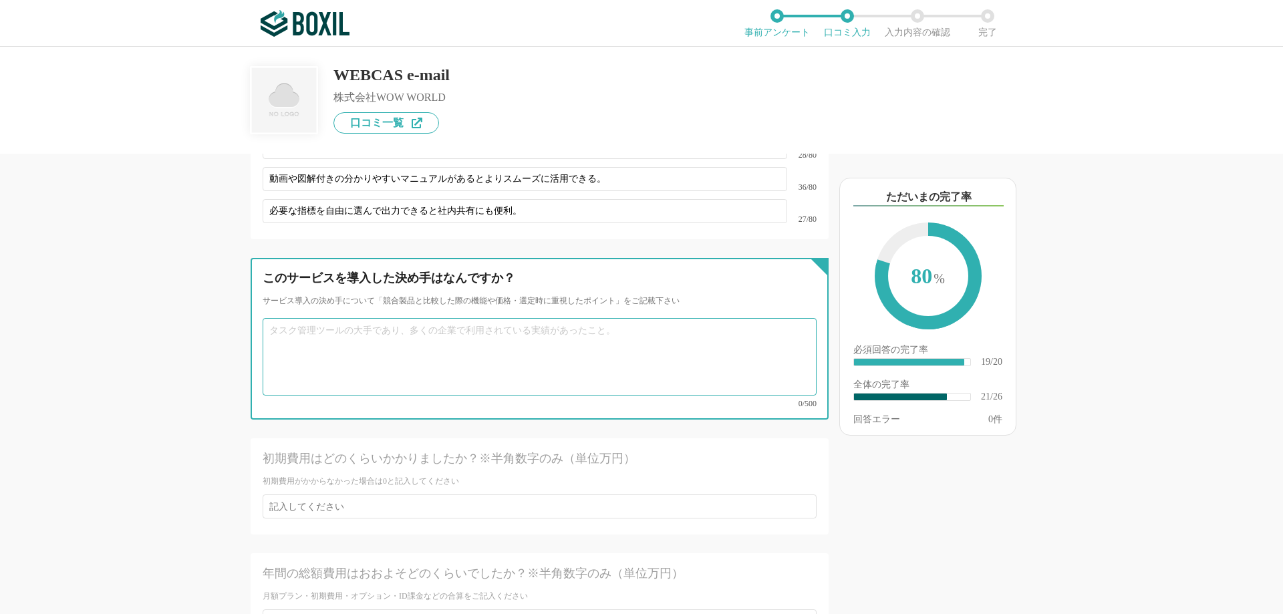
click at [479, 337] on textarea at bounding box center [540, 357] width 554 height 78
paste textarea "多彩な配信機能やセグメント配信で、効果的なマーケティング施策が実施できると感じた点。"
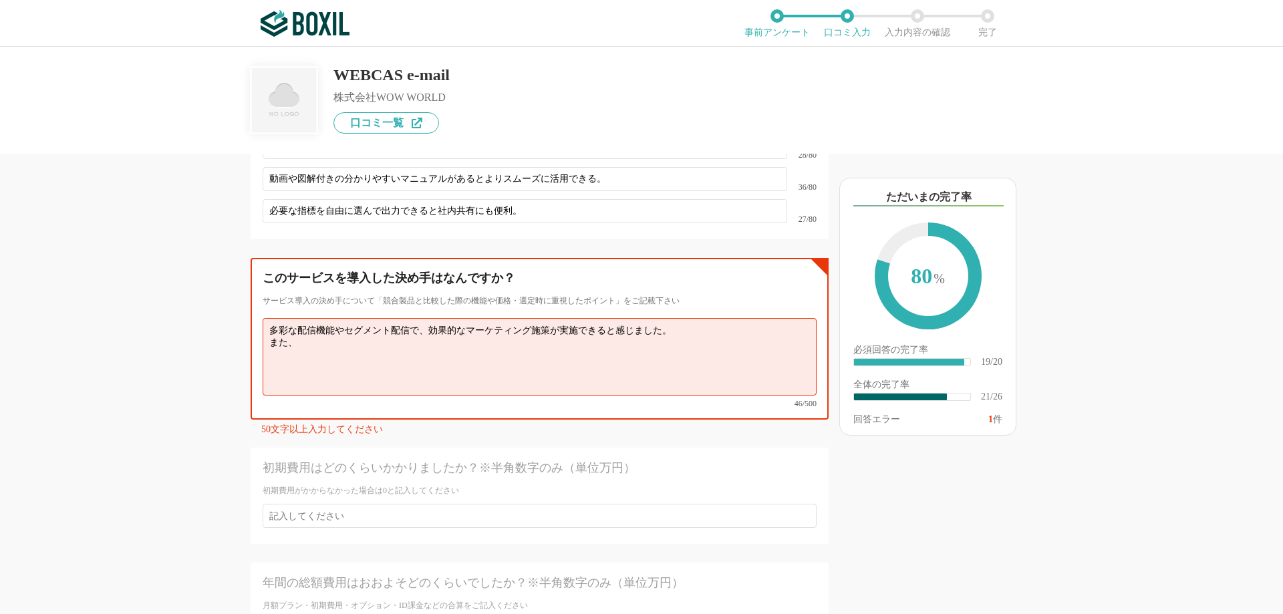
paste textarea "高い配信到達率と安定性により、安心して大量メールを送信できる点。"
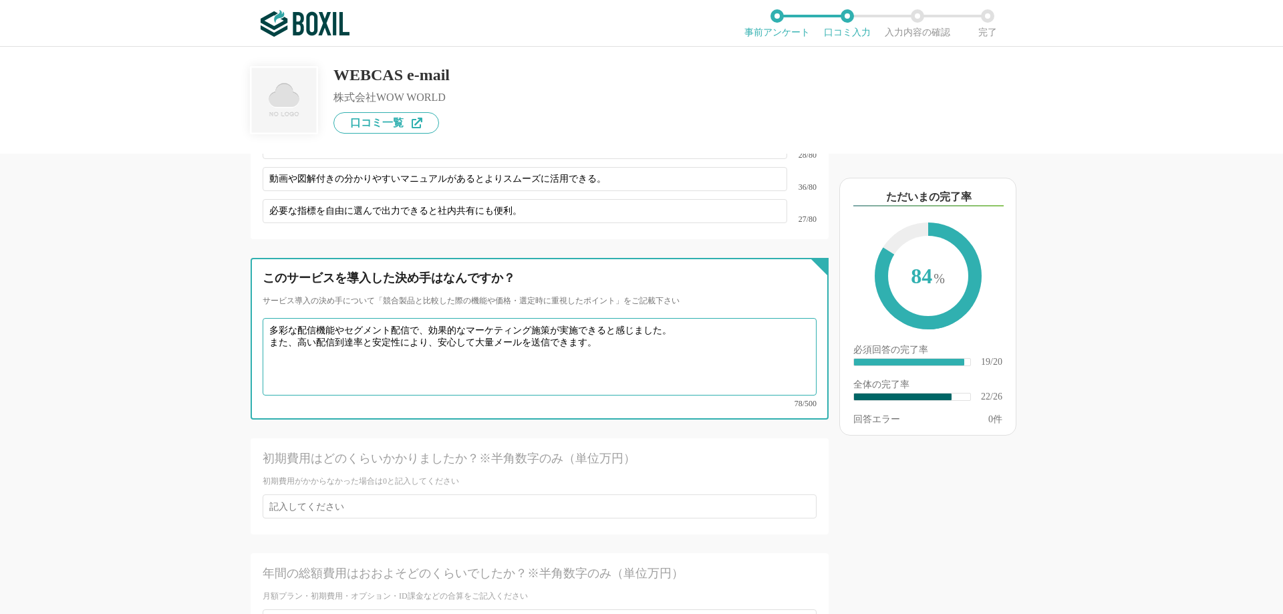
scroll to position [3074, 0]
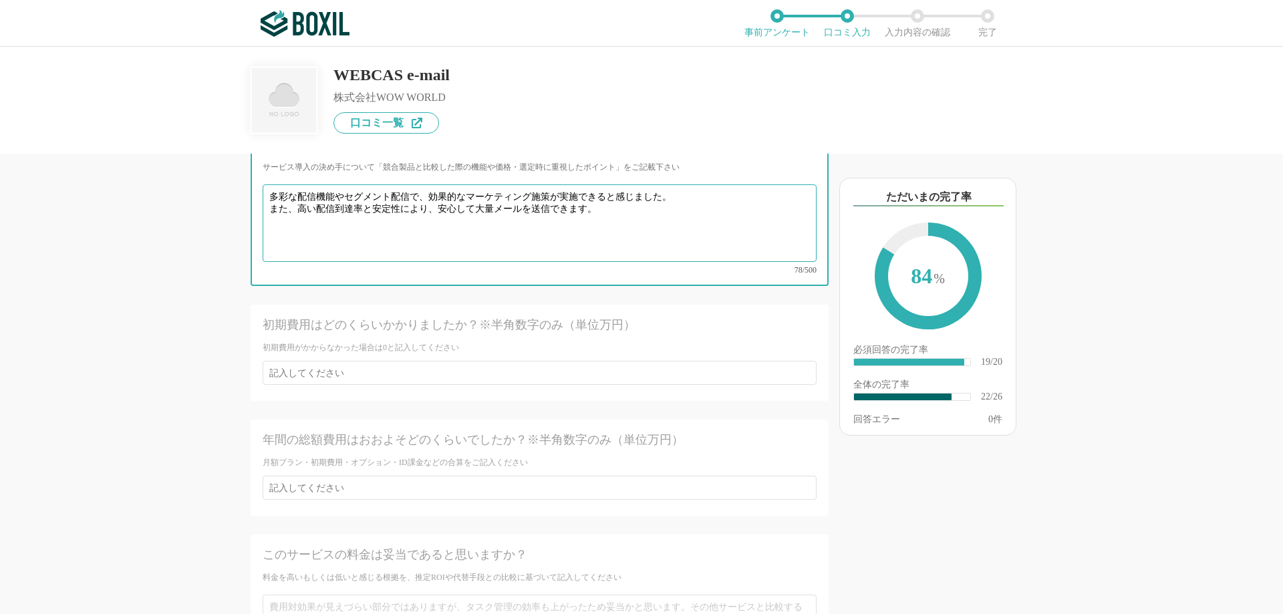
type textarea "多彩な配信機能やセグメント配信で、効果的なマーケティング施策が実施できると感じました。 また、高い配信到達率と安定性により、安心して大量メールを送信できます。"
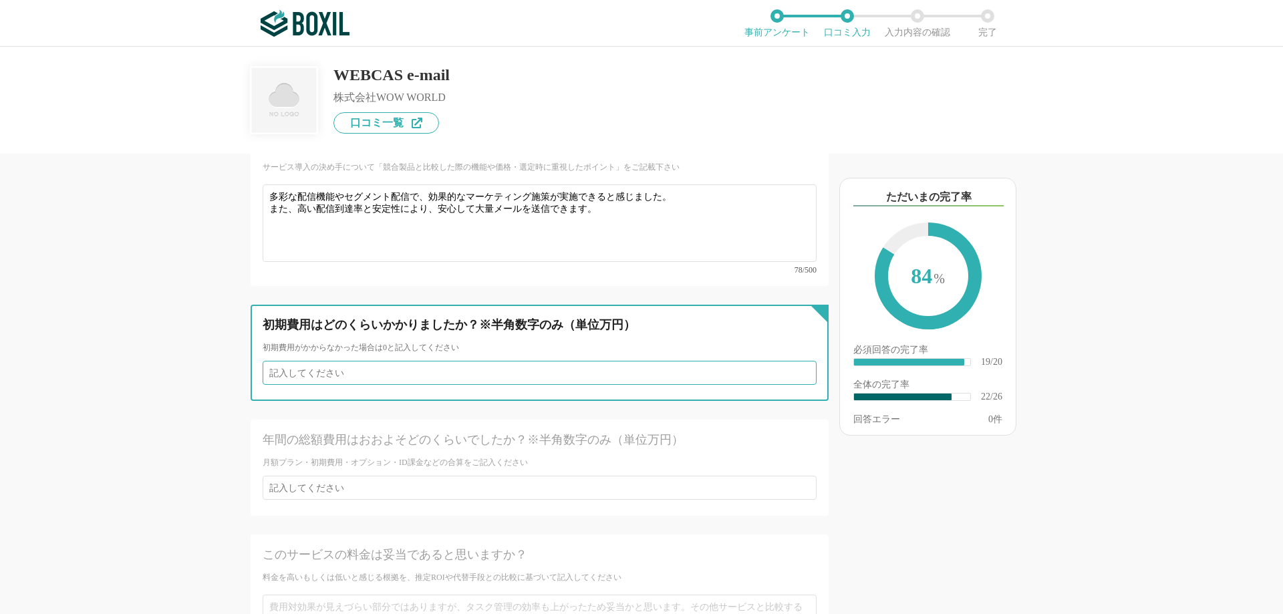
click at [312, 361] on input "number" at bounding box center [540, 373] width 554 height 24
click at [795, 361] on input "1" at bounding box center [540, 373] width 554 height 24
click at [795, 361] on input "2" at bounding box center [540, 373] width 554 height 24
type input "3"
click at [795, 361] on input "3" at bounding box center [540, 373] width 554 height 24
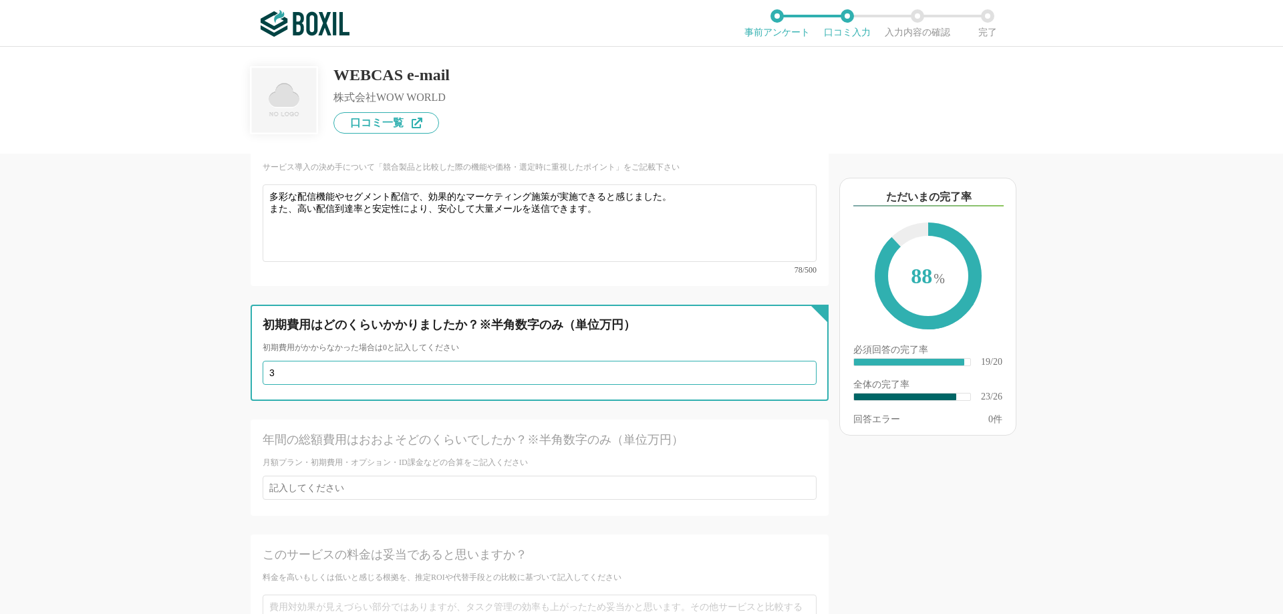
scroll to position [3208, 0]
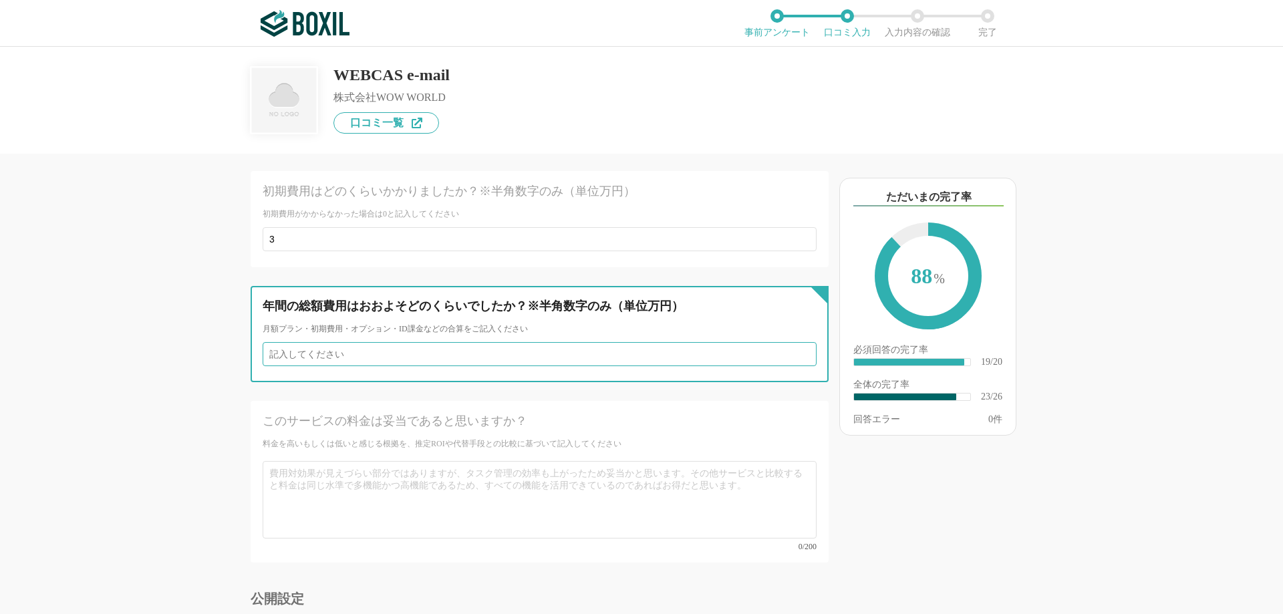
click at [761, 342] on input "number" at bounding box center [540, 354] width 554 height 24
click at [792, 342] on input "1" at bounding box center [540, 354] width 554 height 24
click at [792, 342] on input "2" at bounding box center [540, 354] width 554 height 24
click at [792, 342] on input "3" at bounding box center [540, 354] width 554 height 24
click at [792, 342] on input "4" at bounding box center [540, 354] width 554 height 24
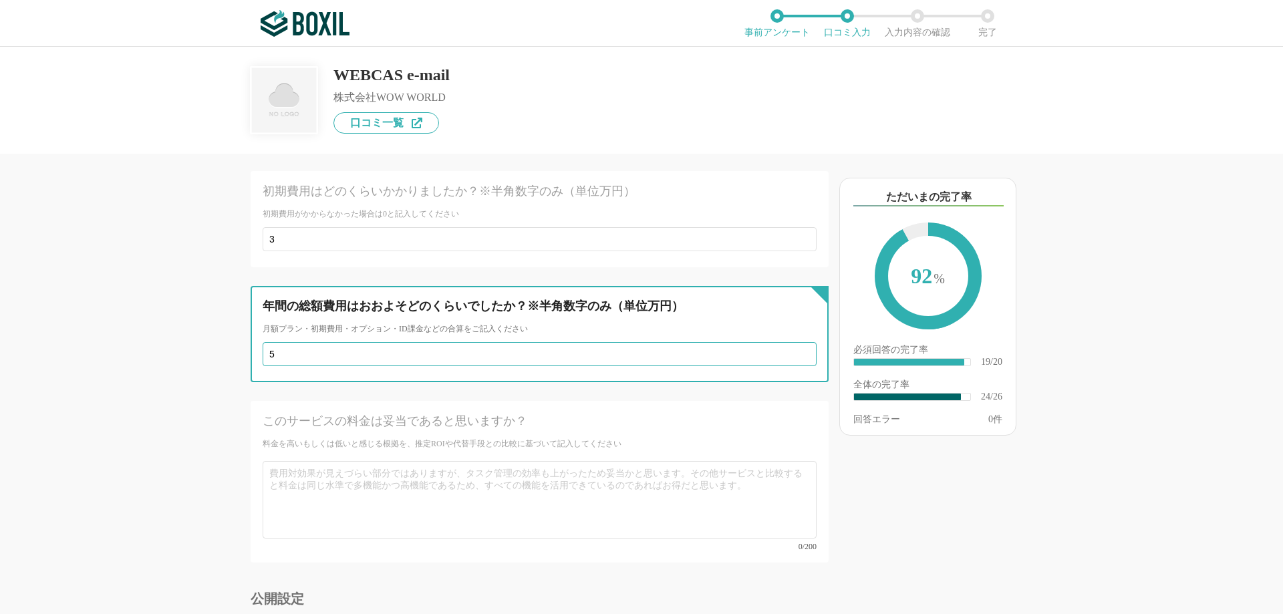
click at [792, 342] on input "5" at bounding box center [540, 354] width 554 height 24
click at [792, 342] on input "6" at bounding box center [540, 354] width 554 height 24
click at [792, 342] on input "7" at bounding box center [540, 354] width 554 height 24
click at [792, 342] on input "8" at bounding box center [540, 354] width 554 height 24
click at [792, 342] on input "9" at bounding box center [540, 354] width 554 height 24
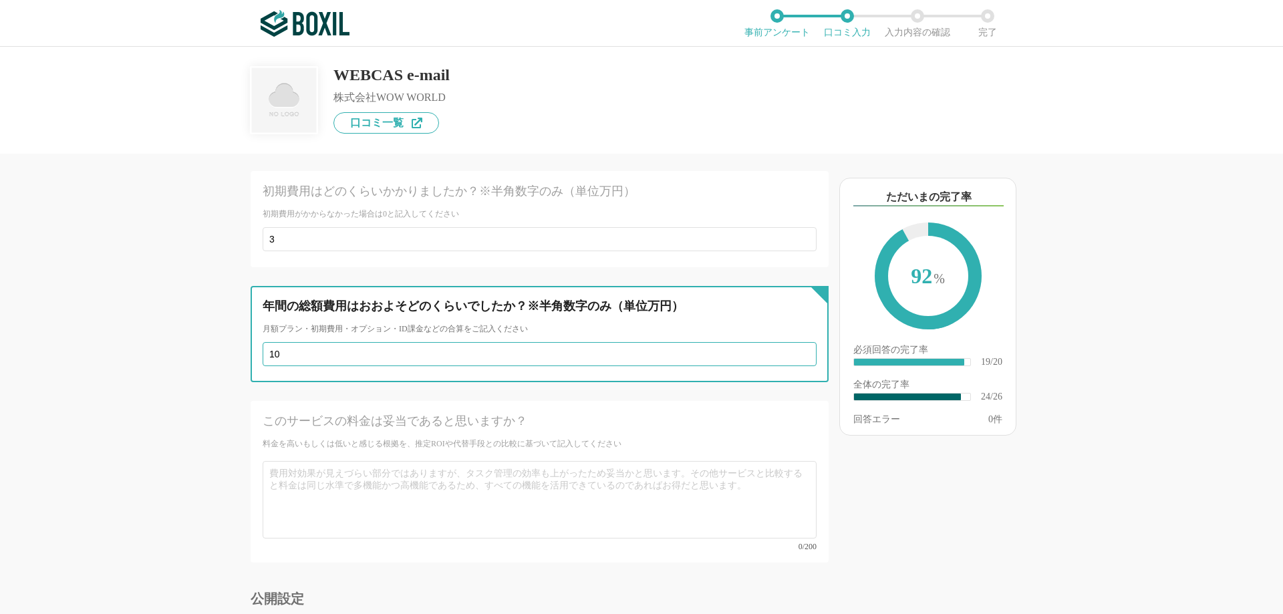
type input "10"
click at [792, 342] on input "10" at bounding box center [540, 354] width 554 height 24
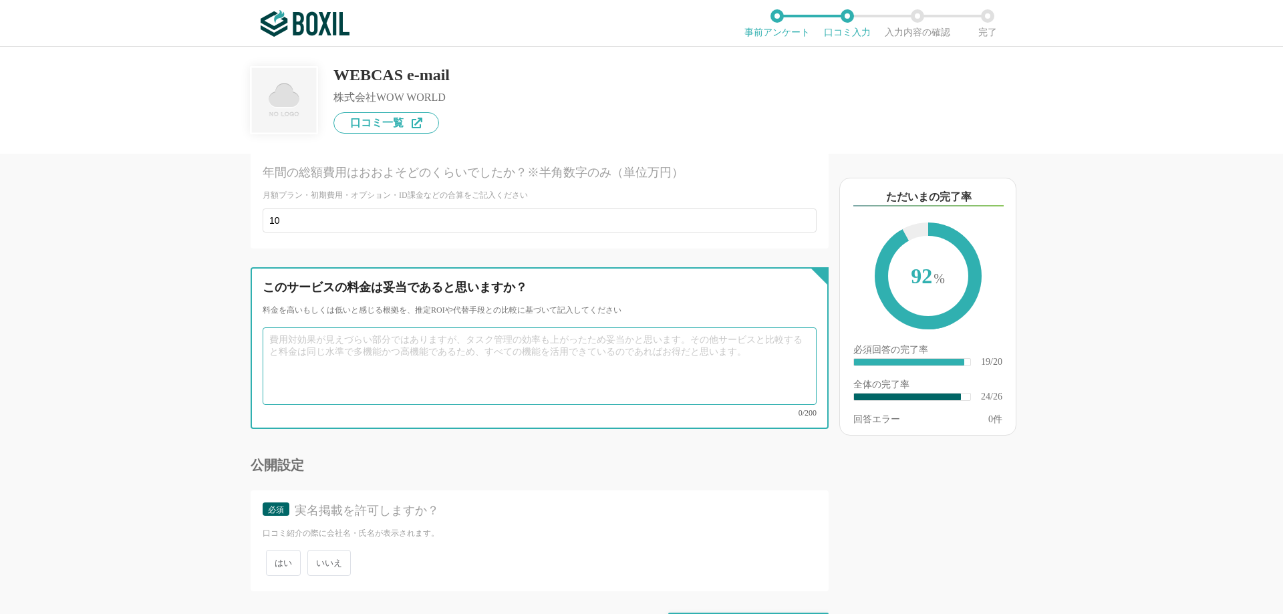
click at [698, 344] on textarea at bounding box center [540, 366] width 554 height 78
click at [474, 352] on textarea at bounding box center [540, 366] width 554 height 78
paste textarea "豊富な機能と高い安定性を備え、手厚いサポート体制が含まれていることを考えるとコストに見合った価値があると思います。"
type textarea "豊富な機能と高い安定性を備え、手厚いサポート体制が含まれていることを考えるとコストに見合った価値があると思います。"
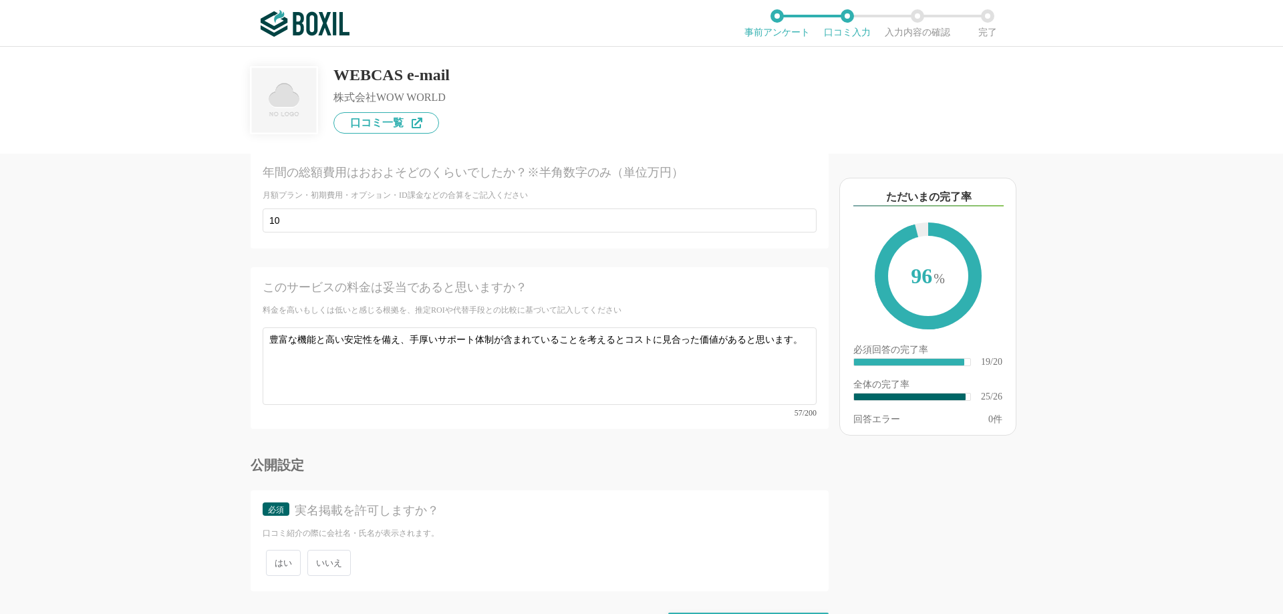
click at [497, 458] on div "公開設定" at bounding box center [540, 464] width 578 height 13
click at [339, 550] on span "いいえ" at bounding box center [328, 563] width 43 height 26
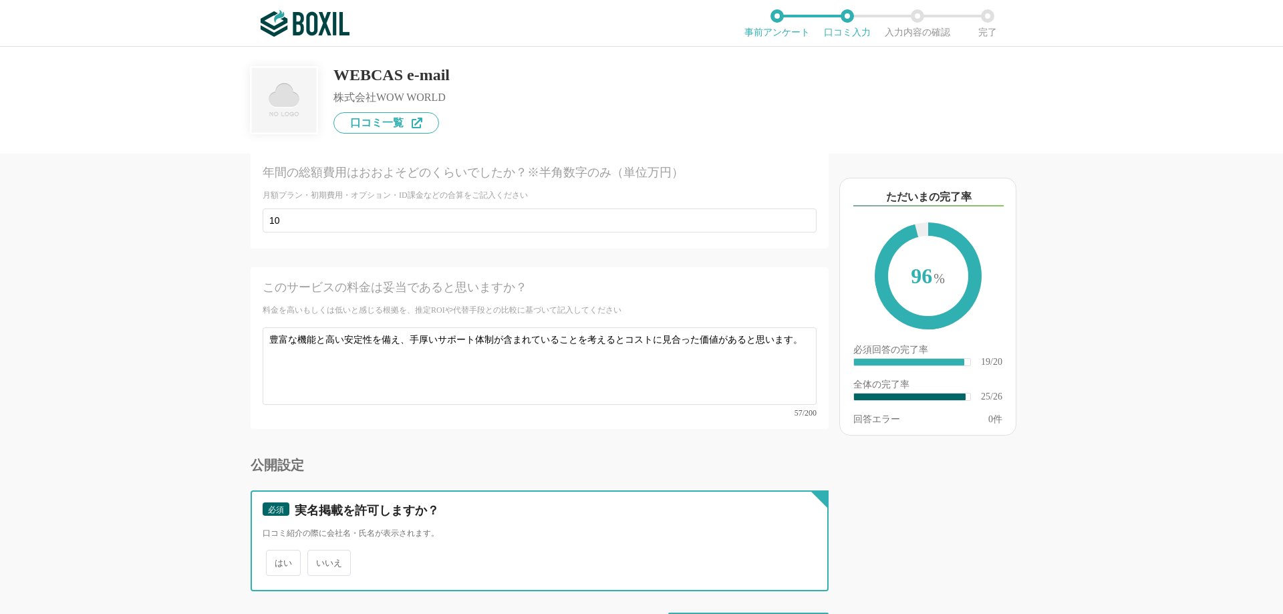
click at [319, 552] on input "いいえ" at bounding box center [315, 556] width 9 height 9
radio input "true"
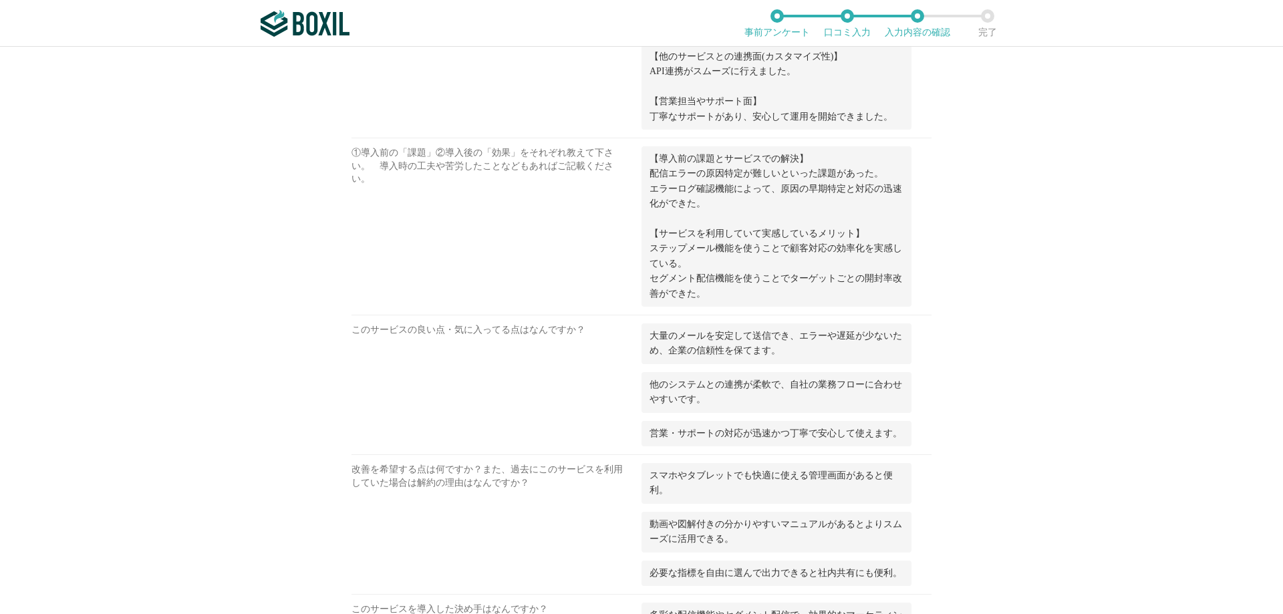
scroll to position [1604, 0]
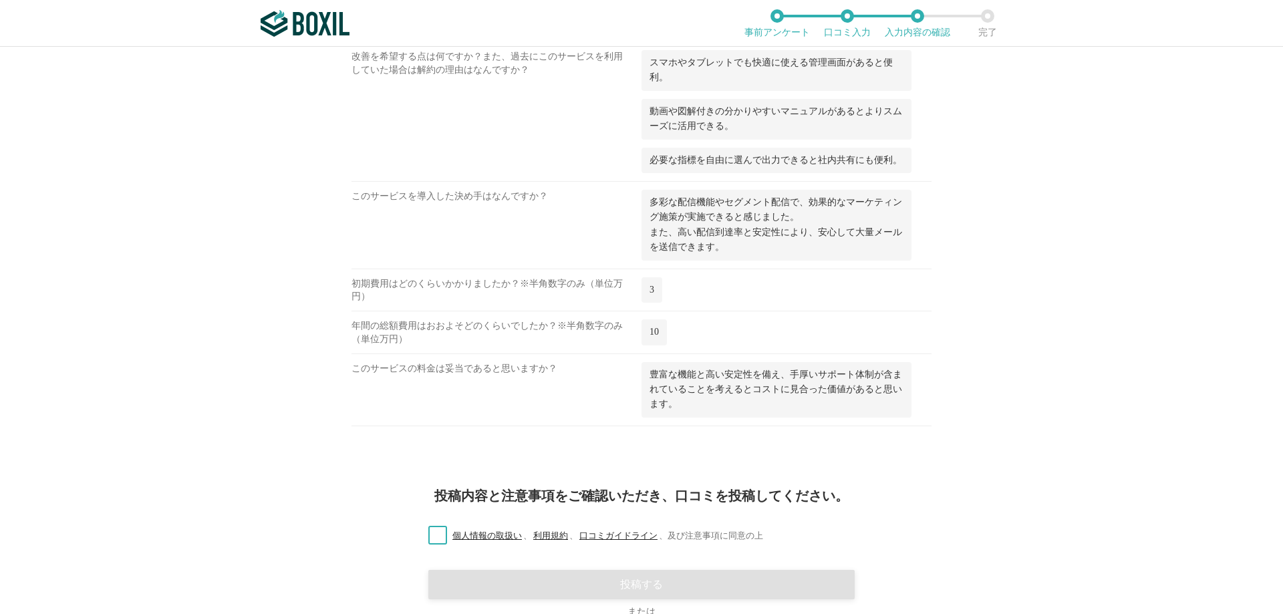
click at [438, 531] on label "個人情報の取扱い 、 利用規約 、 口コミガイドライン 、 及び注意事項に同意の上" at bounding box center [591, 536] width 346 height 14
click at [0, 0] on input "個人情報の取扱い 、 利用規約 、 口コミガイドライン 、 及び注意事項に同意の上" at bounding box center [0, 0] width 0 height 0
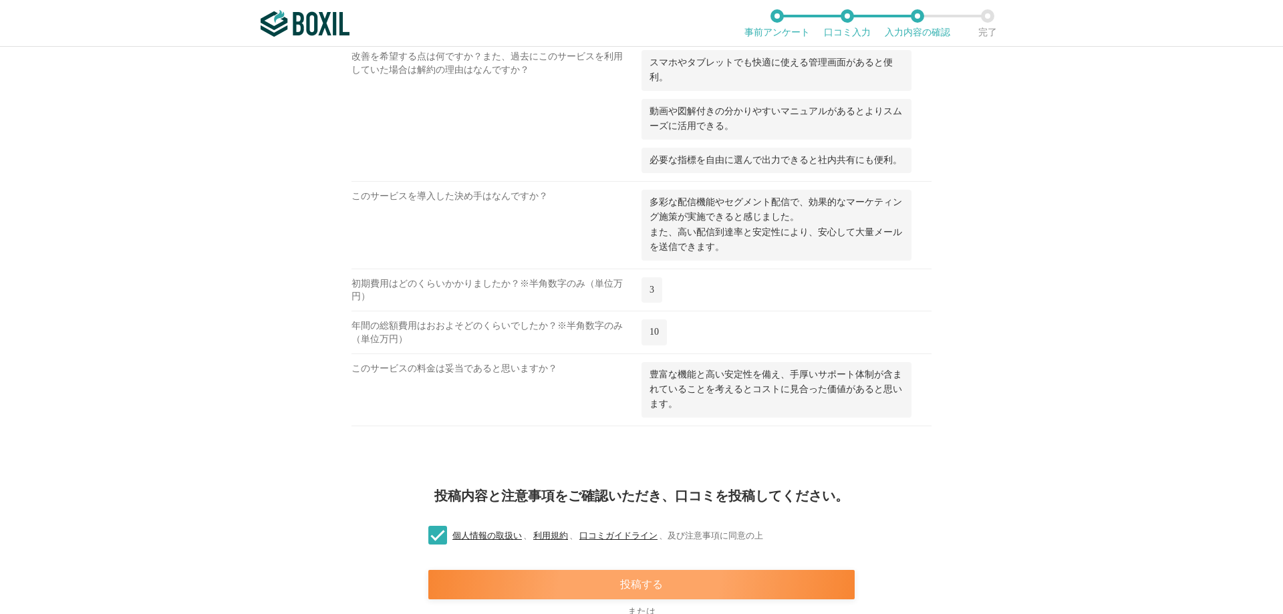
click at [592, 584] on div "投稿する" at bounding box center [641, 584] width 426 height 29
